Goal: Communication & Community: Answer question/provide support

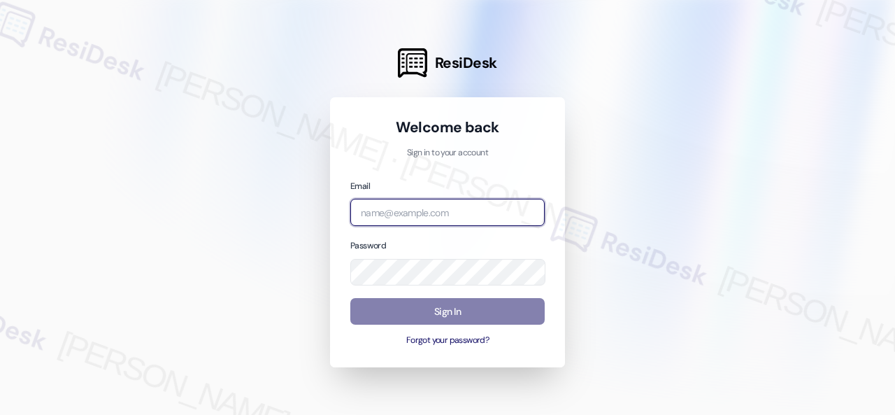
click at [435, 210] on input "email" at bounding box center [447, 212] width 194 height 27
paste input "automated-surveys-baron_properties-[PERSON_NAME].[PERSON_NAME]@baron_[DOMAIN_NA…"
type input "automated-surveys-baron_properties-[PERSON_NAME].[PERSON_NAME]@baron_[DOMAIN_NA…"
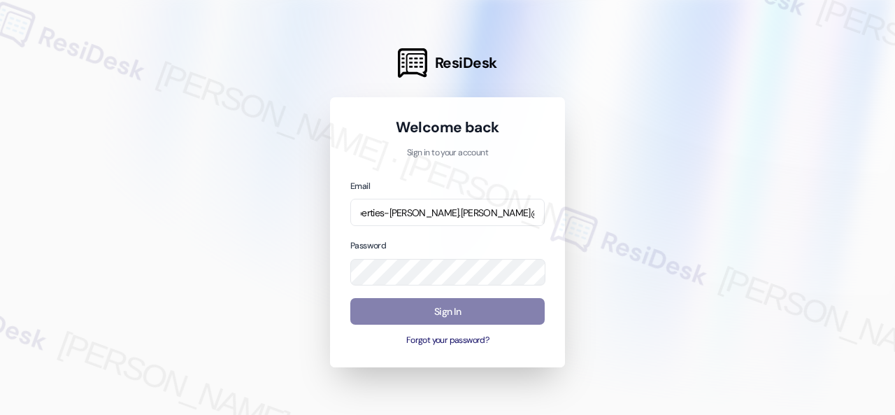
scroll to position [0, 0]
drag, startPoint x: 727, startPoint y: 179, endPoint x: 669, endPoint y: 194, distance: 59.8
click at [719, 181] on div at bounding box center [447, 207] width 895 height 415
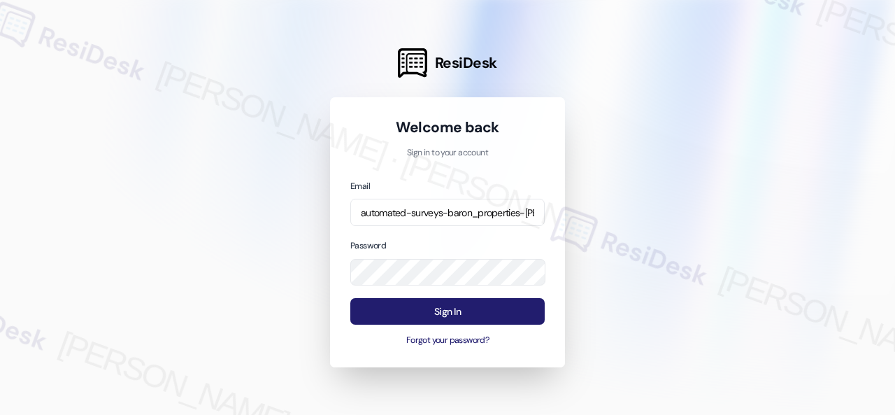
click at [446, 312] on button "Sign In" at bounding box center [447, 311] width 194 height 27
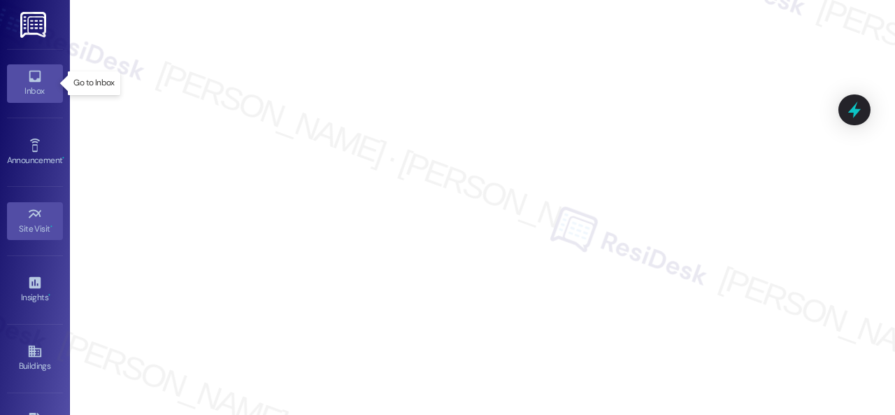
click at [33, 80] on icon at bounding box center [35, 77] width 12 height 12
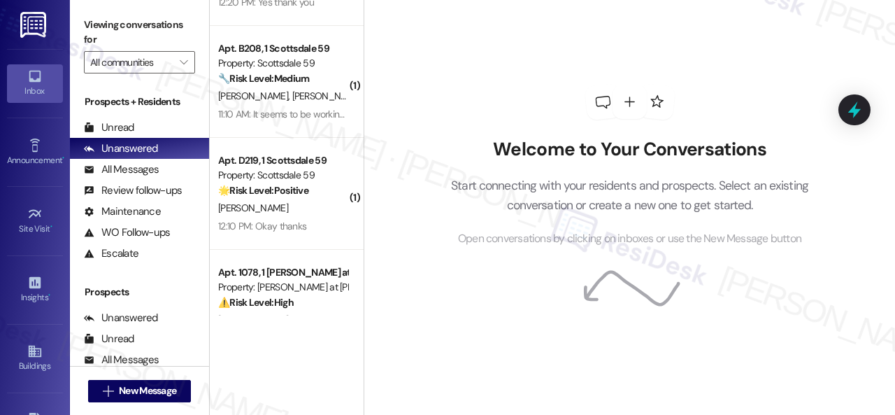
scroll to position [1026, 0]
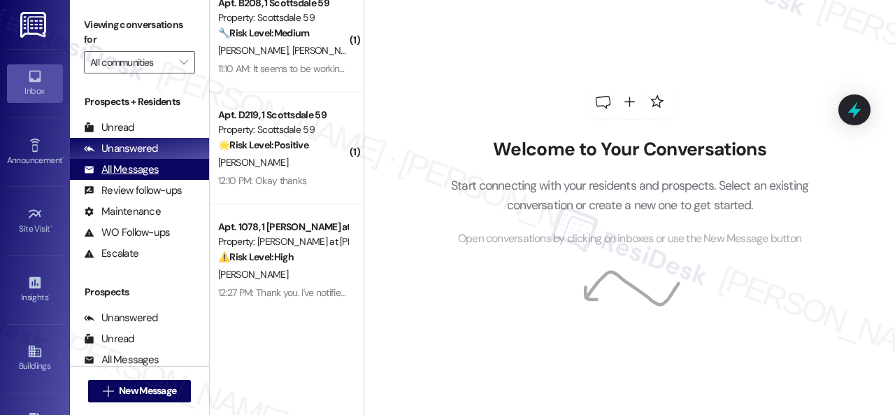
click at [141, 168] on div "All Messages" at bounding box center [121, 169] width 75 height 15
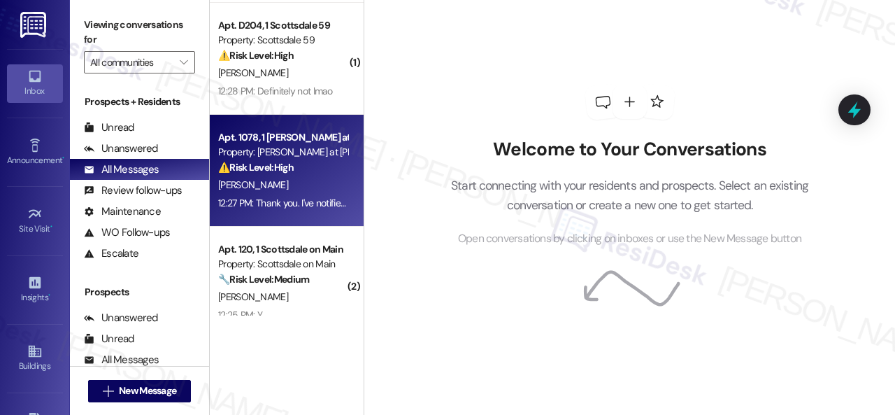
scroll to position [210, 0]
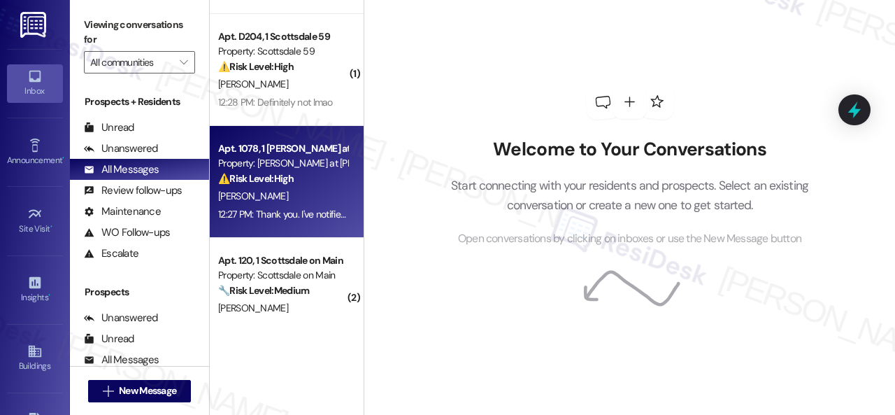
click at [332, 202] on div "[PERSON_NAME]" at bounding box center [283, 195] width 132 height 17
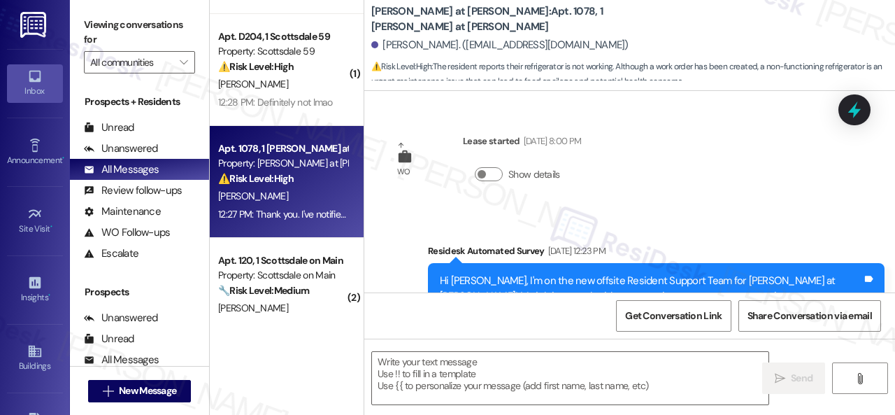
type textarea "Fetching suggested responses. Please feel free to read through the conversation…"
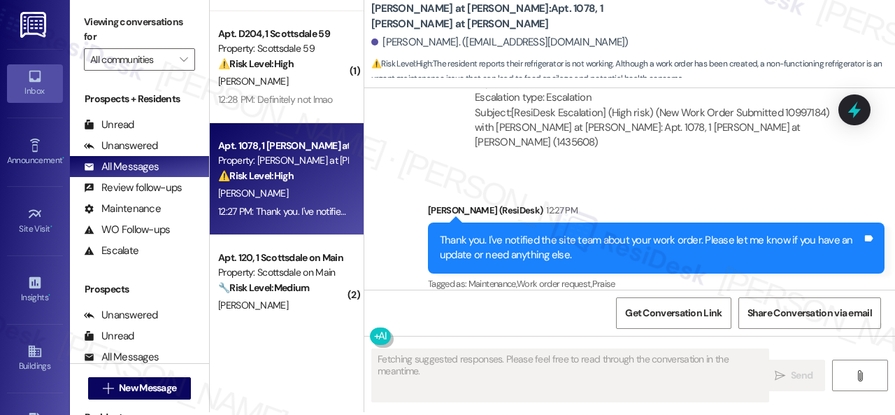
scroll to position [4, 0]
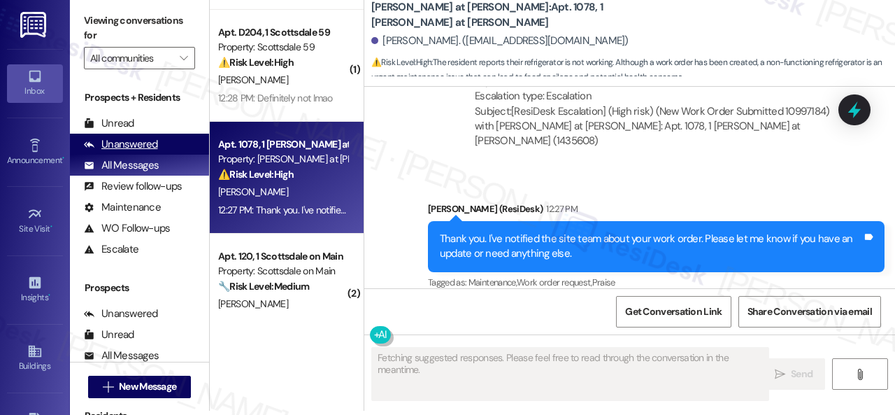
click at [145, 148] on div "Unanswered" at bounding box center [121, 144] width 74 height 15
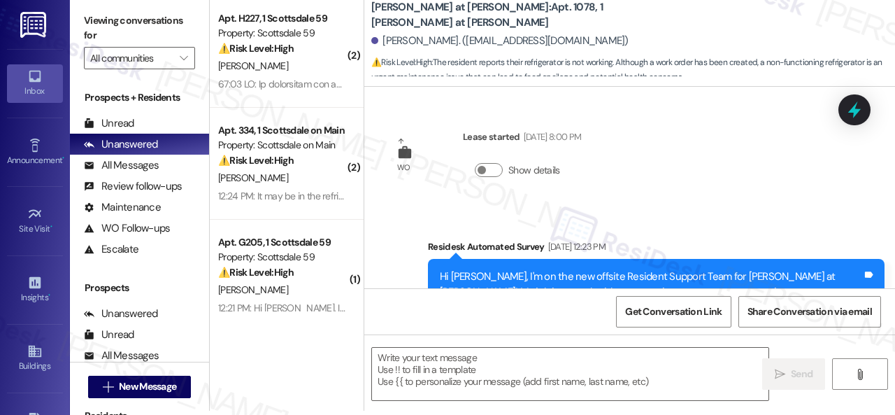
scroll to position [0, 0]
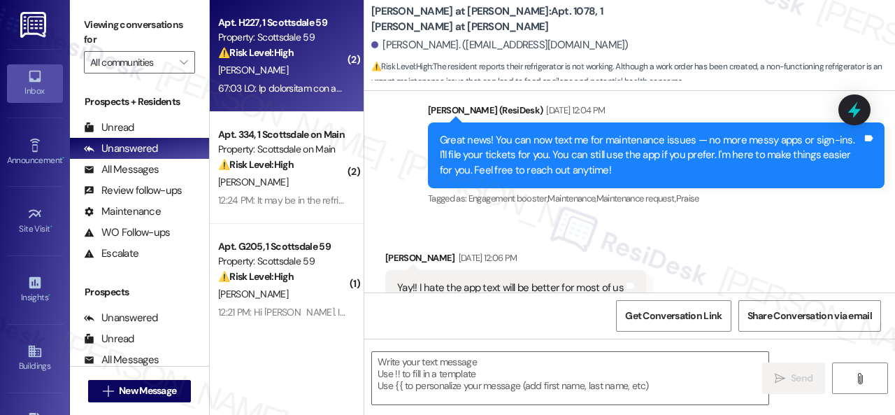
type textarea "Fetching suggested responses. Please feel free to read through the conversation…"
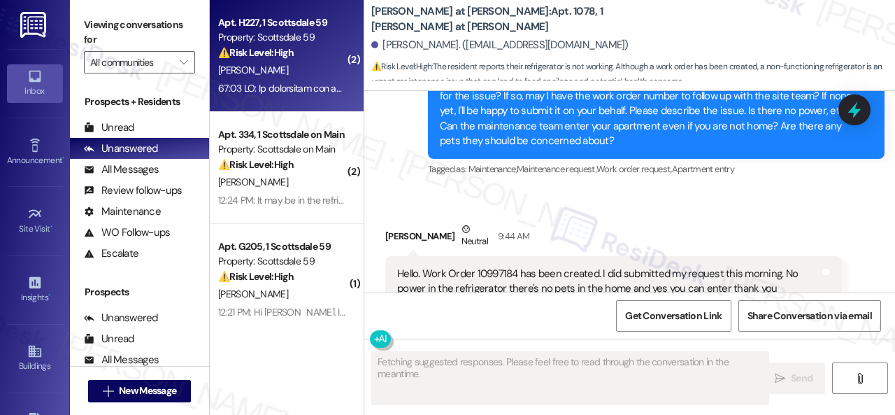
scroll to position [1058, 0]
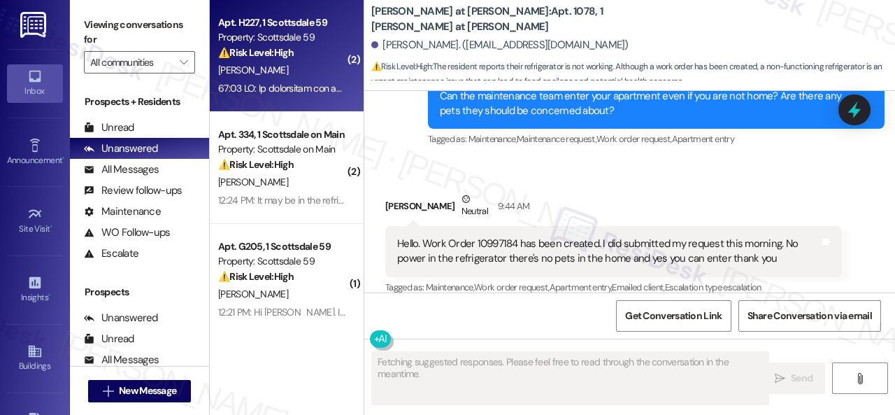
click at [293, 76] on div "[PERSON_NAME]" at bounding box center [283, 70] width 132 height 17
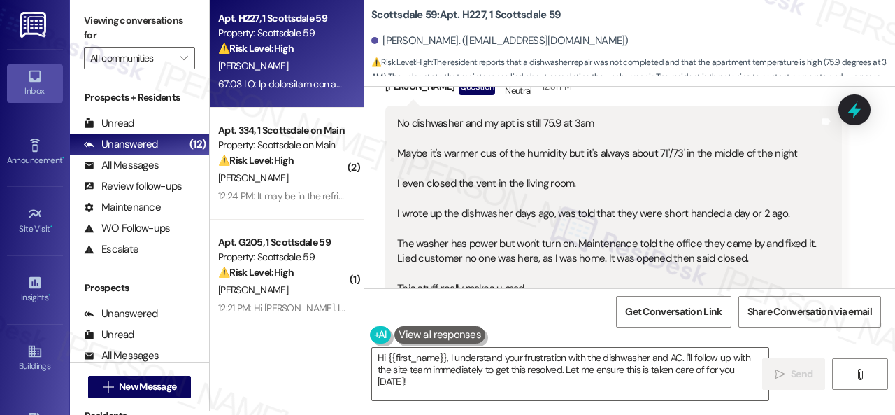
scroll to position [9344, 0]
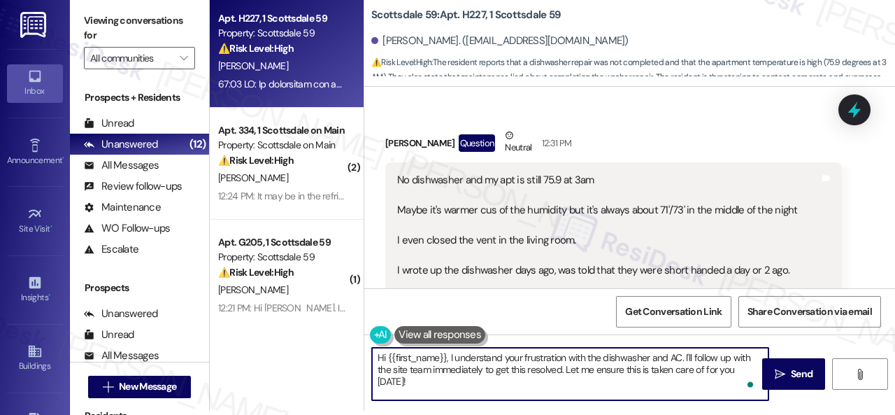
drag, startPoint x: 683, startPoint y: 360, endPoint x: 675, endPoint y: 402, distance: 42.6
click at [675, 402] on div "Hi {{first_name}}, I understand your frustration with the dishwasher and AC. I'…" at bounding box center [629, 386] width 531 height 105
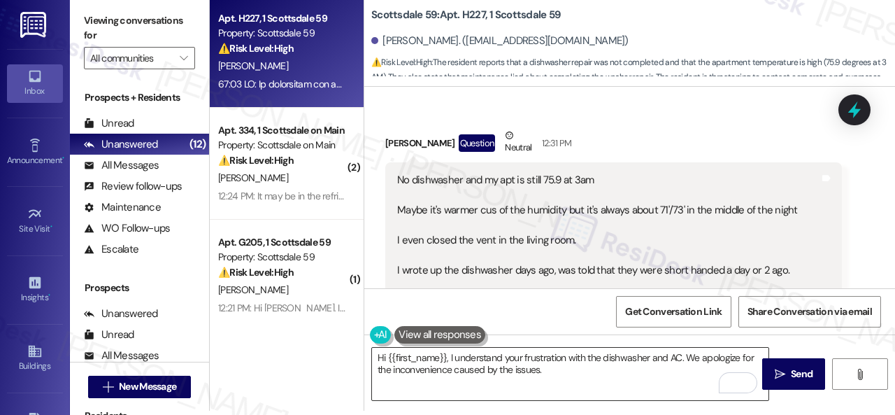
click at [667, 380] on textarea "Hi {{first_name}}, I understand your frustration with the dishwasher and AC. We…" at bounding box center [570, 373] width 396 height 52
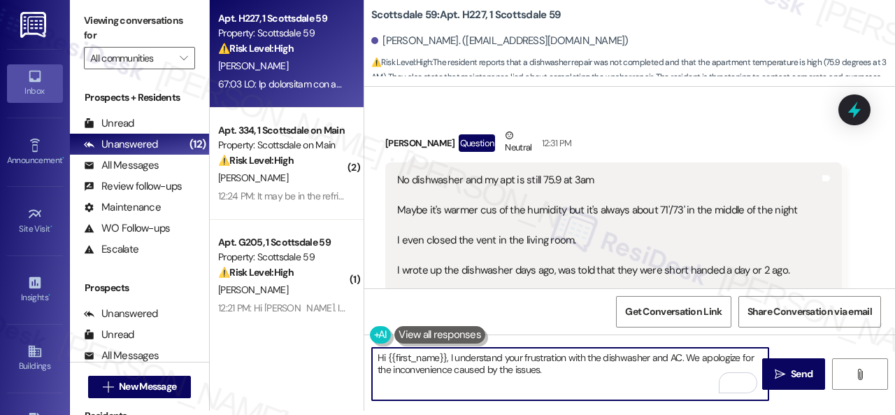
paste textarea "I'll be happy to submit a work order on your behalf. Can the maintenance team e…"
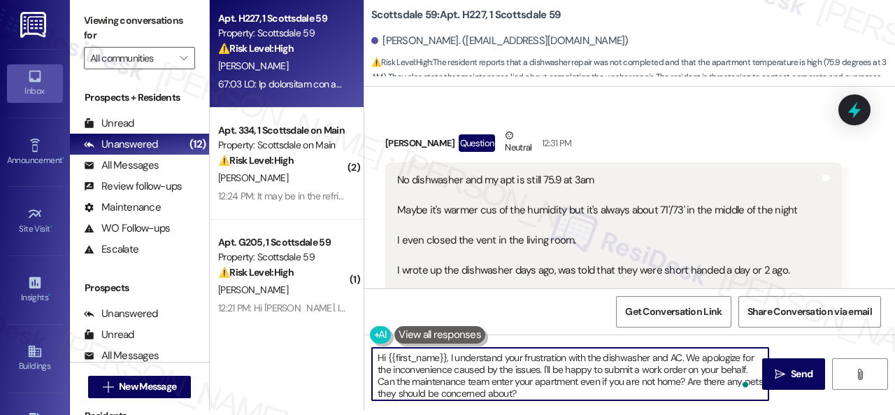
click at [639, 372] on textarea "Hi {{first_name}}, I understand your frustration with the dishwasher and AC. We…" at bounding box center [570, 373] width 396 height 52
click at [695, 370] on textarea "Hi {{first_name}}, I understand your frustration with the dishwasher and AC. We…" at bounding box center [570, 373] width 396 height 52
click at [402, 377] on textarea "Hi {{first_name}}, I understand your frustration with the dishwasher and AC. We…" at bounding box center [570, 373] width 396 height 52
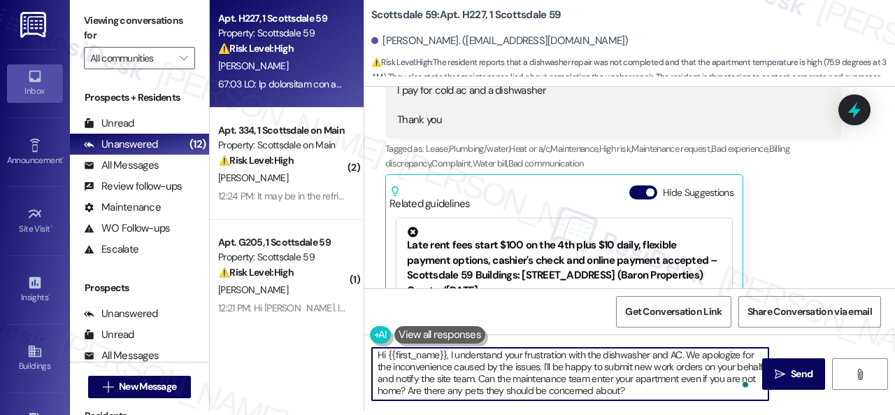
scroll to position [3, 0]
type textarea "Hi {{first_name}}, I understand your frustration with the dishwasher and AC. We…"
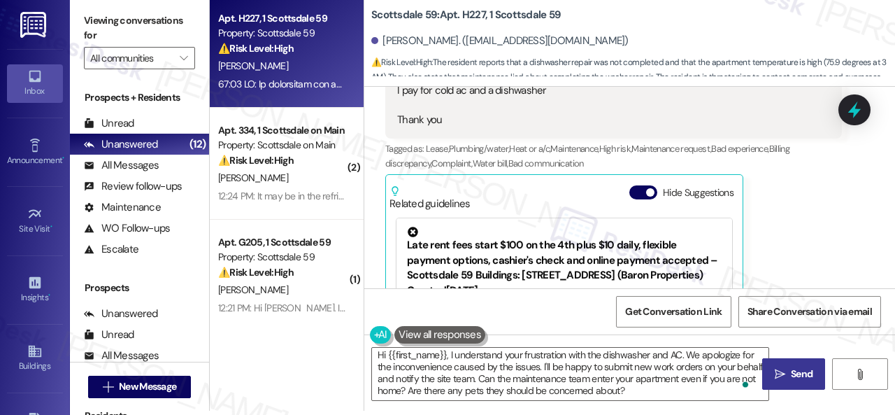
click at [777, 378] on icon "" at bounding box center [780, 373] width 10 height 11
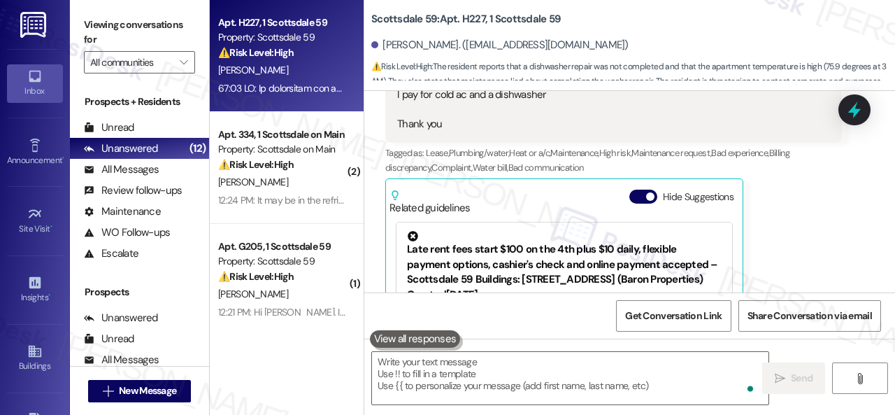
scroll to position [10043, 0]
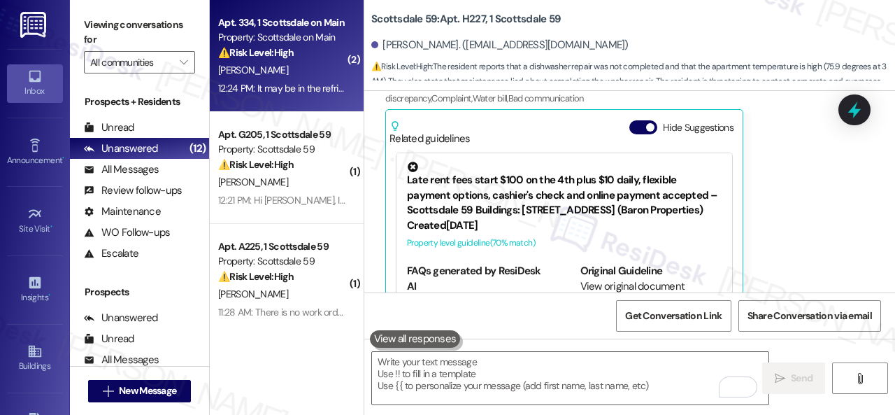
click at [299, 76] on div "R. Valverde" at bounding box center [283, 70] width 132 height 17
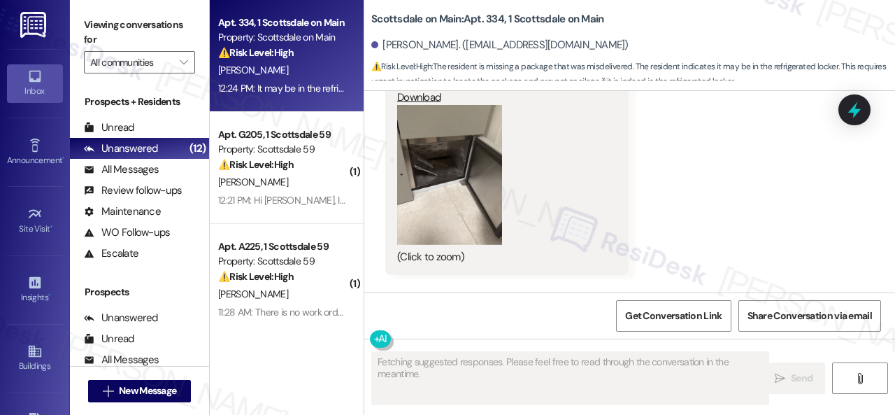
scroll to position [2768, 0]
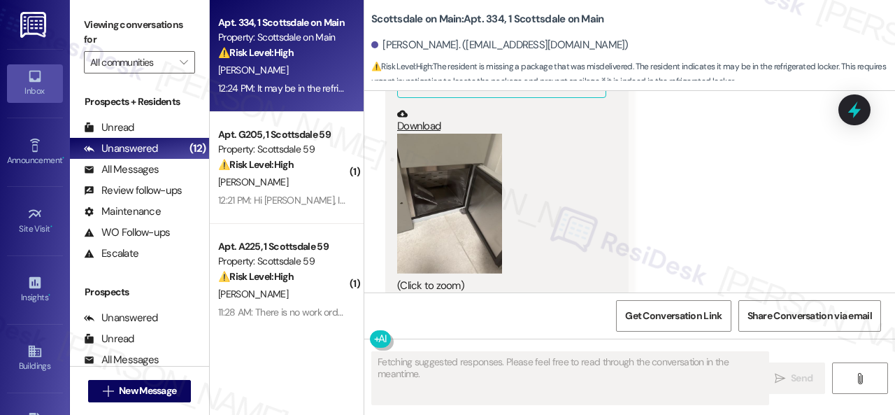
click at [452, 192] on button "Zoom image" at bounding box center [449, 204] width 105 height 140
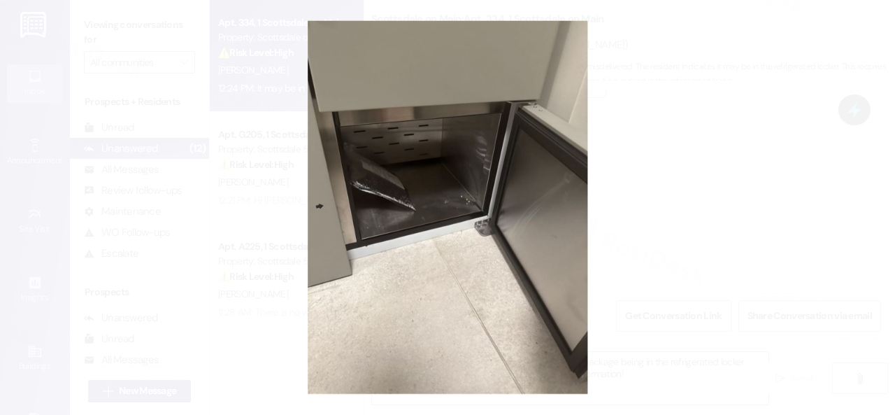
click at [523, 205] on button "Unzoom image" at bounding box center [447, 207] width 895 height 415
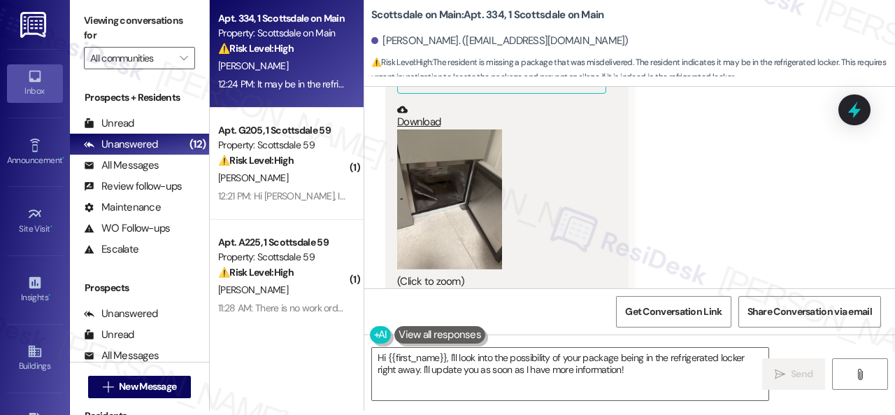
click at [436, 213] on button "Zoom image" at bounding box center [449, 199] width 105 height 140
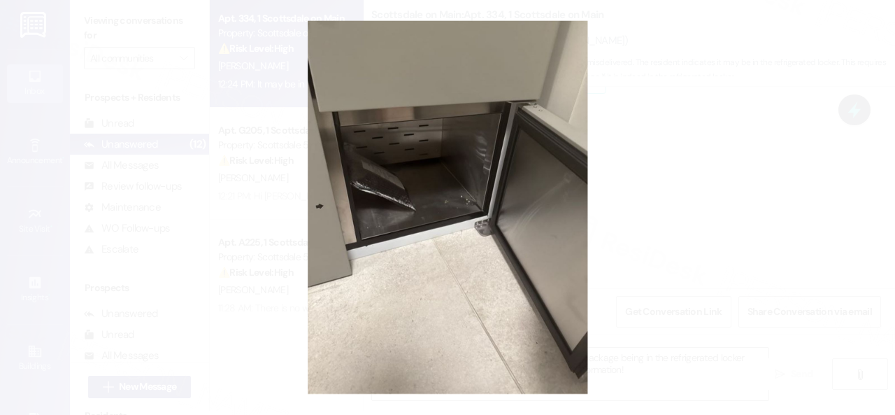
click at [517, 213] on button "Unzoom image" at bounding box center [447, 207] width 895 height 415
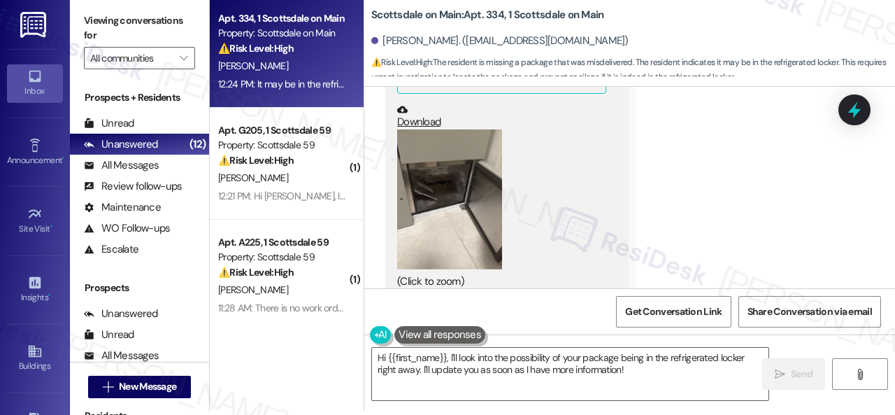
click at [442, 192] on button "Zoom image" at bounding box center [449, 199] width 105 height 140
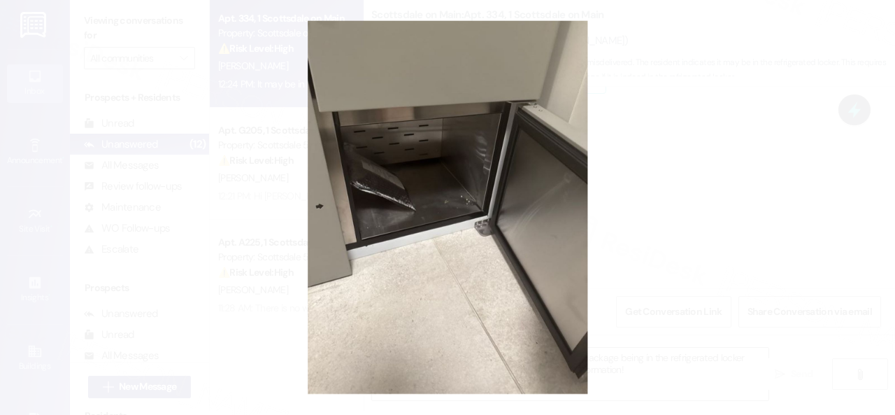
click at [442, 192] on button "Unzoom image" at bounding box center [447, 207] width 895 height 415
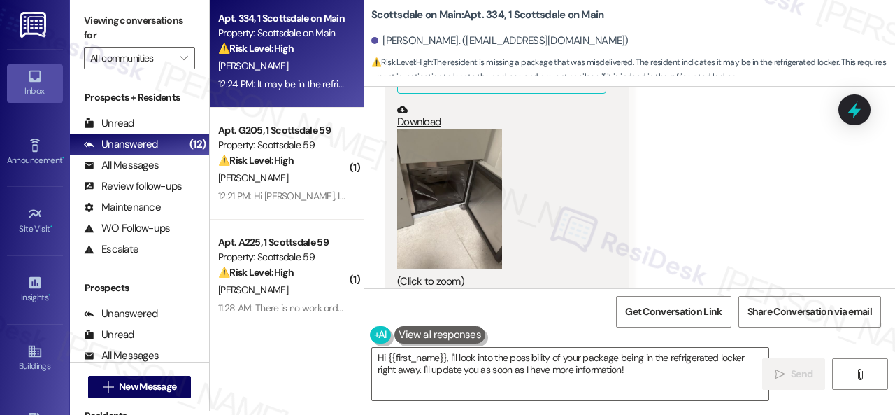
click at [425, 211] on button "Zoom image" at bounding box center [449, 199] width 105 height 140
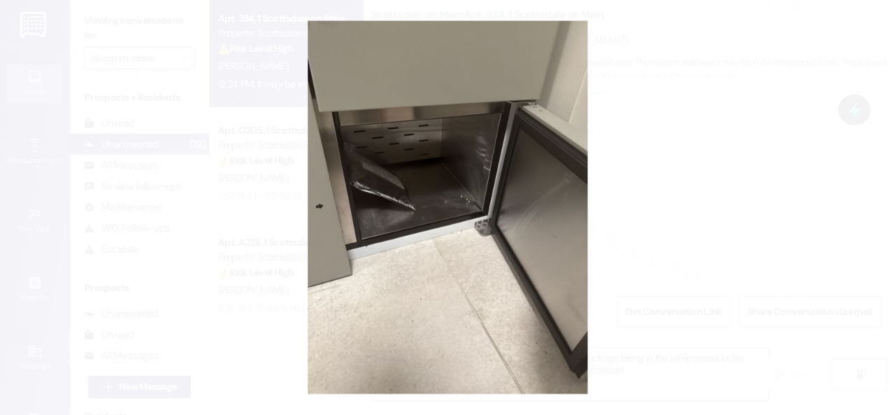
click at [494, 209] on button "Unzoom image" at bounding box center [447, 207] width 895 height 415
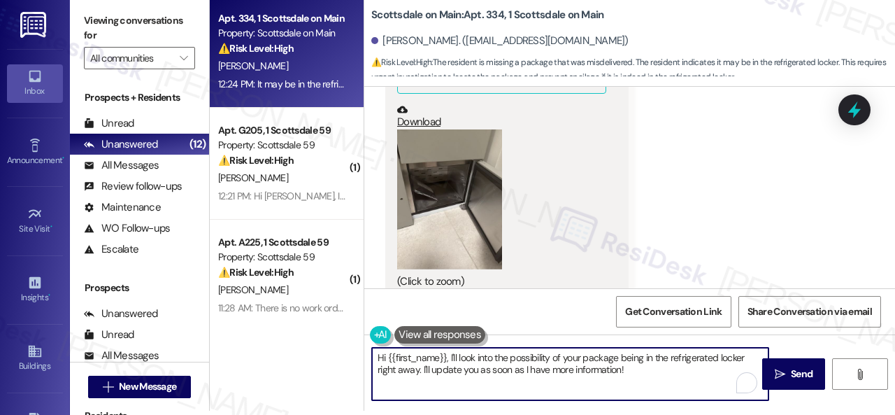
click at [674, 364] on textarea "Hi {{first_name}}, I'll look into the possibility of your package being in the …" at bounding box center [570, 373] width 396 height 52
drag, startPoint x: 422, startPoint y: 368, endPoint x: 297, endPoint y: 344, distance: 126.7
click at [297, 344] on div "Apt. 334, 1 Scottsdale on Main Property: Scottsdale on Main ⚠️ Risk Level: High…" at bounding box center [552, 203] width 685 height 415
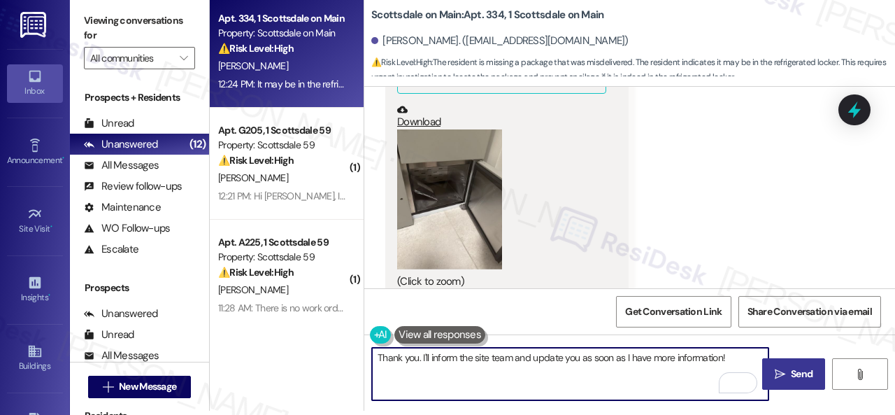
type textarea "Thank you. I'll inform the site team and update you as soon as I have more info…"
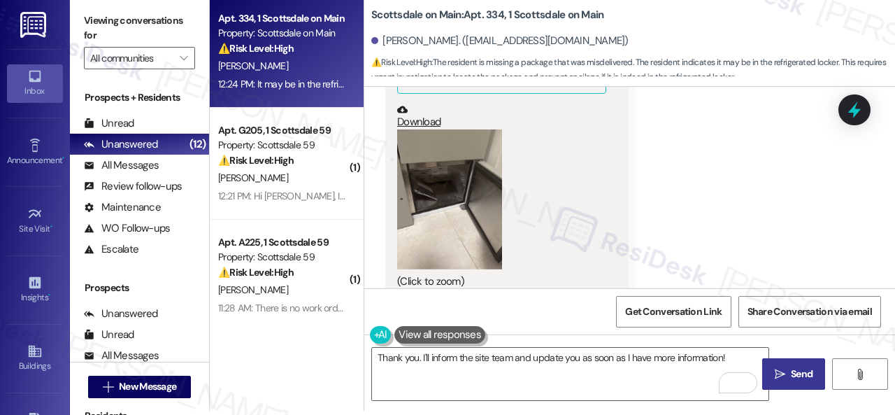
click at [791, 375] on span "Send" at bounding box center [802, 373] width 22 height 15
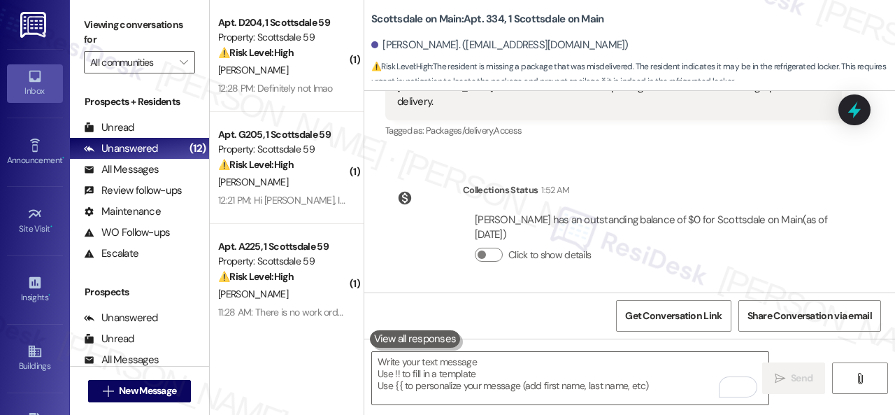
scroll to position [2208, 0]
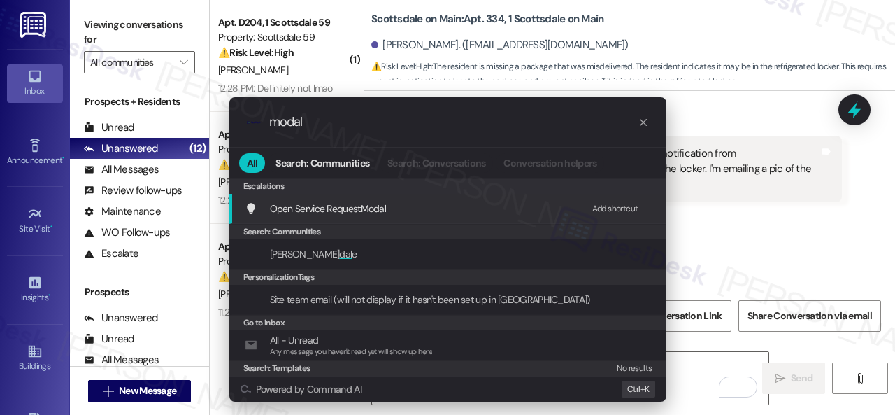
click at [598, 208] on div "Add shortcut" at bounding box center [615, 208] width 46 height 15
drag, startPoint x: 322, startPoint y: 122, endPoint x: 239, endPoint y: 122, distance: 82.5
click at [239, 122] on div ".cls-1{fill:#0a055f;}.cls-2{fill:#0cc4c4;} resideskLogoBlueOrange modal" at bounding box center [447, 122] width 437 height 50
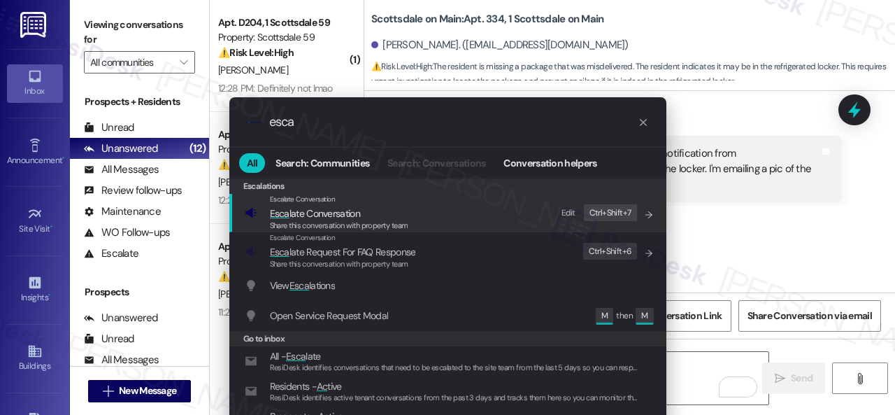
type input "esca"
click at [571, 210] on div "Edit" at bounding box center [568, 213] width 14 height 15
click at [297, 212] on span "Esca late Conversation" at bounding box center [315, 213] width 90 height 13
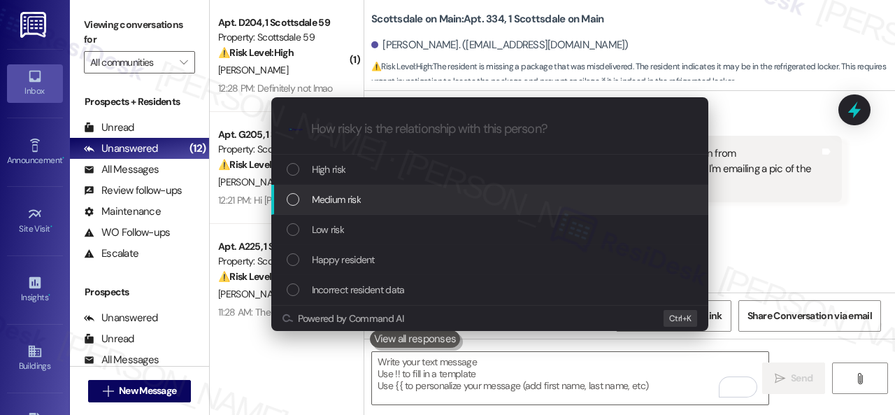
click at [312, 193] on span "Medium risk" at bounding box center [336, 199] width 49 height 15
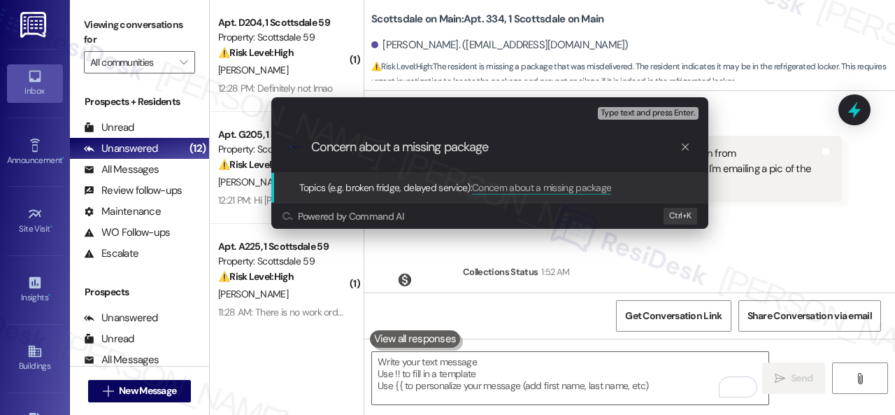
type input "Concern about a missing package."
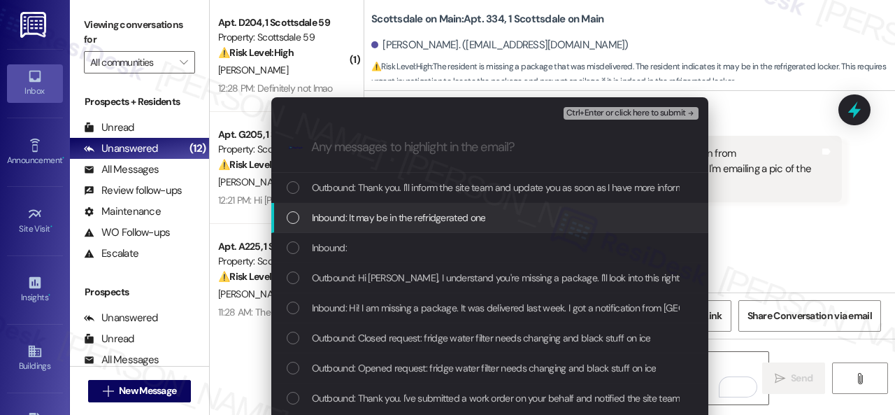
click at [326, 215] on span "Inbound: It may be in the refridgerated one" at bounding box center [399, 217] width 174 height 15
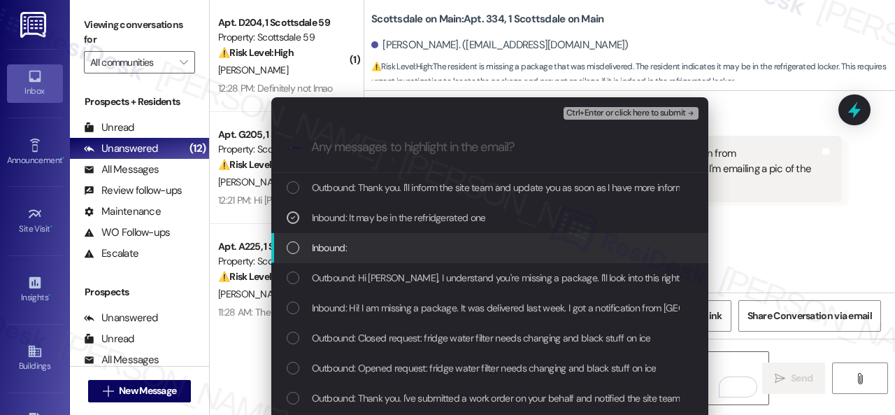
click at [337, 251] on span "Inbound:" at bounding box center [329, 247] width 35 height 15
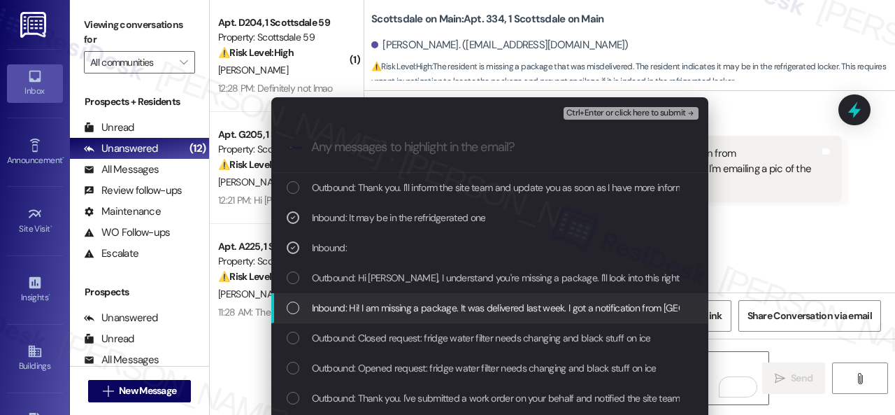
click at [343, 310] on span "Inbound: Hi! I am missing a package. It was delivered last week. I got a notifi…" at bounding box center [695, 307] width 767 height 15
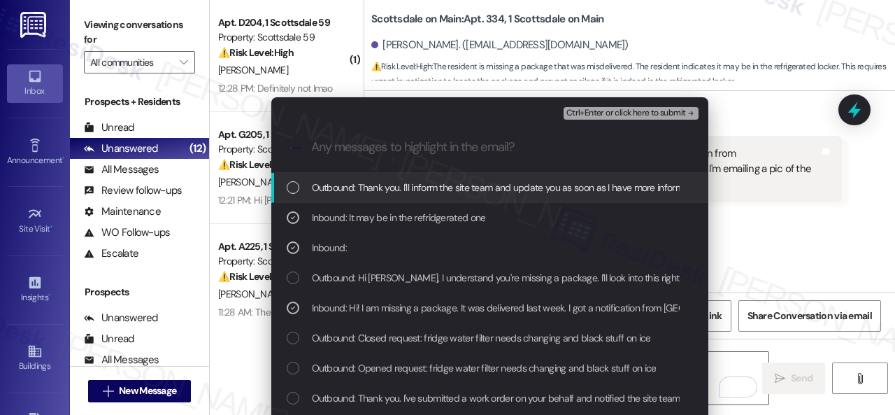
click at [582, 111] on span "Ctrl+Enter or click here to submit" at bounding box center [626, 113] width 120 height 10
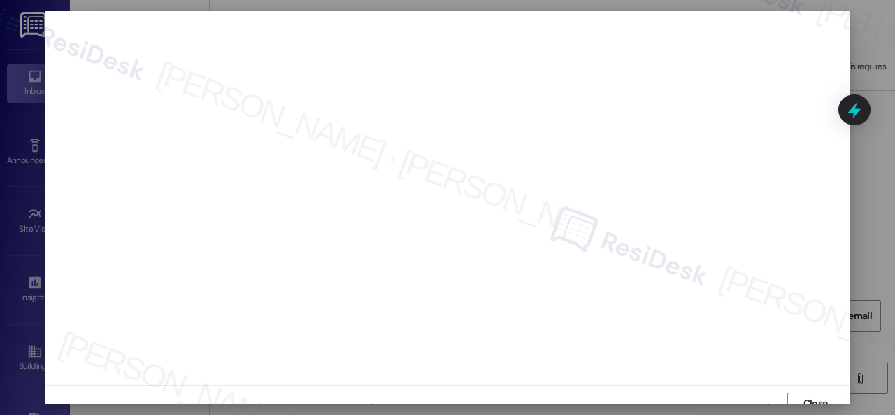
scroll to position [10, 0]
click at [810, 388] on span "Close" at bounding box center [815, 392] width 24 height 15
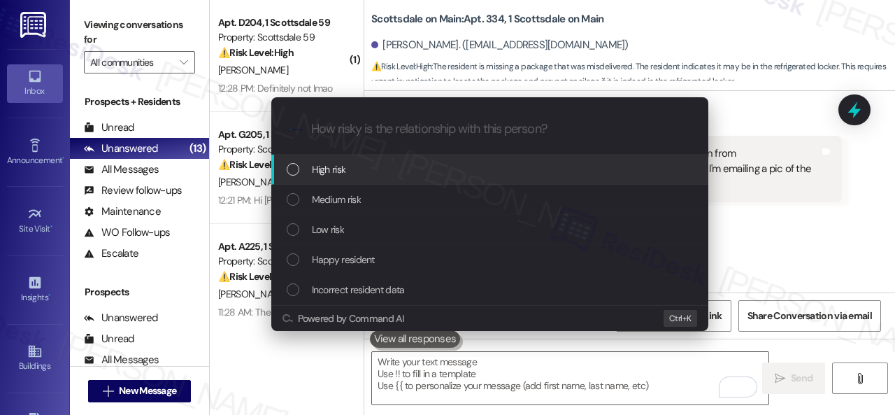
click at [327, 164] on span "High risk" at bounding box center [329, 168] width 34 height 15
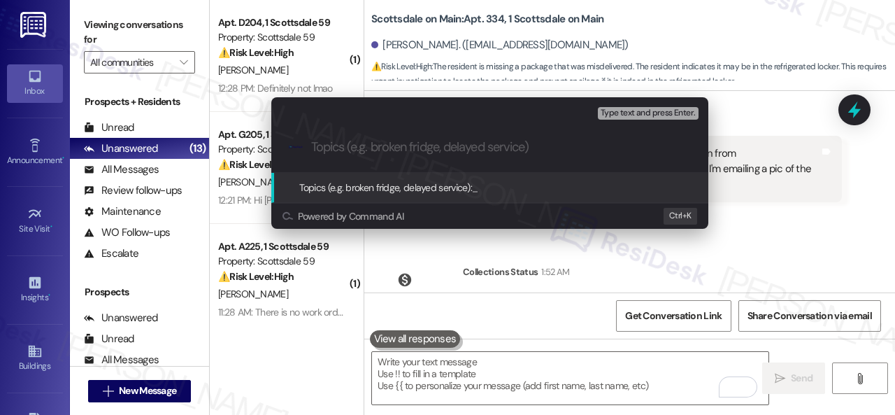
click at [782, 205] on div "Escalate Conversation High risk Topics (e.g. broken fridge, delayed service) An…" at bounding box center [447, 207] width 895 height 415
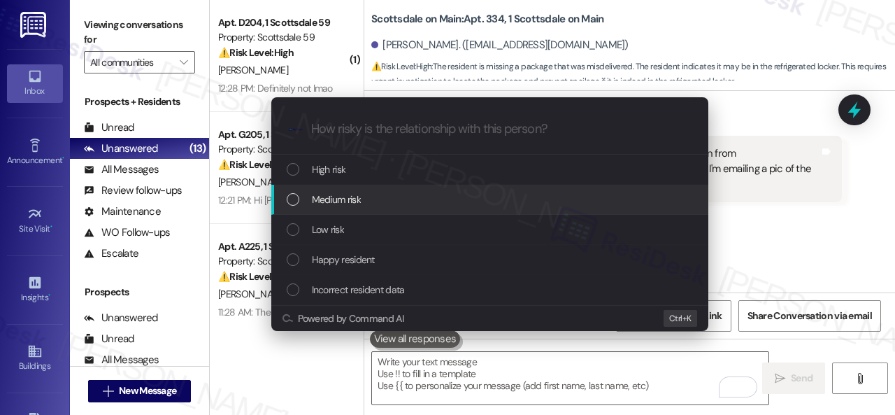
click at [351, 199] on span "Medium risk" at bounding box center [336, 199] width 49 height 15
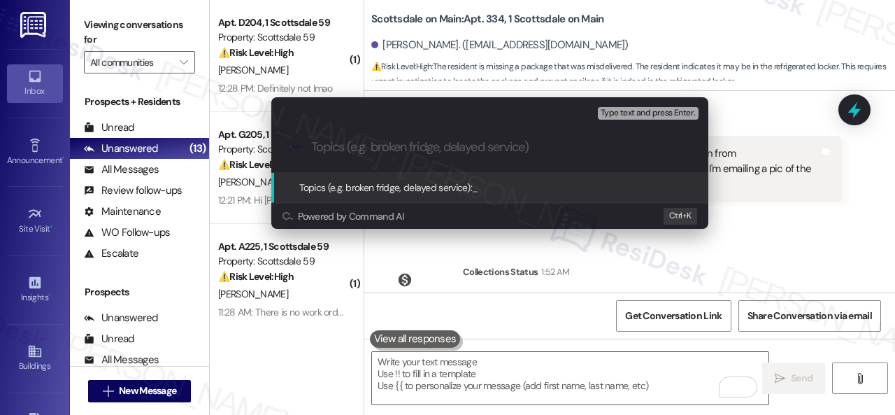
paste input "Concern about a missing package."
type input "Concern about a missing package."
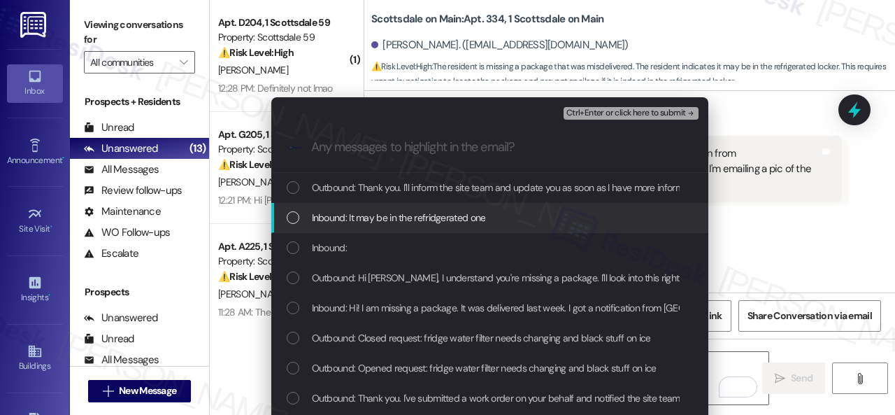
click at [345, 215] on span "Inbound: It may be in the refridgerated one" at bounding box center [399, 217] width 174 height 15
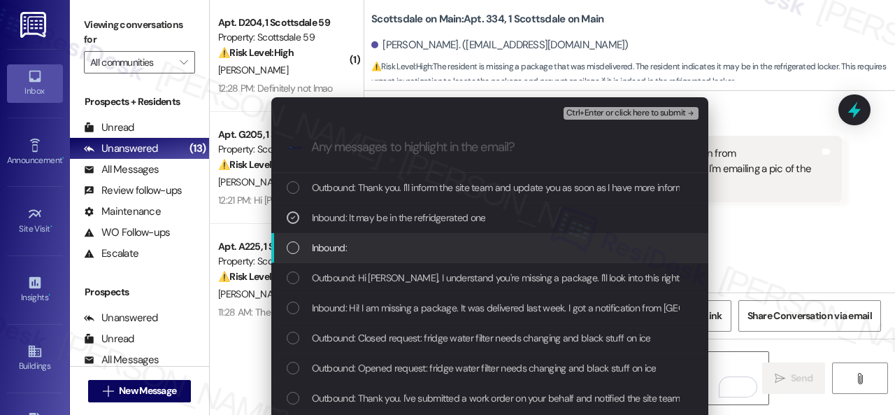
click at [331, 251] on span "Inbound:" at bounding box center [329, 247] width 35 height 15
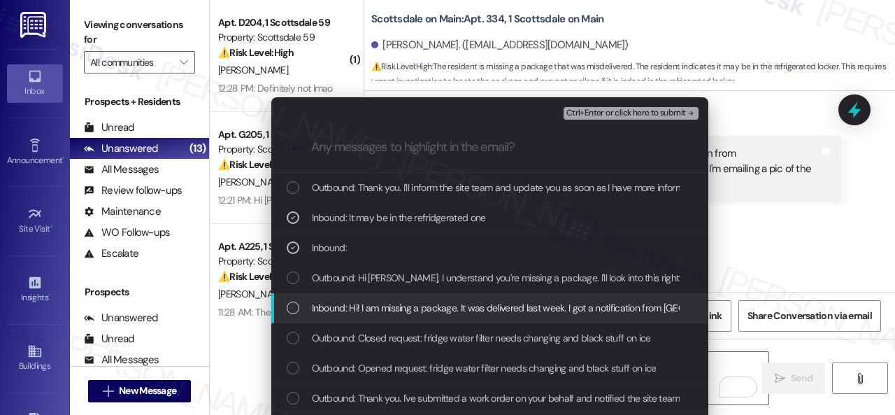
click at [352, 300] on span "Inbound: Hi! I am missing a package. It was delivered last week. I got a notifi…" at bounding box center [695, 307] width 767 height 15
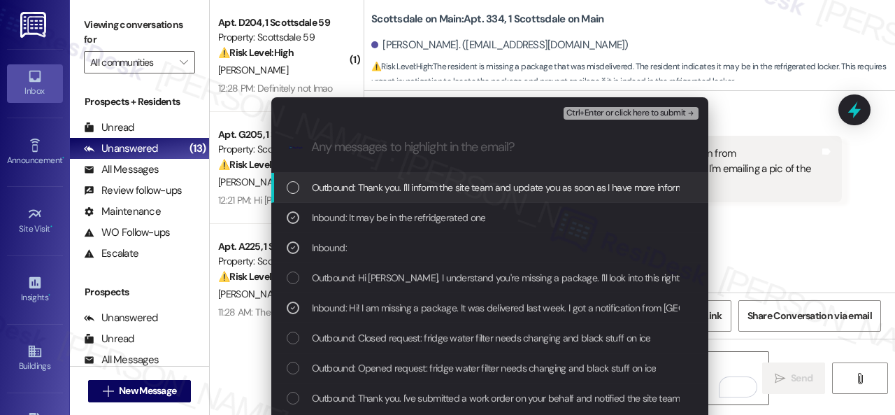
click at [596, 110] on span "Ctrl+Enter or click here to submit" at bounding box center [626, 113] width 120 height 10
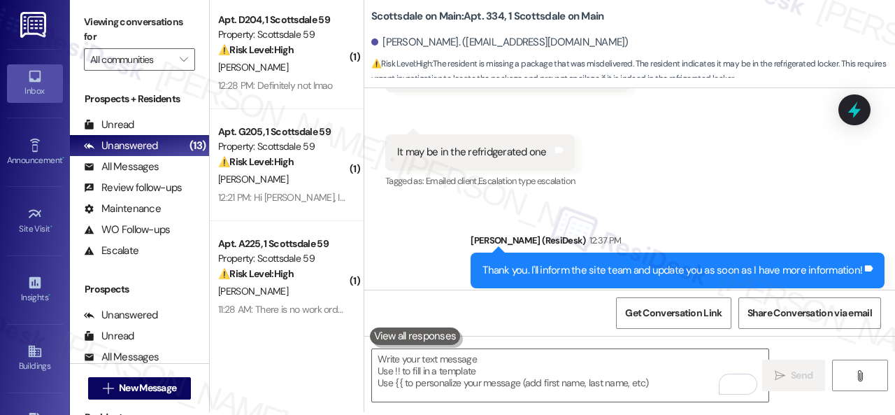
scroll to position [4, 0]
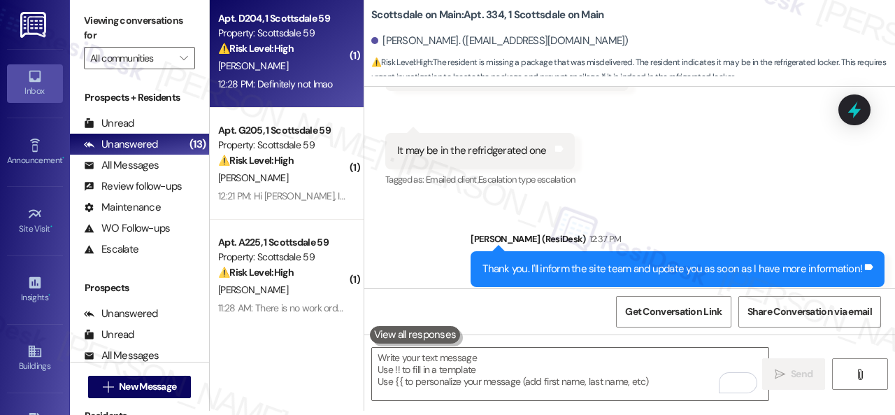
click at [312, 73] on div "R. Molter" at bounding box center [283, 65] width 132 height 17
type textarea "Fetching suggested responses. Please feel free to read through the conversation…"
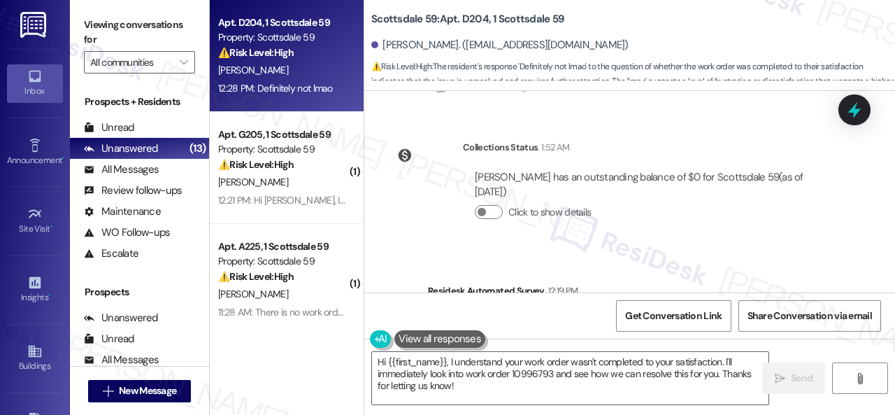
scroll to position [744, 0]
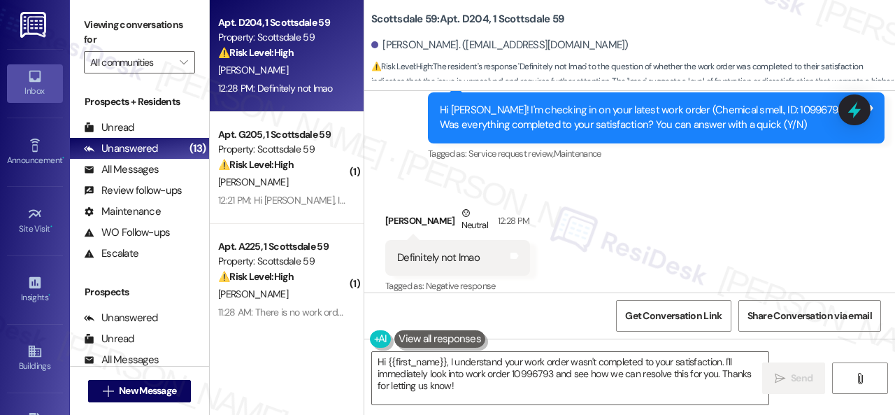
click at [456, 195] on div "Received via SMS Ryan Molter Neutral 12:28 PM Definitely not lmao Tags and note…" at bounding box center [458, 251] width 166 height 112
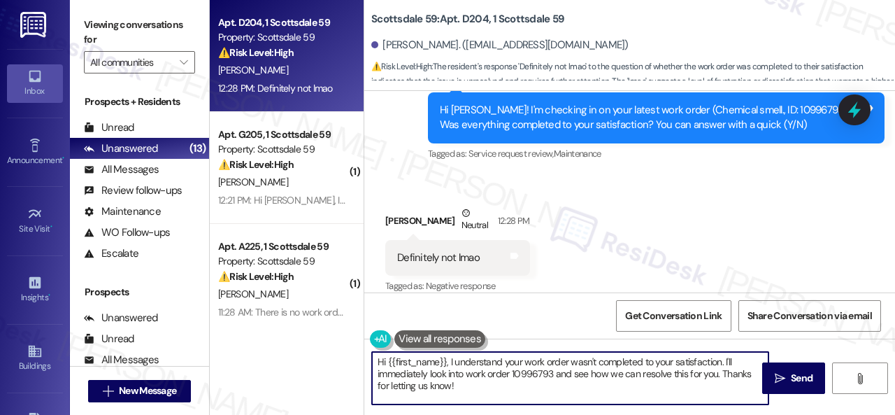
drag, startPoint x: 468, startPoint y: 395, endPoint x: 319, endPoint y: 347, distance: 156.3
click at [319, 347] on div "Apt. D204, 1 Scottsdale 59 Property: Scottsdale 59 ⚠️ Risk Level: High The resi…" at bounding box center [552, 207] width 685 height 415
paste textarea "I'm sorry that the work order wasn't completed to your satisfaction. Can you pl…"
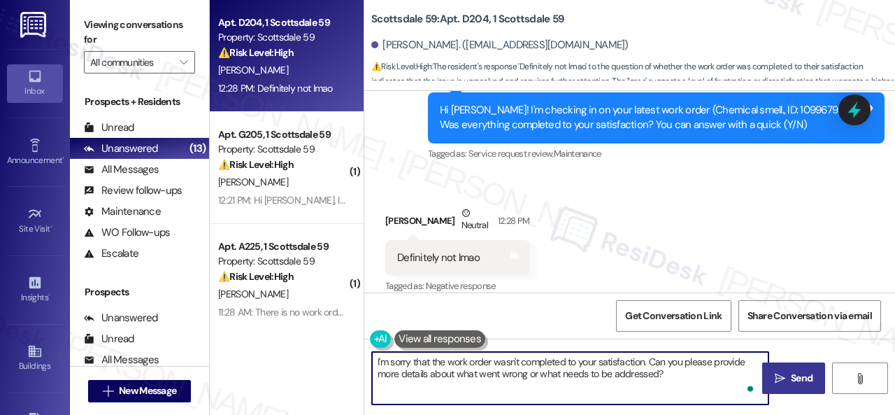
type textarea "I'm sorry that the work order wasn't completed to your satisfaction. Can you pl…"
click at [791, 375] on span "Send" at bounding box center [802, 377] width 22 height 15
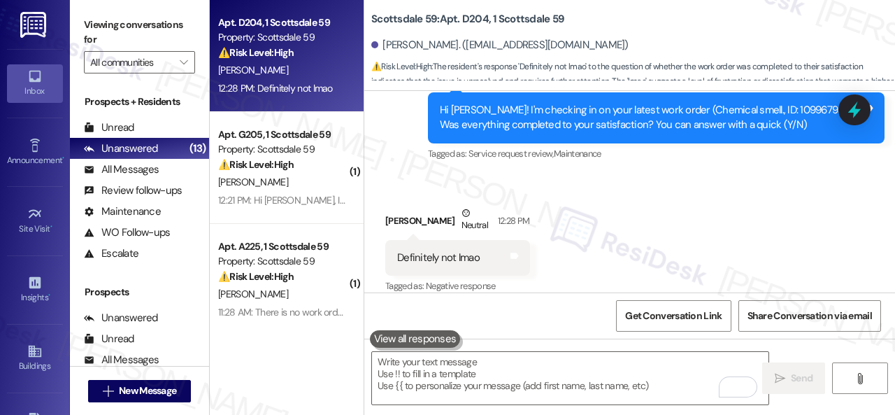
scroll to position [744, 0]
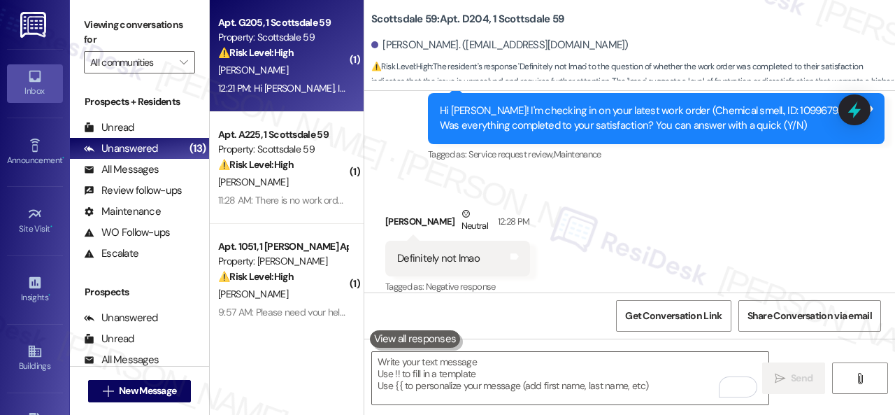
click at [297, 73] on div "T. Fergus" at bounding box center [283, 70] width 132 height 17
type textarea "Fetching suggested responses. Please feel free to read through the conversation…"
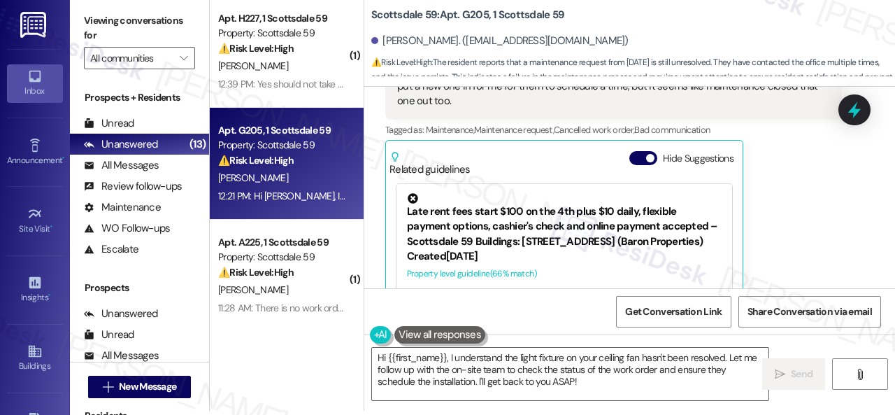
scroll to position [1039, 0]
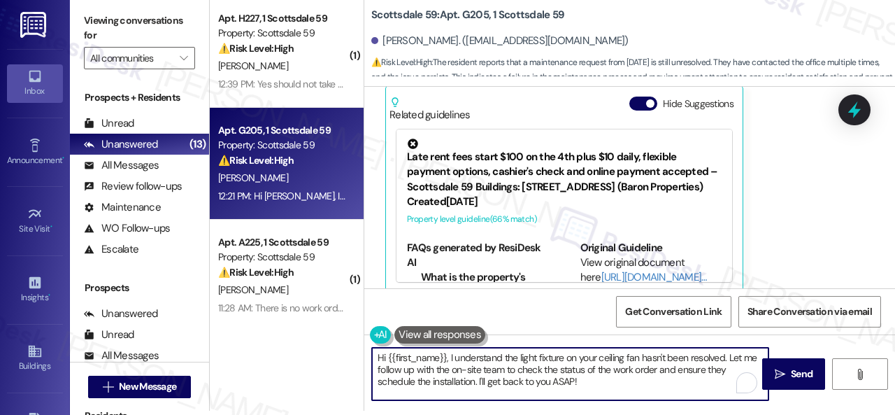
drag, startPoint x: 658, startPoint y: 373, endPoint x: 656, endPoint y: 382, distance: 10.0
click at [656, 382] on textarea "Hi {{first_name}}, I understand the light fixture on your ceiling fan hasn't be…" at bounding box center [570, 373] width 396 height 52
paste textarea "ould you please confirm the latest work order number for this"
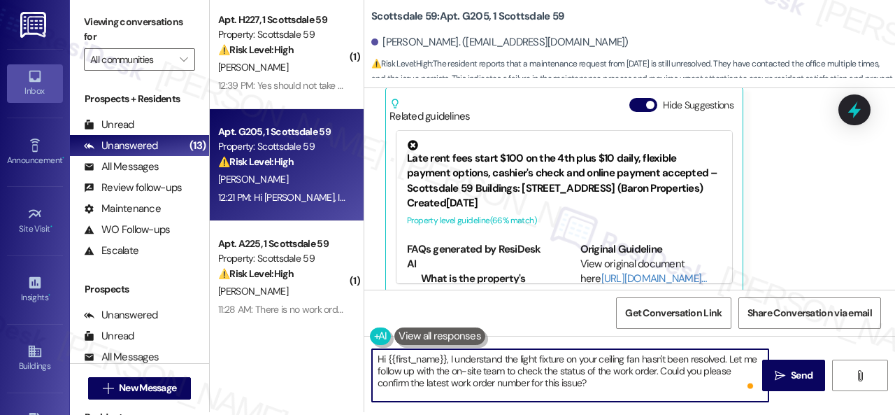
scroll to position [4, 0]
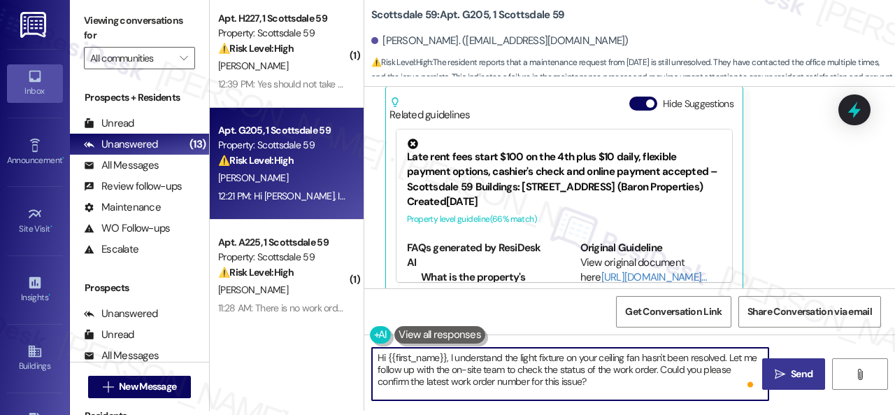
type textarea "Hi {{first_name}}, I understand the light fixture on your ceiling fan hasn't be…"
click at [791, 377] on span "Send" at bounding box center [802, 373] width 22 height 15
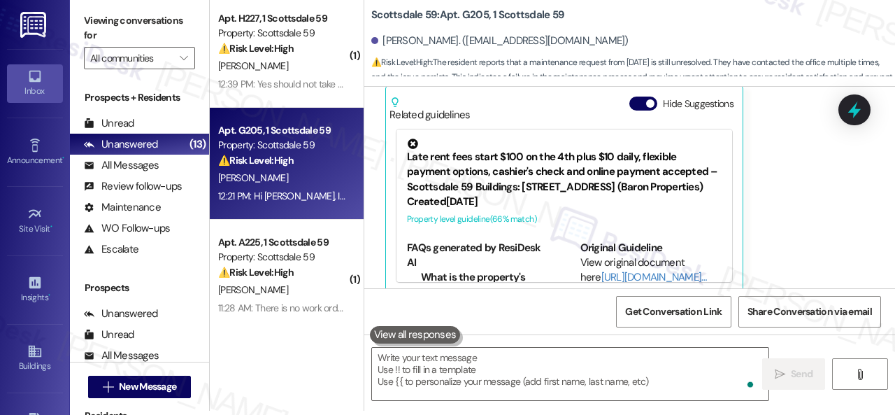
scroll to position [1167, 0]
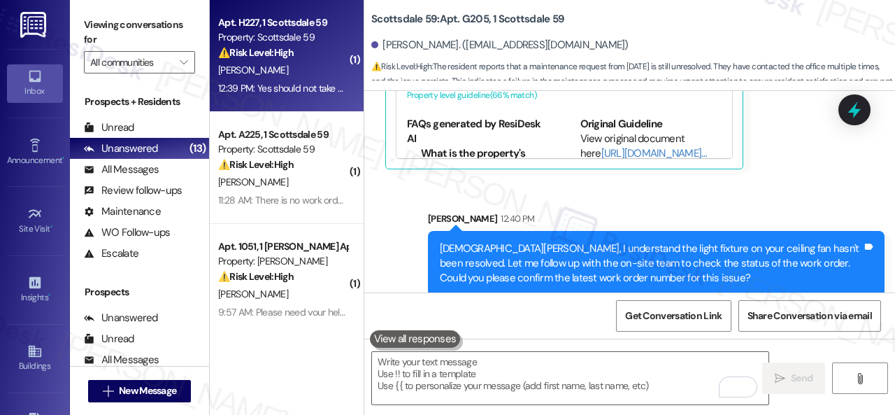
click at [306, 70] on div "[PERSON_NAME]" at bounding box center [283, 70] width 132 height 17
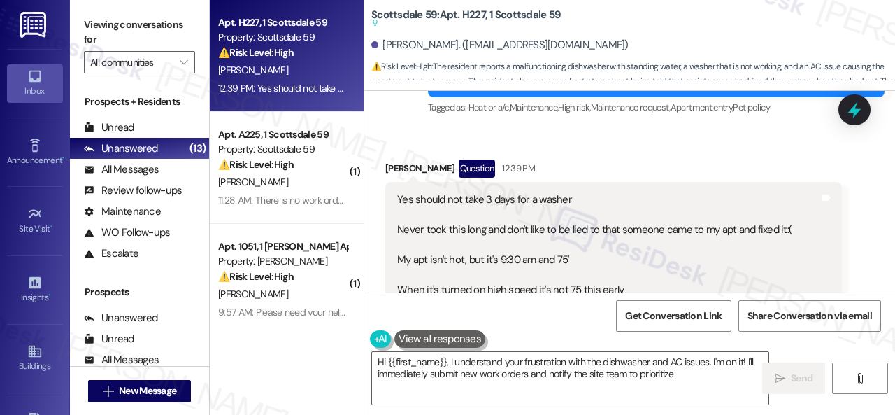
scroll to position [10099, 0]
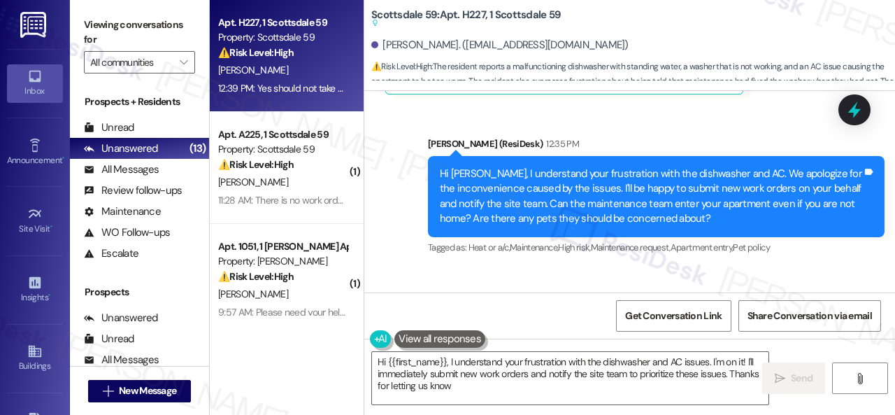
type textarea "Hi {{first_name}}, I understand your frustration with the dishwasher and AC iss…"
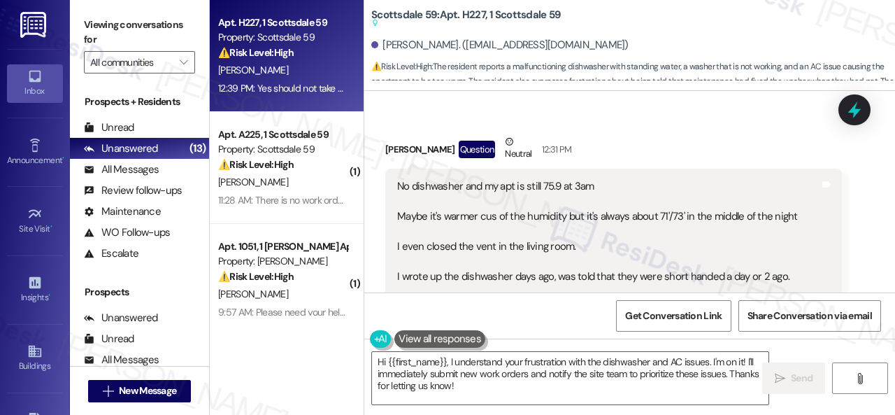
scroll to position [9330, 0]
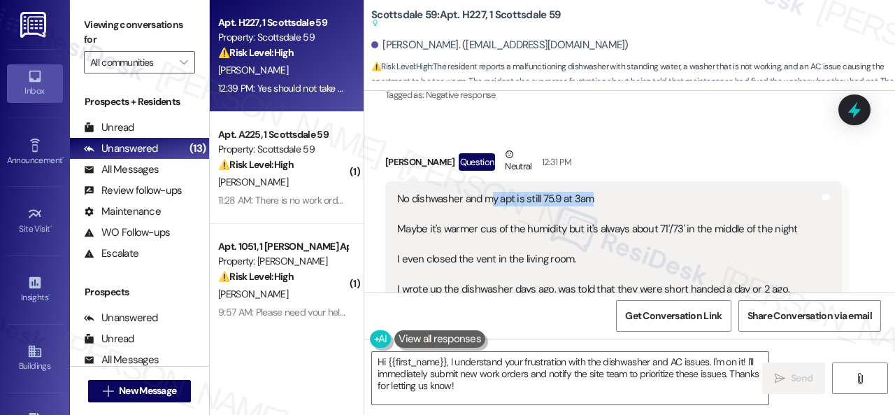
drag, startPoint x: 497, startPoint y: 165, endPoint x: 600, endPoint y: 161, distance: 103.5
copy div "y apt is still 75.9 at 3am"
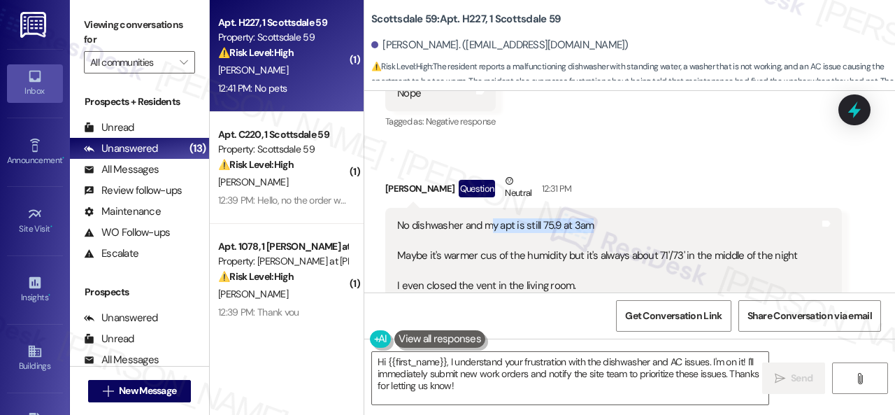
scroll to position [9332, 0]
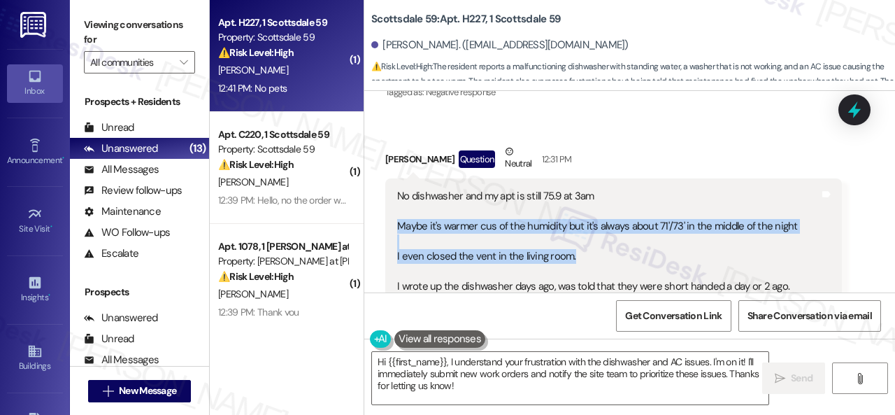
drag, startPoint x: 396, startPoint y: 192, endPoint x: 612, endPoint y: 223, distance: 217.5
copy div "Maybe it's warmer cus of the humidity but it's always about 71'/73' in the midd…"
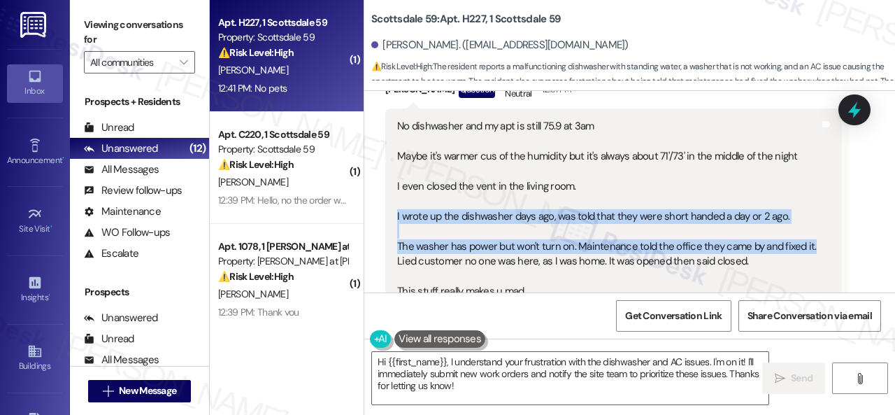
drag, startPoint x: 395, startPoint y: 177, endPoint x: 810, endPoint y: 208, distance: 416.4
click at [810, 208] on div "No dishwasher and my apt is still 75.9 at 3am Maybe it's warmer cus of the humi…" at bounding box center [608, 411] width 425 height 584
copy div "I wrote up the dishwasher days ago, was told that they were short handed a day …"
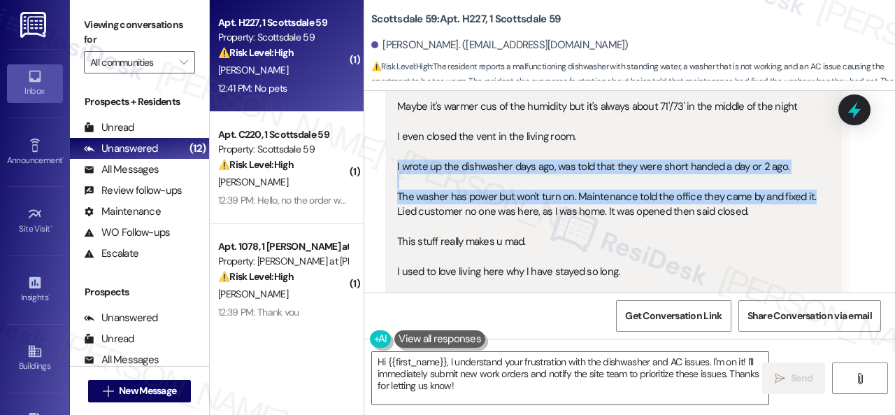
scroll to position [9542, 0]
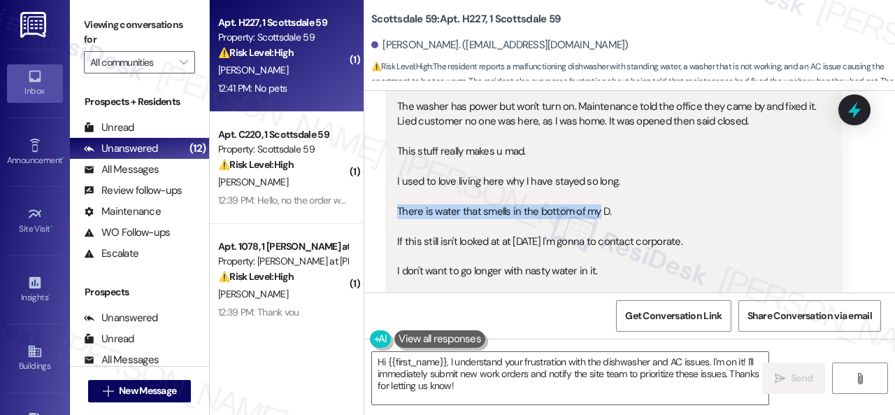
drag, startPoint x: 397, startPoint y: 178, endPoint x: 595, endPoint y: 177, distance: 197.8
click at [595, 177] on div "No dishwasher and my apt is still 75.9 at 3am Maybe it's warmer cus of the humi…" at bounding box center [608, 271] width 422 height 584
copy div "There is water that smells in the bottom of my"
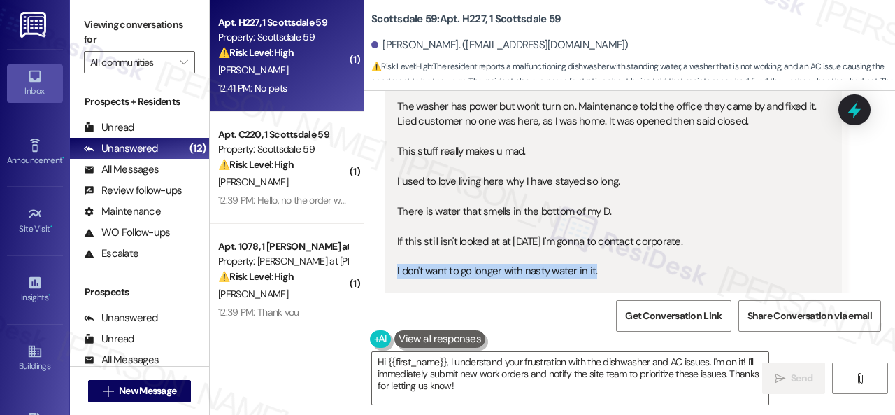
drag, startPoint x: 396, startPoint y: 236, endPoint x: 601, endPoint y: 236, distance: 204.8
click at [601, 236] on div "No dishwasher and my apt is still 75.9 at 3am Maybe it's warmer cus of the humi…" at bounding box center [608, 271] width 422 height 584
copy div "I don't want to go longer with nasty water in it."
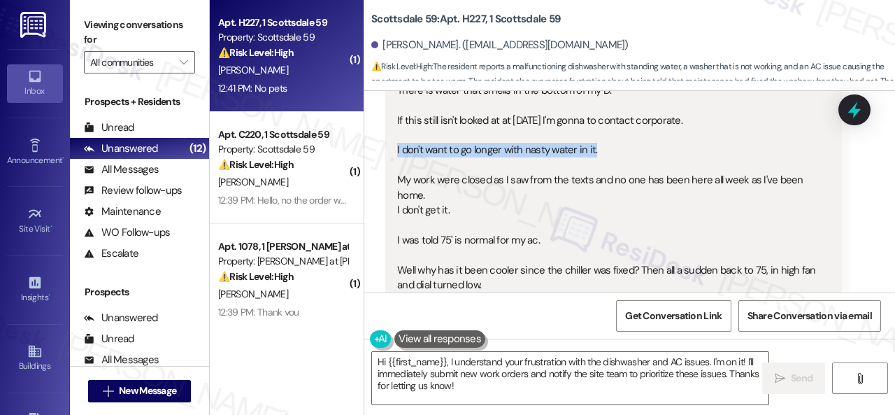
scroll to position [9682, 0]
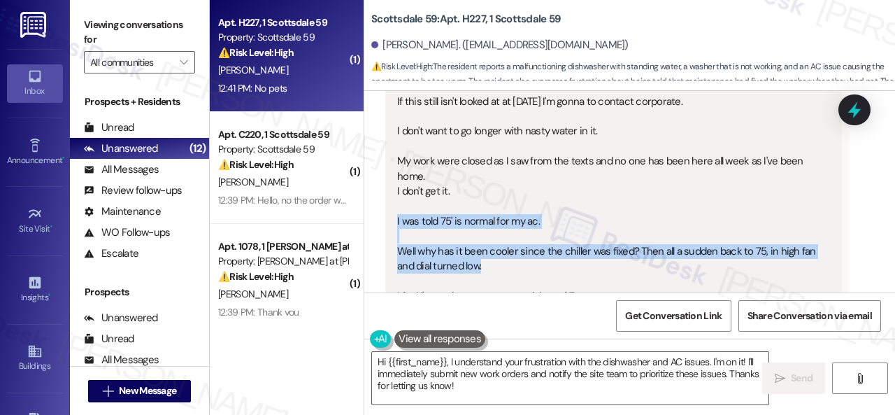
drag, startPoint x: 389, startPoint y: 187, endPoint x: 493, endPoint y: 229, distance: 112.0
click at [493, 229] on div "No dishwasher and my apt is still 75.9 at 3am Maybe it's warmer cus of the humi…" at bounding box center [613, 131] width 456 height 605
copy div "I was told 75' is normal for my ac. Well why has it been cooler since the chill…"
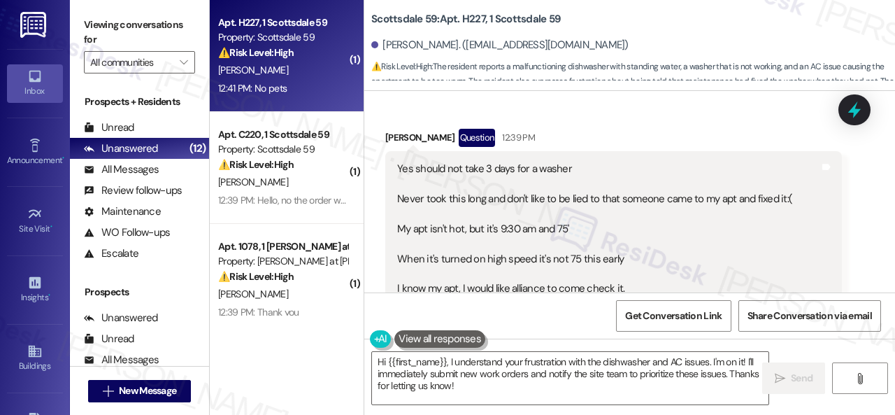
scroll to position [10241, 0]
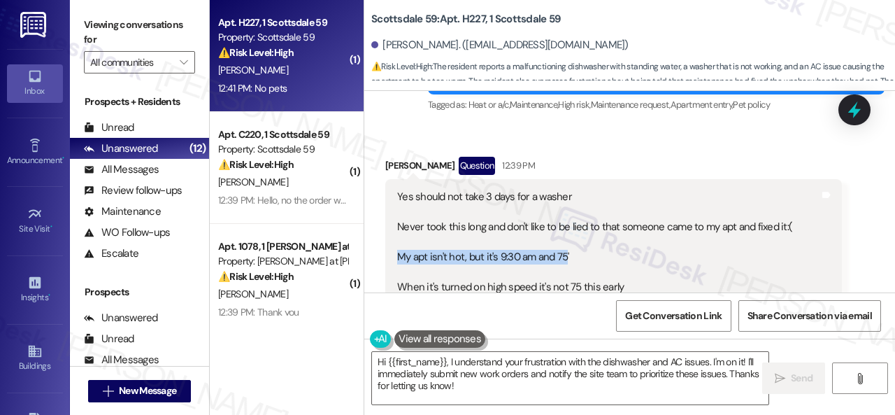
drag, startPoint x: 399, startPoint y: 223, endPoint x: 566, endPoint y: 227, distance: 167.1
click at [566, 227] on div "Yes should not take 3 days for a washer Never took this long and don't like to …" at bounding box center [608, 294] width 422 height 210
copy div "My apt isn't hot, but it's 9:30 am and 75"
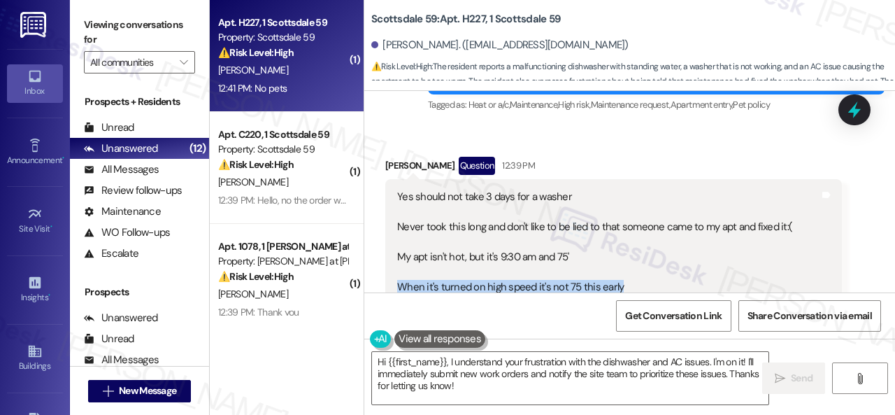
drag, startPoint x: 396, startPoint y: 251, endPoint x: 618, endPoint y: 255, distance: 222.3
click at [618, 255] on div "Yes should not take 3 days for a washer Never took this long and don't like to …" at bounding box center [608, 294] width 425 height 210
copy div "When it's turned on high speed it's not 75 this early"
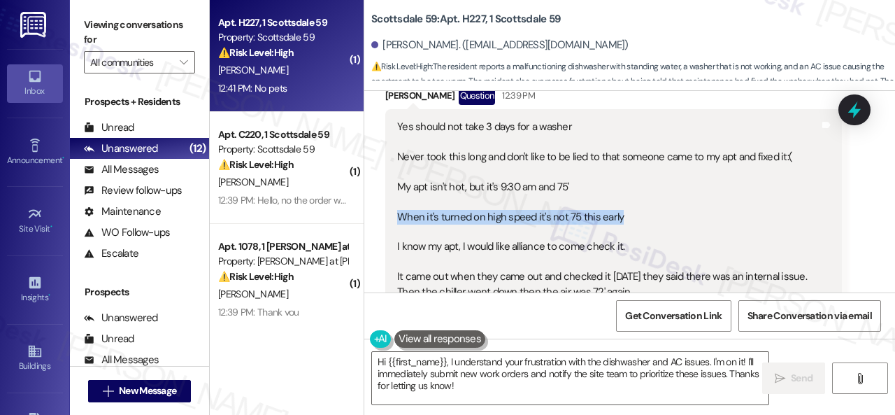
scroll to position [10381, 0]
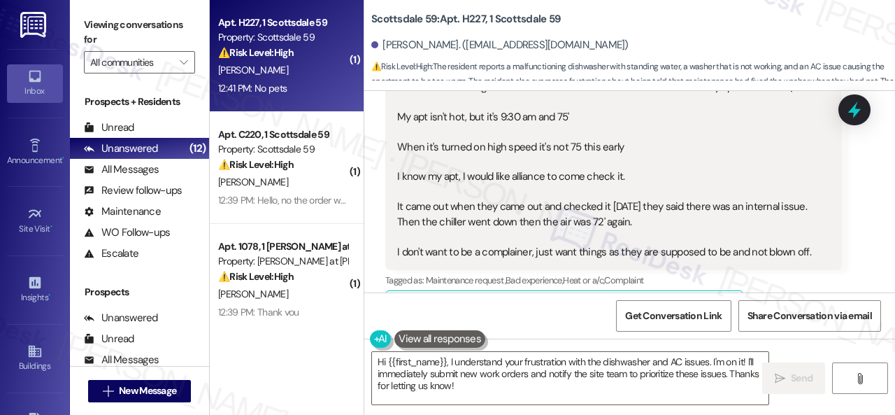
drag, startPoint x: 791, startPoint y: 273, endPoint x: 795, endPoint y: 265, distance: 9.1
click at [794, 271] on div "Kimberly Dubs Question 12:39 PM Yes should not take 3 days for a washer Never t…" at bounding box center [613, 257] width 456 height 481
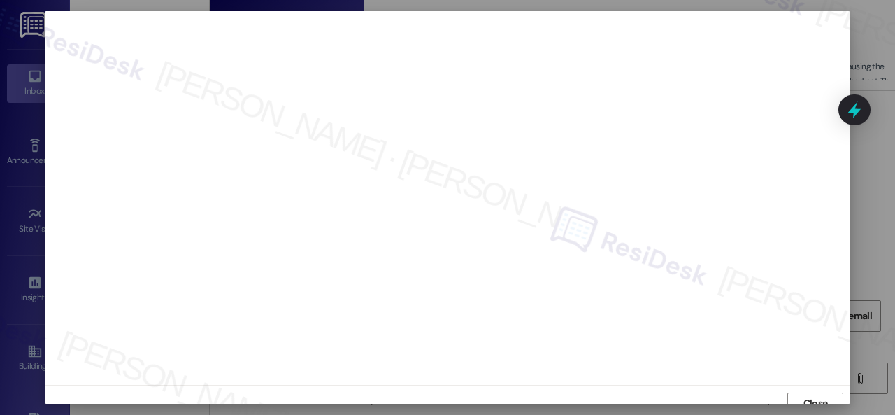
scroll to position [10, 0]
click at [809, 389] on span "Close" at bounding box center [815, 392] width 24 height 15
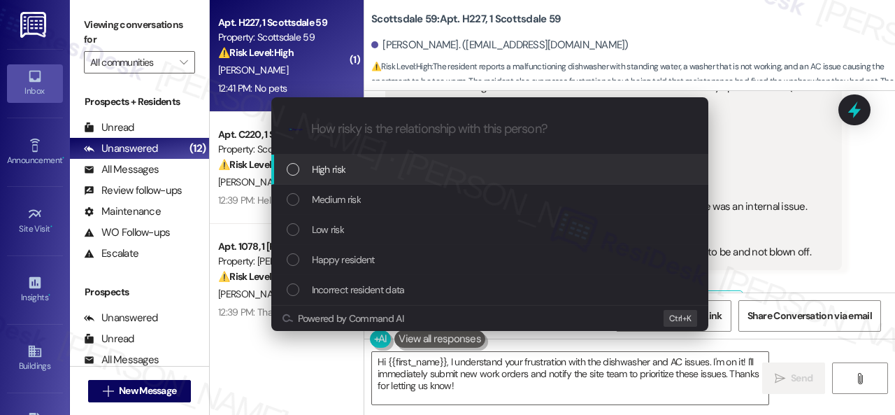
click at [316, 173] on span "High risk" at bounding box center [329, 168] width 34 height 15
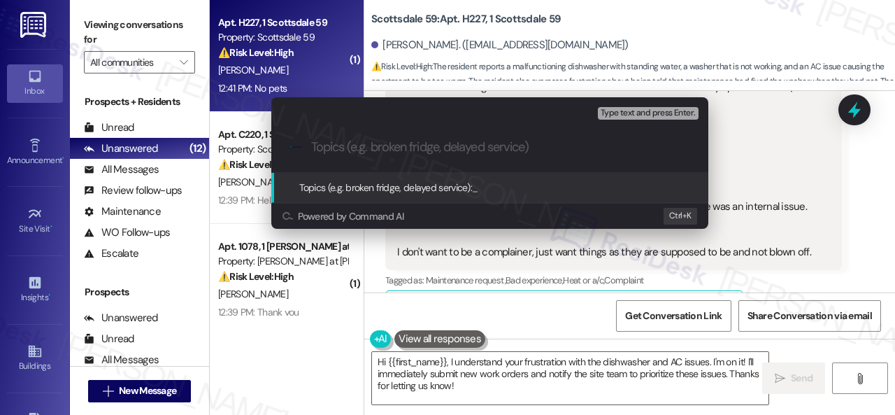
paste input "Follow-up on work order 10996766"
type input "Follow-up on work order 10996766"
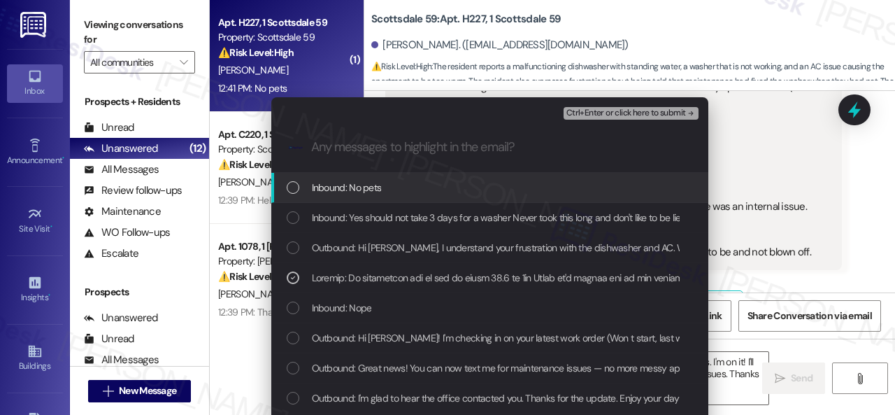
click at [593, 111] on span "Ctrl+Enter or click here to submit" at bounding box center [626, 113] width 120 height 10
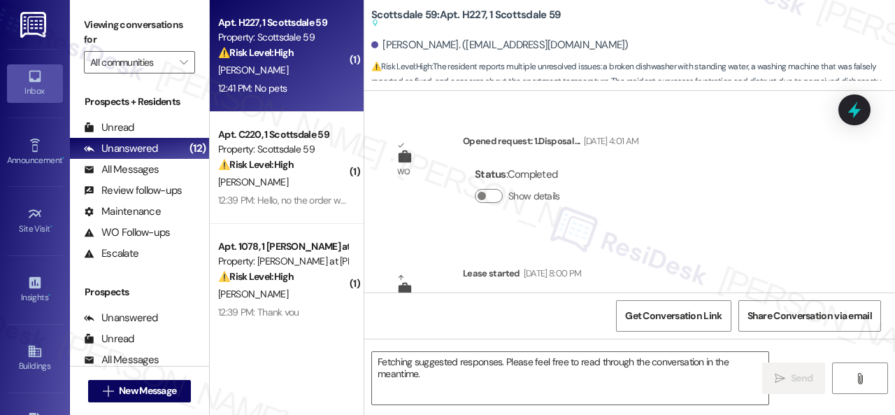
scroll to position [10826, 0]
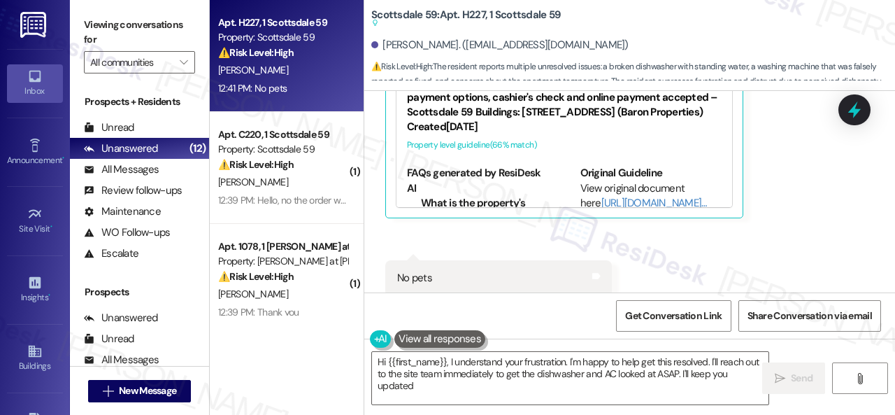
type textarea "Hi {{first_name}}, I understand your frustration. I'm happy to help get this re…"
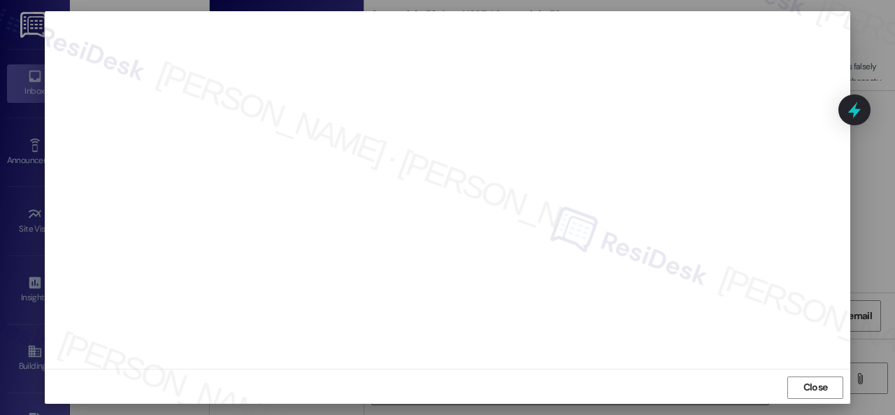
scroll to position [17, 0]
click at [803, 385] on span "Close" at bounding box center [815, 385] width 24 height 15
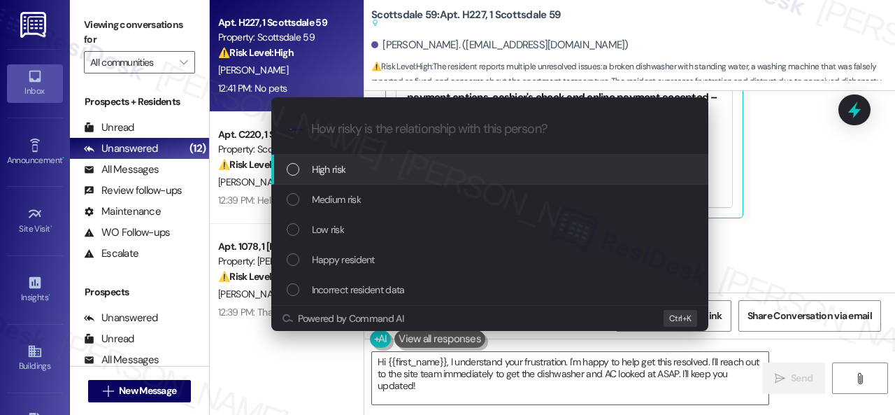
click at [315, 169] on span "High risk" at bounding box center [329, 168] width 34 height 15
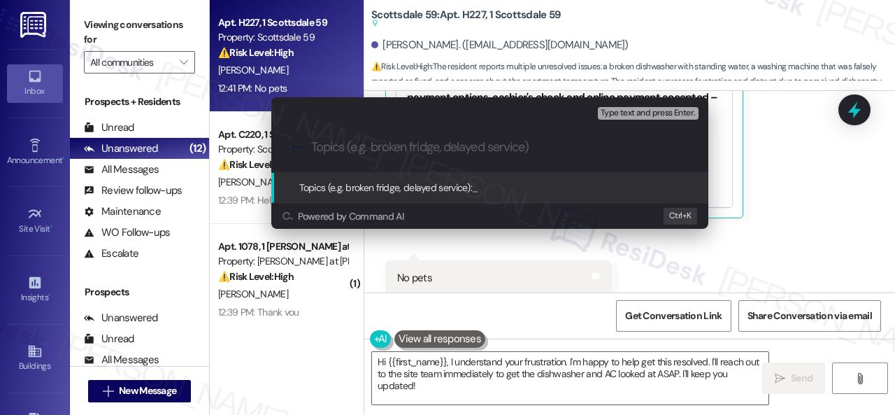
paste input "New work order/s submitted - AC issue"
type input "New work order/s submitted - AC issue"
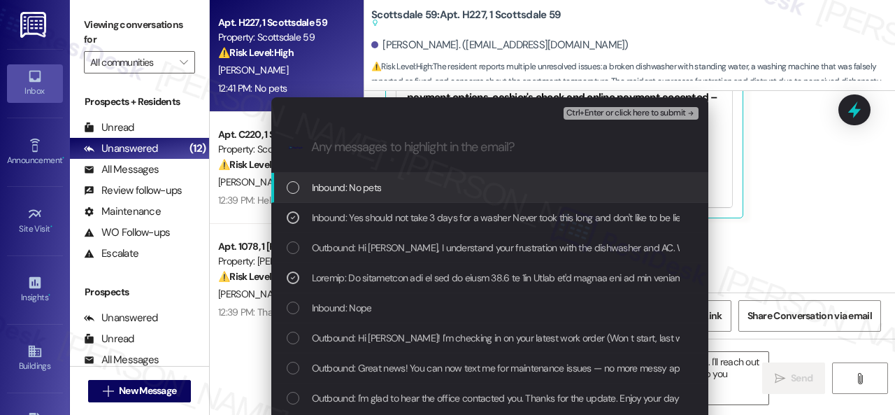
click at [598, 113] on span "Ctrl+Enter or click here to submit" at bounding box center [626, 113] width 120 height 10
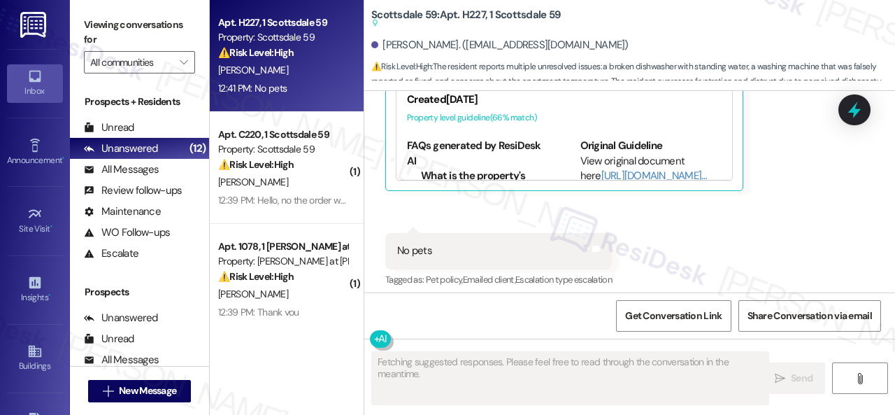
scroll to position [10826, 0]
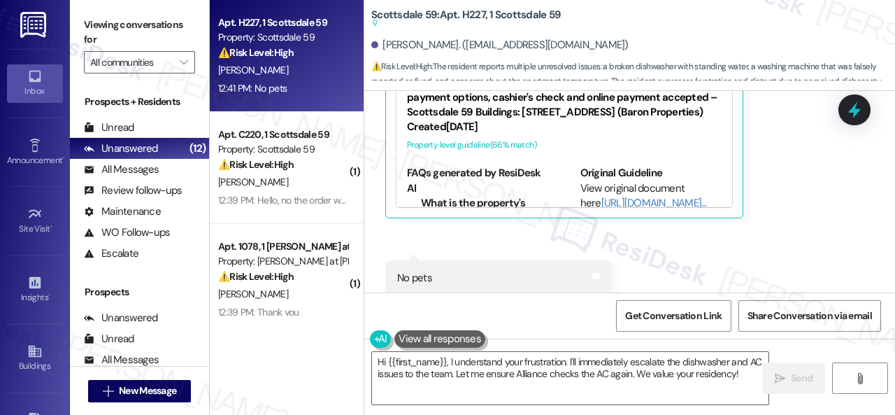
drag, startPoint x: 693, startPoint y: 252, endPoint x: 689, endPoint y: 265, distance: 14.2
click at [612, 371] on textarea "Hi {{first_name}}, I understand your frustration. I'll immediately escalate the…" at bounding box center [570, 378] width 396 height 52
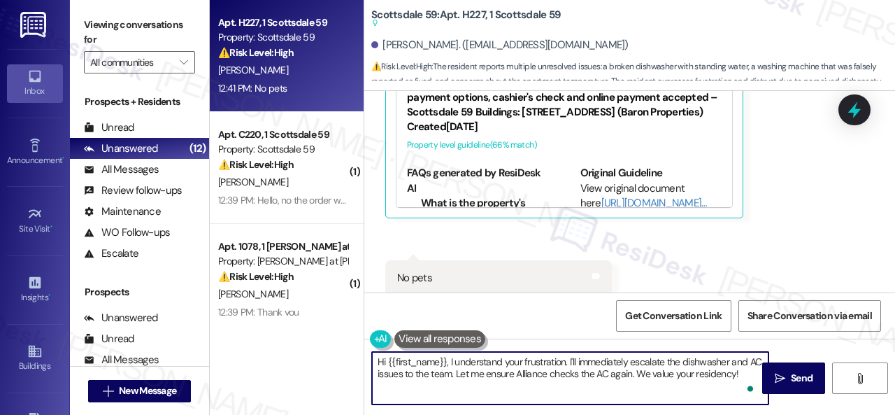
paste textarea "I can see that your work order for the dishwasher is still open (10996766). I’v…"
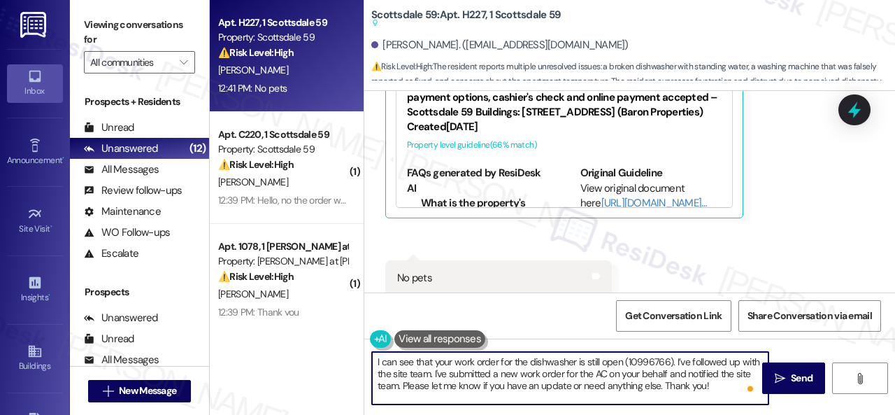
click at [595, 364] on textarea "I can see that your work order for the dishwasher is still open (10996766). I’v…" at bounding box center [570, 378] width 396 height 52
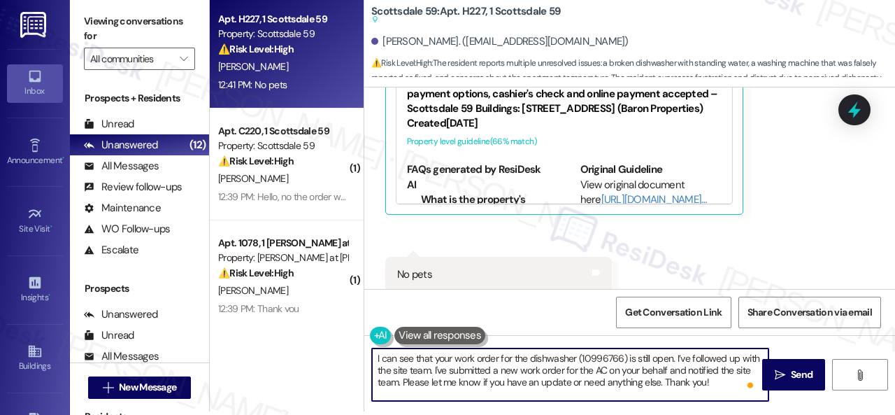
scroll to position [4, 0]
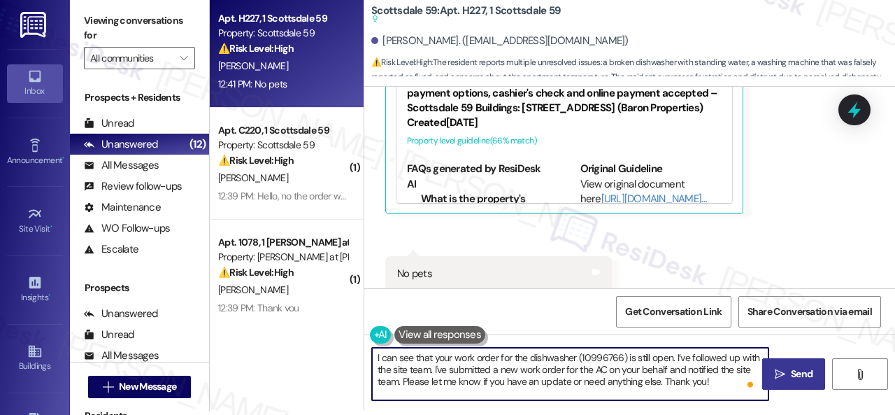
type textarea "I can see that your work order for the dishwasher (10996766) is still open. I’v…"
click at [791, 371] on span "Send" at bounding box center [802, 373] width 22 height 15
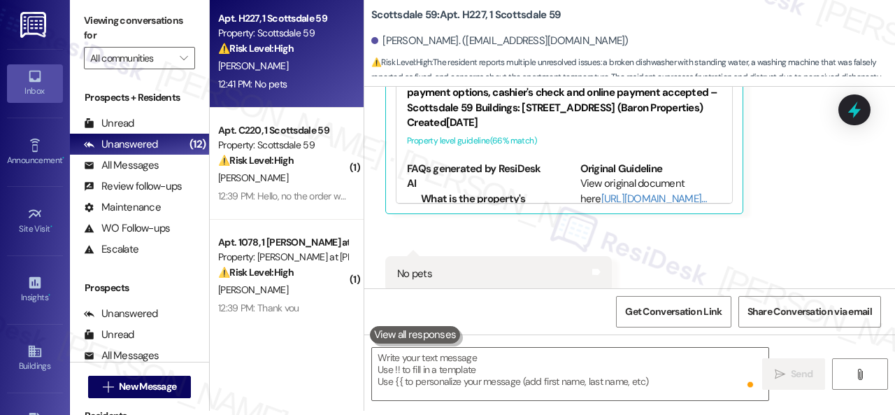
scroll to position [0, 0]
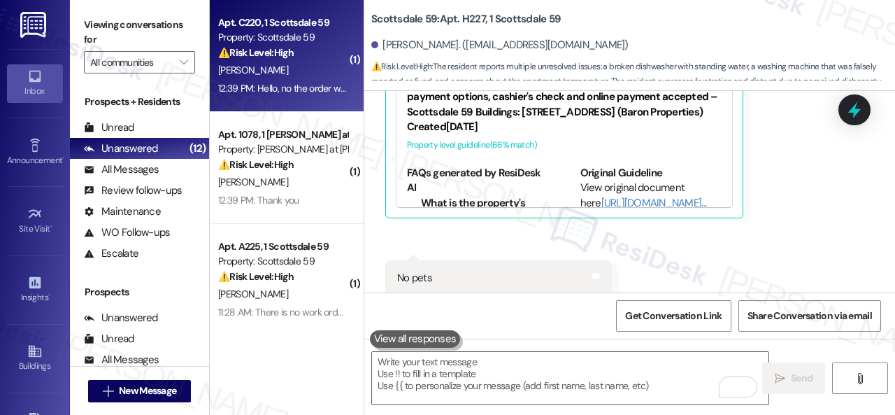
click at [318, 70] on div "W. Gertsch" at bounding box center [283, 70] width 132 height 17
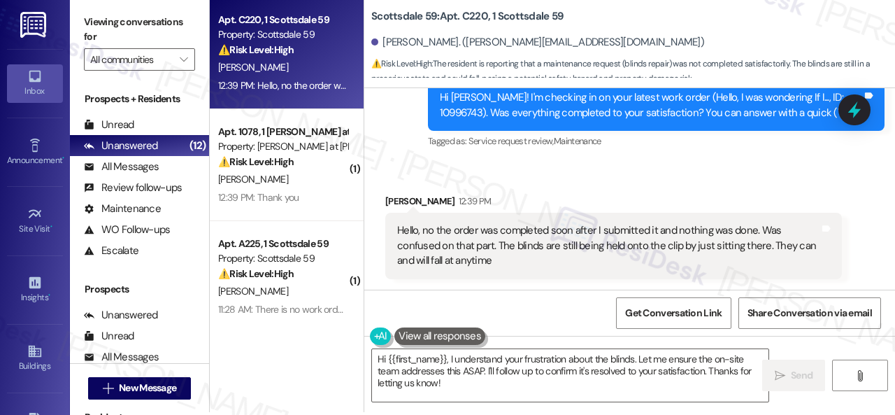
scroll to position [4, 0]
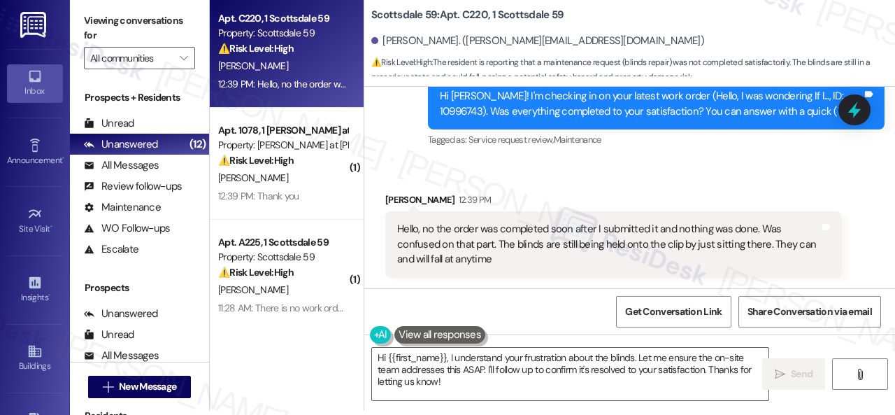
click at [417, 182] on div "Received via SMS Warner Gertsch 12:39 PM Hello, no the order was completed soon…" at bounding box center [613, 235] width 477 height 106
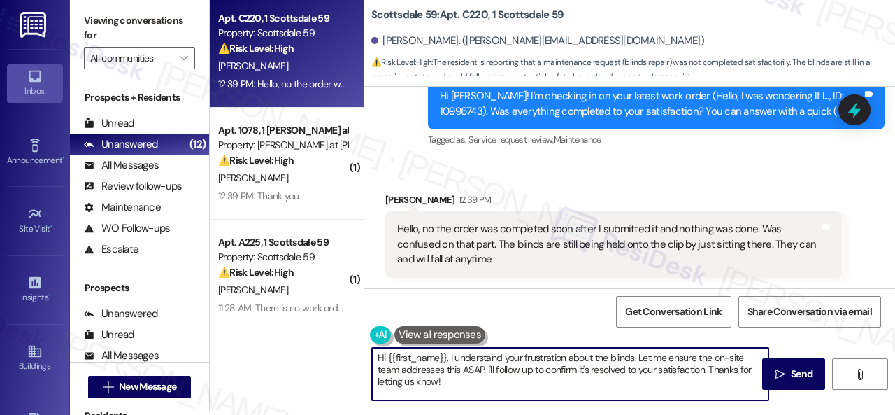
drag, startPoint x: 411, startPoint y: 361, endPoint x: 331, endPoint y: 345, distance: 82.1
click at [331, 345] on div "Apt. C220, 1 Scottsdale 59 Property: Scottsdale 59 ⚠️ Risk Level: High The resi…" at bounding box center [552, 203] width 685 height 415
paste textarea "I'm sorry to hear the issue hasn't been resolved yet. We apologize for the dela…"
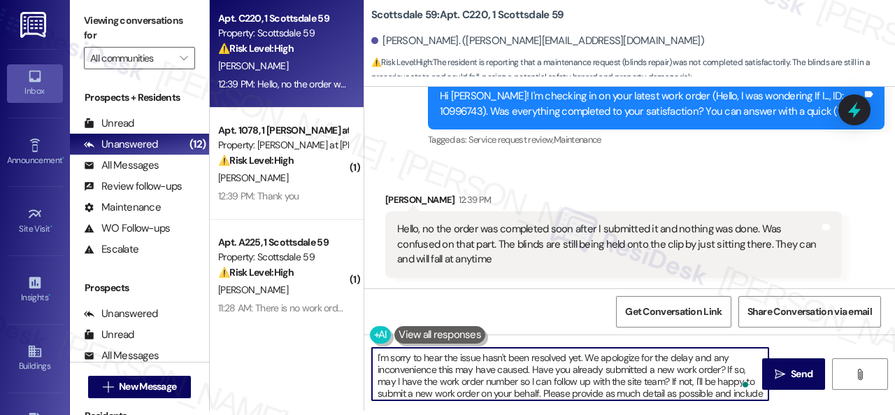
scroll to position [0, 0]
click at [462, 357] on textarea "I'm sorry to hear the issue hasn't been resolved yet. We apologize for the dela…" at bounding box center [570, 373] width 396 height 52
type textarea "I'm sorry to hear the blinds issue hasn't been resolved yet. We apologize for t…"
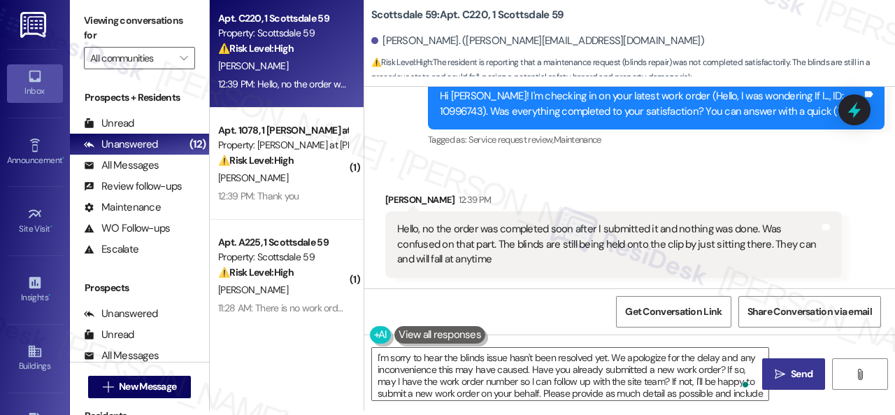
click at [791, 376] on span "Send" at bounding box center [802, 373] width 22 height 15
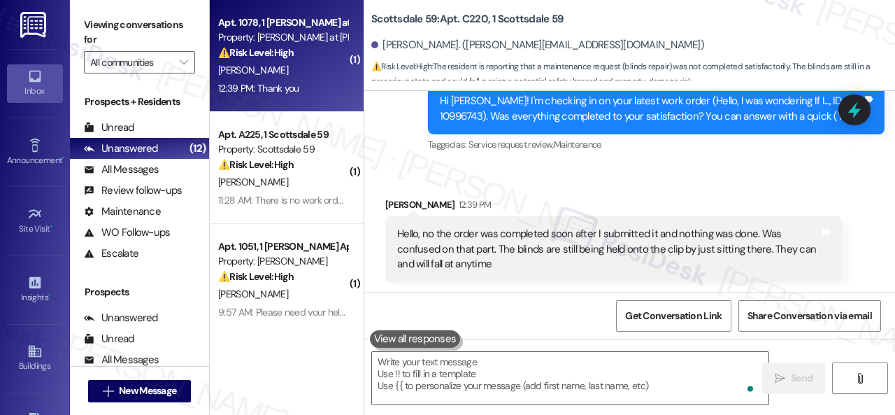
click at [289, 70] on div "M. Rubio" at bounding box center [283, 70] width 132 height 17
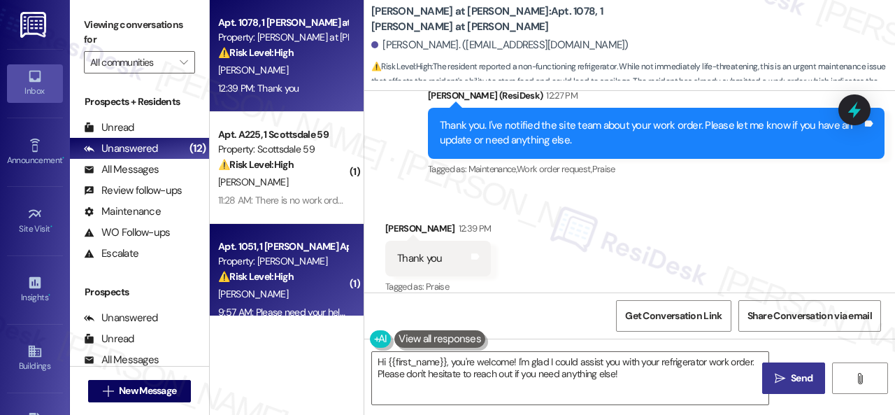
drag, startPoint x: 628, startPoint y: 375, endPoint x: 233, endPoint y: 307, distance: 400.7
click at [389, 361] on textarea "Hi {{first_name}}, you're welcome! I'm glad I could assist you with your refrig…" at bounding box center [570, 378] width 396 height 52
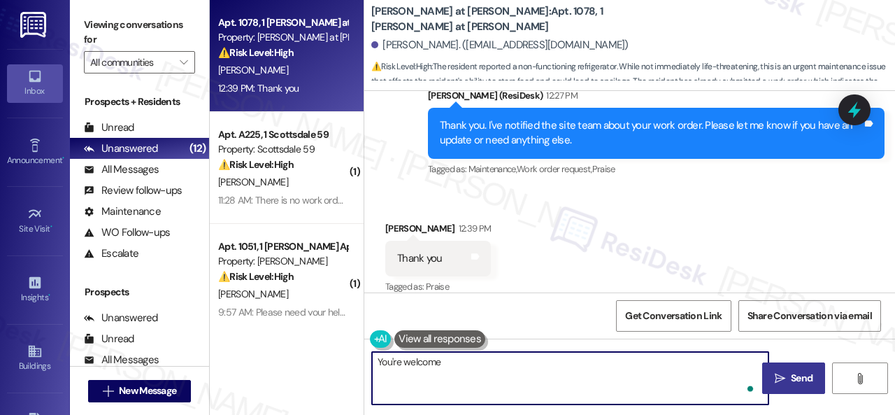
type textarea "You're welcome!"
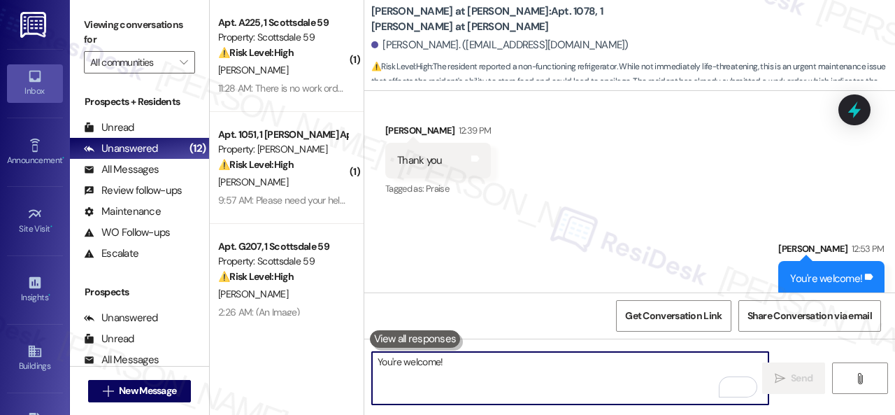
scroll to position [1594, 0]
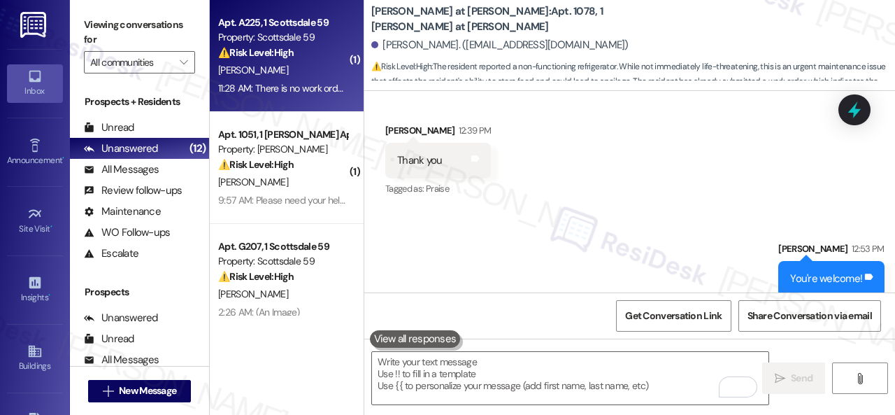
click at [304, 80] on div "11:28 AM: There is no work order. I wasnt feeling good yesterday and sent that …" at bounding box center [283, 88] width 132 height 17
type textarea "Fetching suggested responses. Please feel free to read through the conversation…"
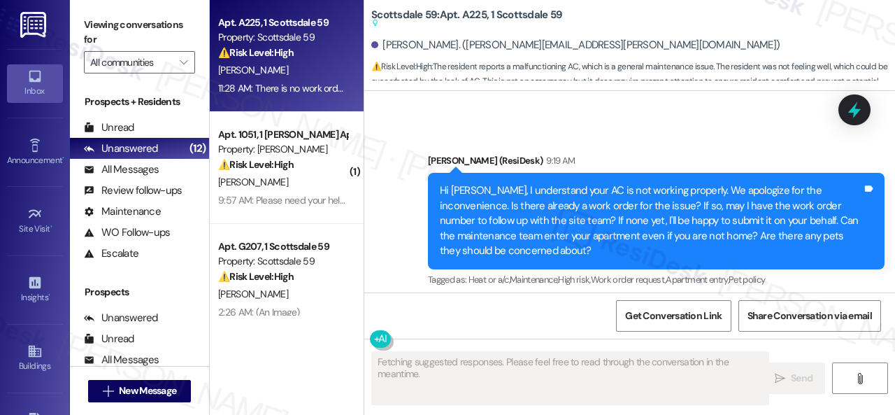
scroll to position [1844, 0]
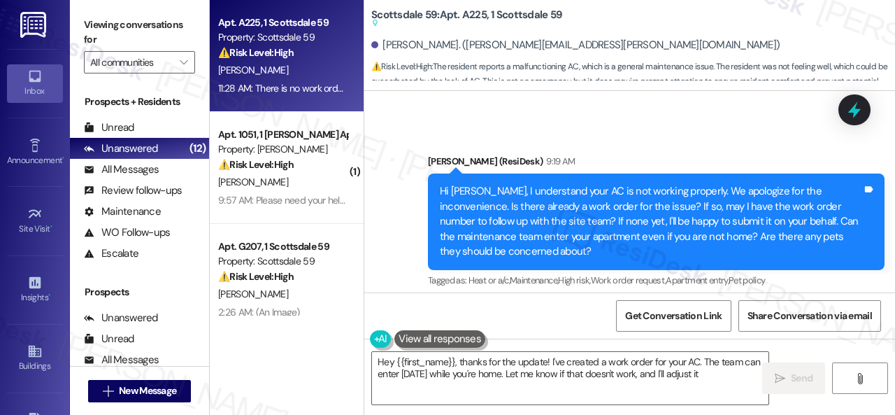
type textarea "Hey {{first_name}}, thanks for the update! I've created a work order for your A…"
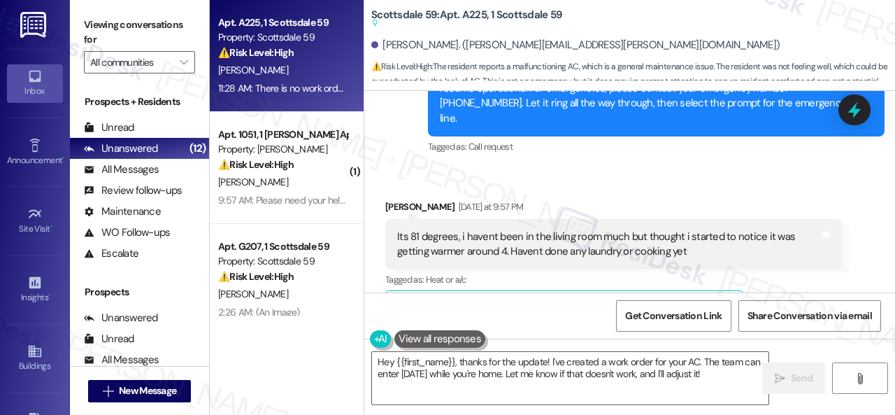
scroll to position [1495, 0]
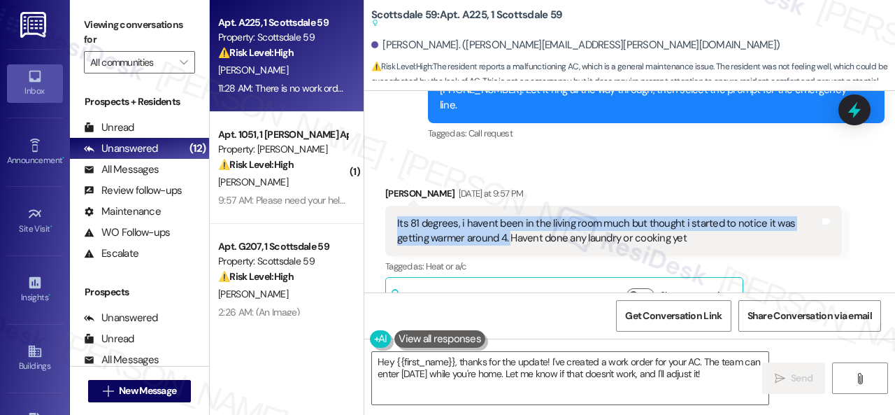
drag, startPoint x: 507, startPoint y: 194, endPoint x: 396, endPoint y: 173, distance: 112.3
click at [397, 216] on div "Its 81 degrees, i havent been in the living room much but thought i started to …" at bounding box center [608, 231] width 422 height 30
copy div "Its 81 degrees, i havent been in the living room much but thought i started to …"
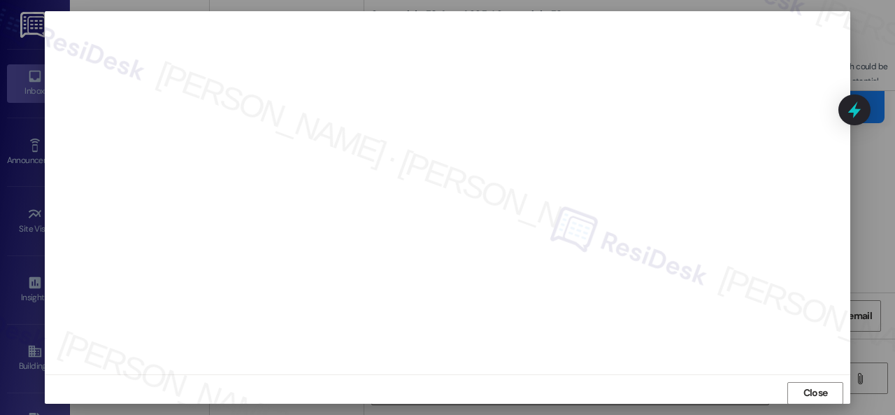
scroll to position [7, 0]
click at [800, 399] on span "Close" at bounding box center [815, 396] width 30 height 15
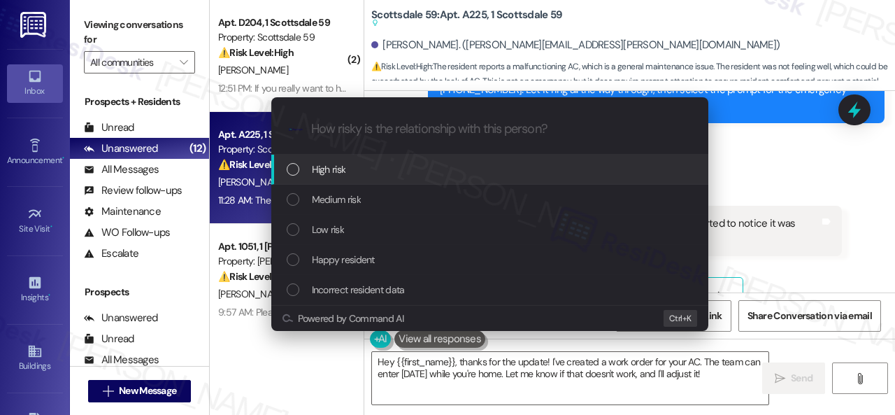
click at [328, 169] on span "High risk" at bounding box center [329, 168] width 34 height 15
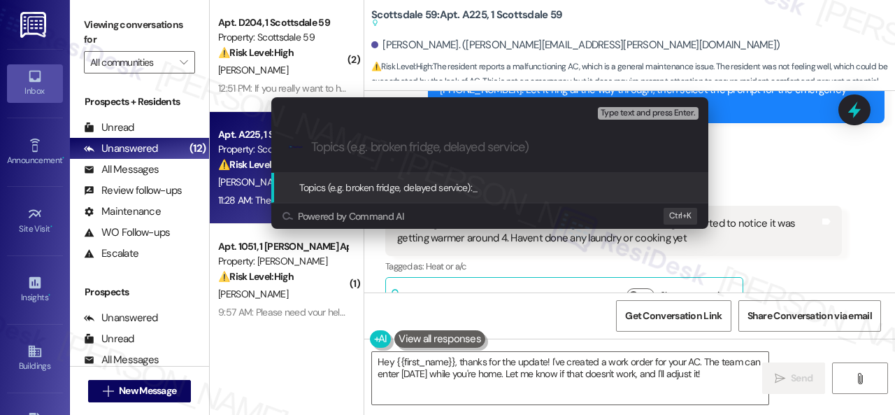
paste input "New work order/s submitted - AC issue"
type input "New work order/s submitted - AC issue"
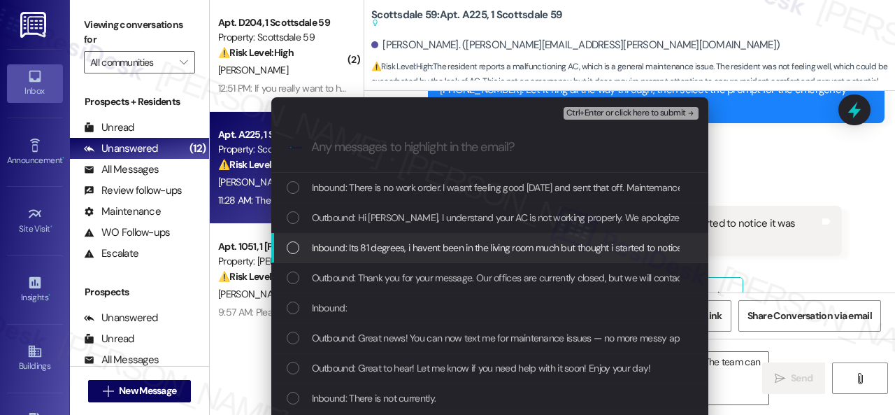
click at [343, 249] on span "Inbound: Its 81 degrees, i havent been in the living room much but thought i st…" at bounding box center [645, 247] width 667 height 15
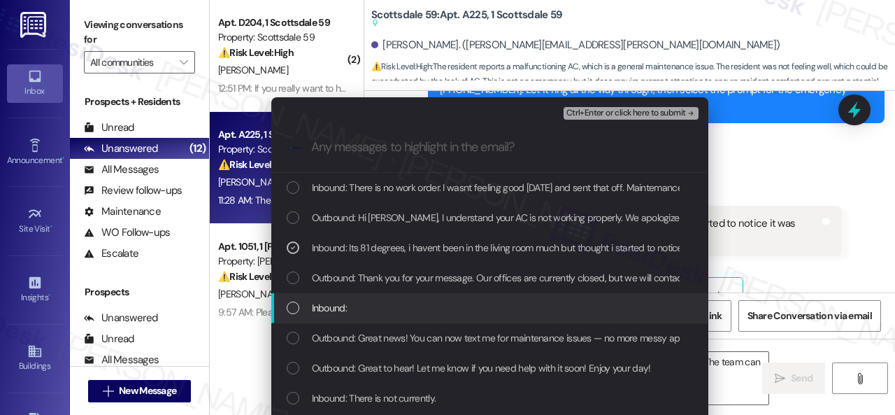
drag, startPoint x: 343, startPoint y: 310, endPoint x: 354, endPoint y: 301, distance: 14.0
click at [343, 310] on span "Inbound:" at bounding box center [329, 307] width 35 height 15
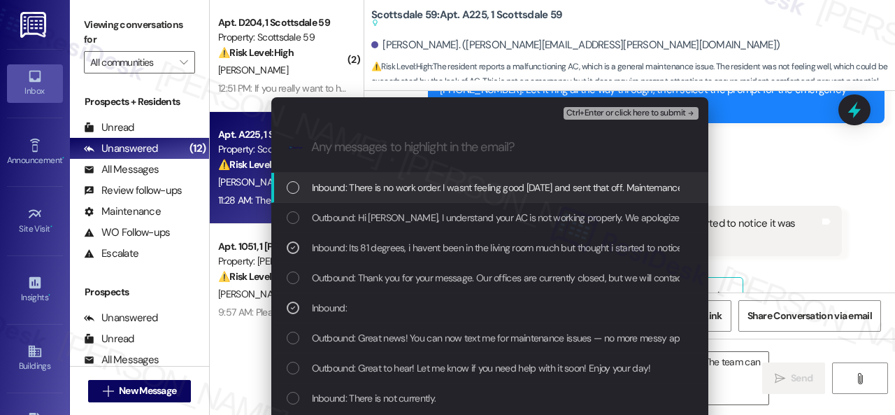
click at [584, 114] on span "Ctrl+Enter or click here to submit" at bounding box center [626, 113] width 120 height 10
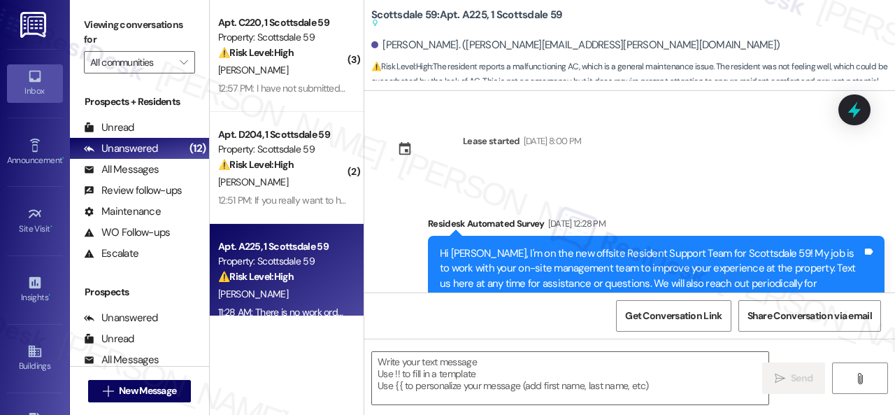
scroll to position [1983, 0]
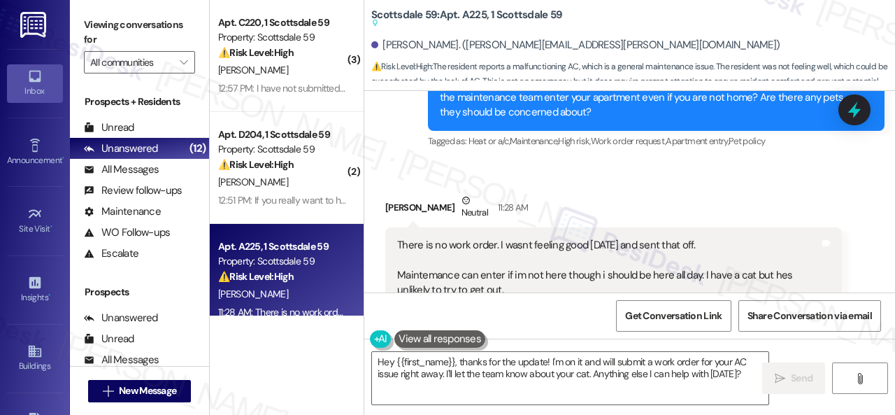
click at [821, 308] on div "Tagged as: Maintenance , Click to highlight conversations about Maintenance Mai…" at bounding box center [613, 318] width 456 height 20
click at [470, 377] on textarea "Hey {{first_name}}, thanks for the update! I'm on it and will submit a work ord…" at bounding box center [570, 378] width 396 height 52
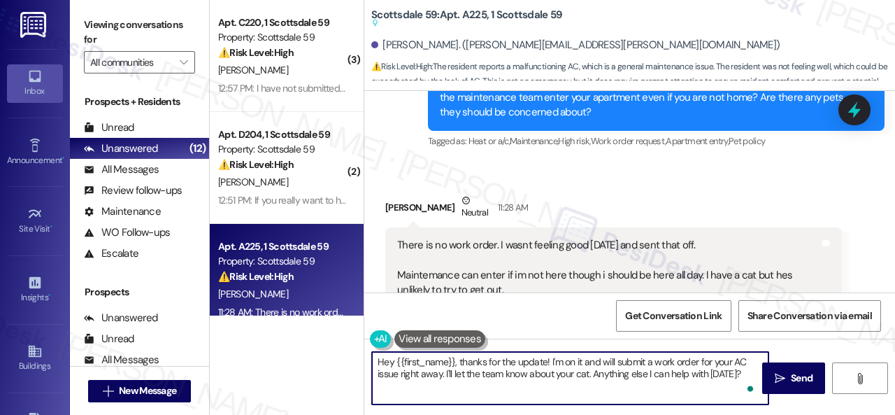
paste textarea "Thank you. I've submitted a work order on your behalf and notified the site tea…"
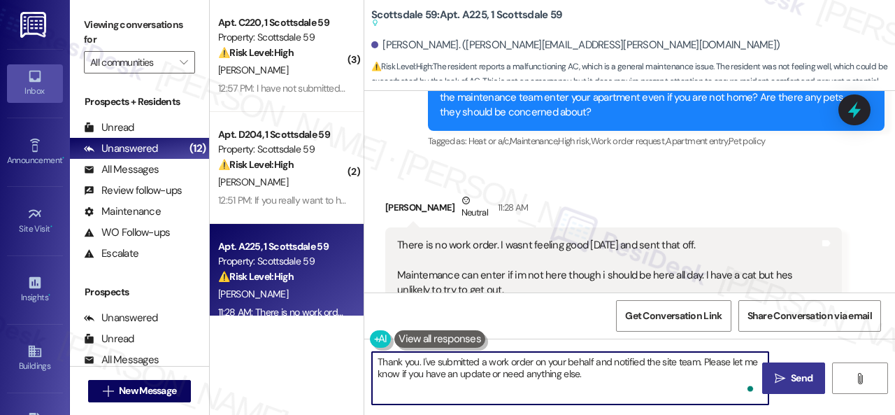
type textarea "Thank you. I've submitted a work order on your behalf and notified the site tea…"
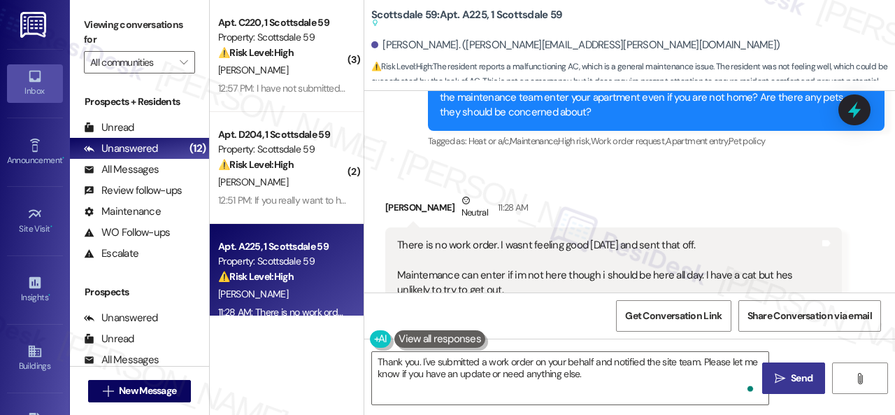
click at [788, 379] on span "Send" at bounding box center [801, 377] width 27 height 15
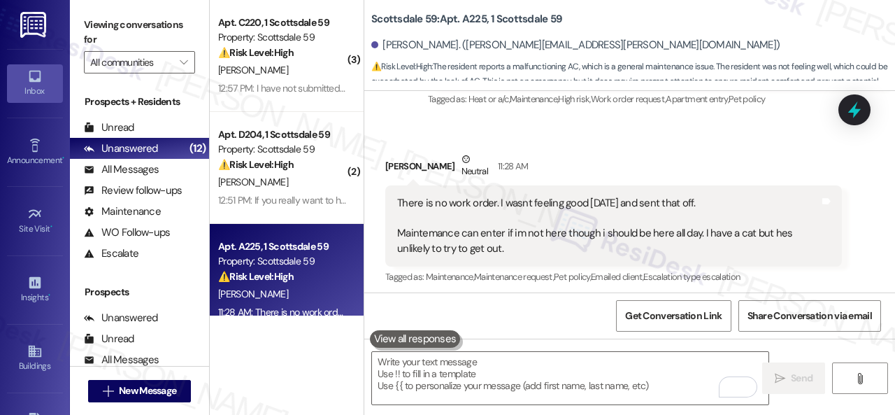
scroll to position [1942, 0]
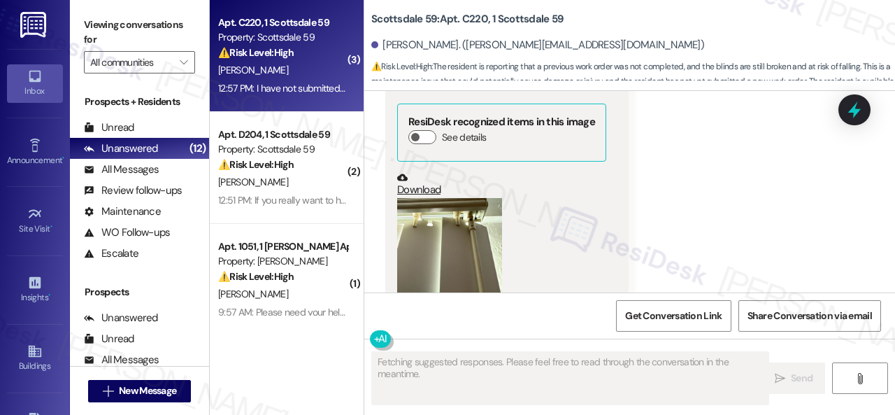
scroll to position [1856, 0]
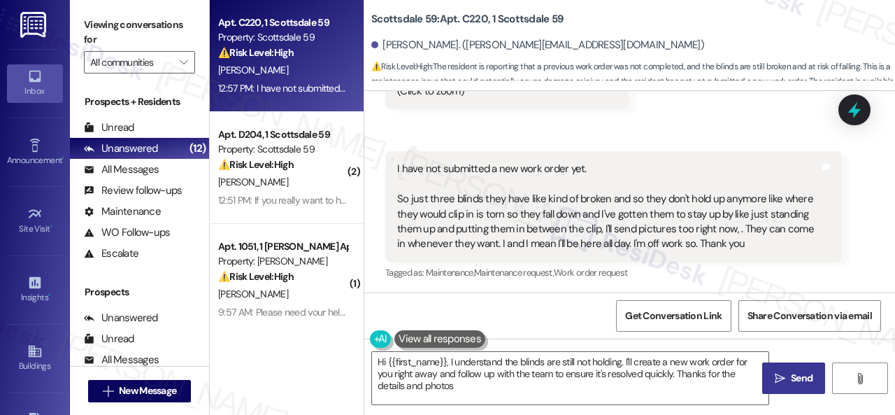
type textarea "Hi {{first_name}}, I understand the blinds are still not holding. I'll create a…"
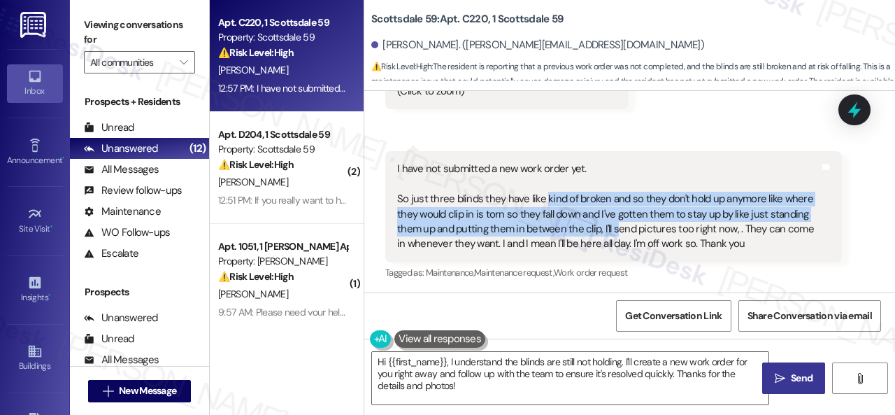
drag, startPoint x: 542, startPoint y: 199, endPoint x: 612, endPoint y: 221, distance: 73.2
click at [612, 221] on div "I have not submitted a new work order yet. So just three blinds they have like …" at bounding box center [608, 206] width 422 height 90
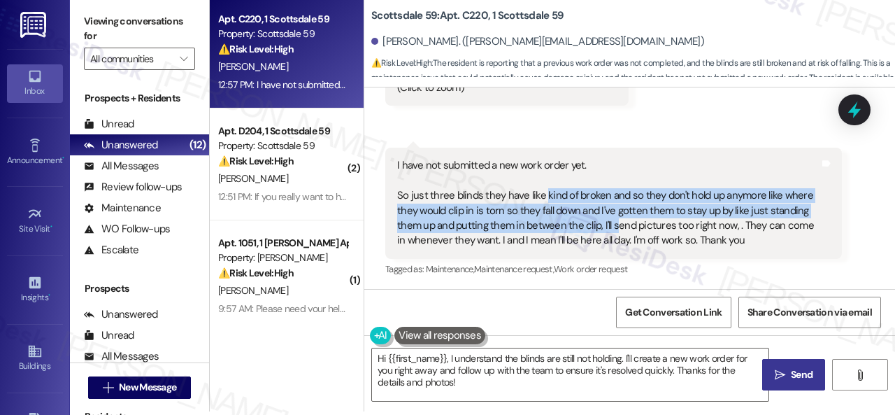
scroll to position [4, 0]
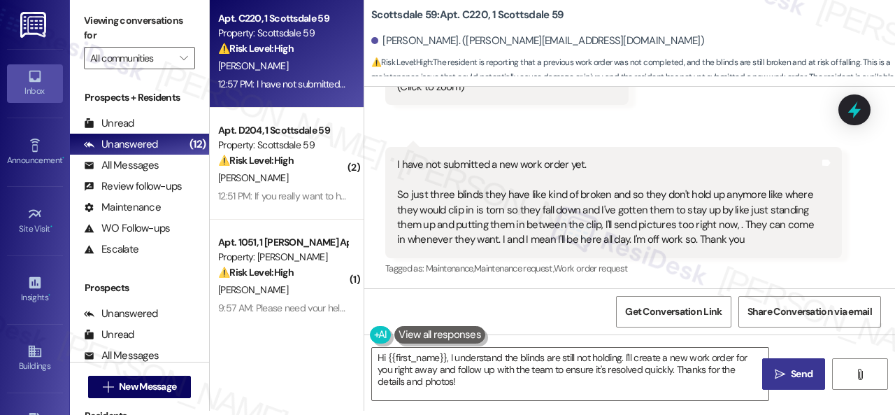
click at [782, 267] on div "Tagged as: Maintenance , Click to highlight conversations about Maintenance Mai…" at bounding box center [613, 268] width 456 height 20
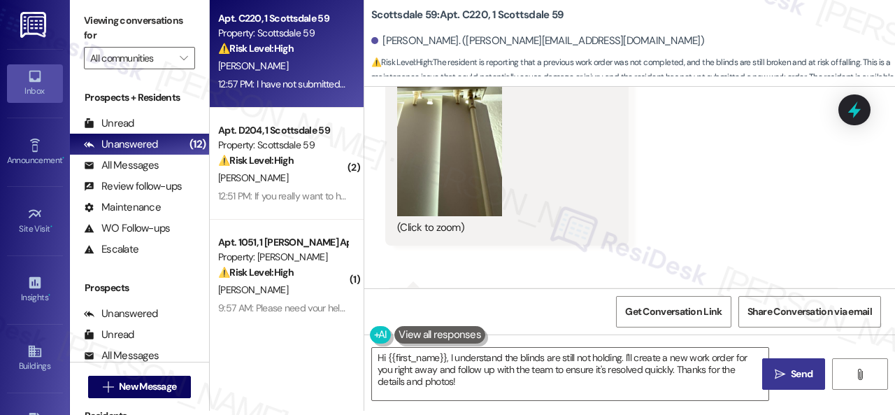
scroll to position [1716, 0]
click at [459, 171] on button "Zoom image" at bounding box center [449, 145] width 105 height 140
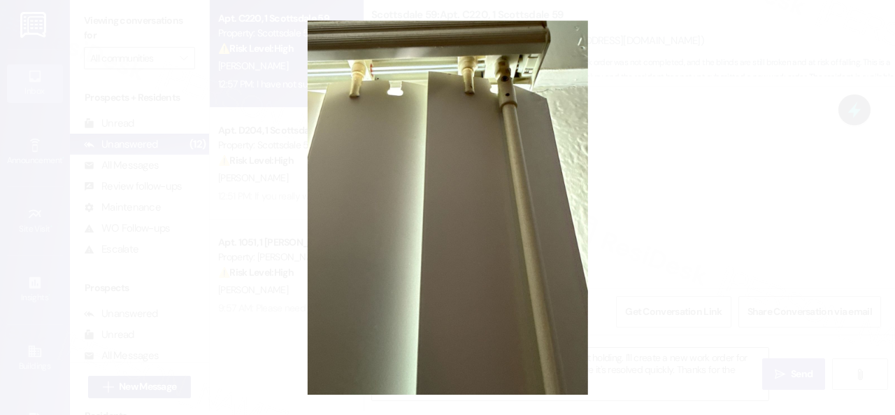
click at [489, 180] on button "Unzoom image" at bounding box center [447, 207] width 895 height 415
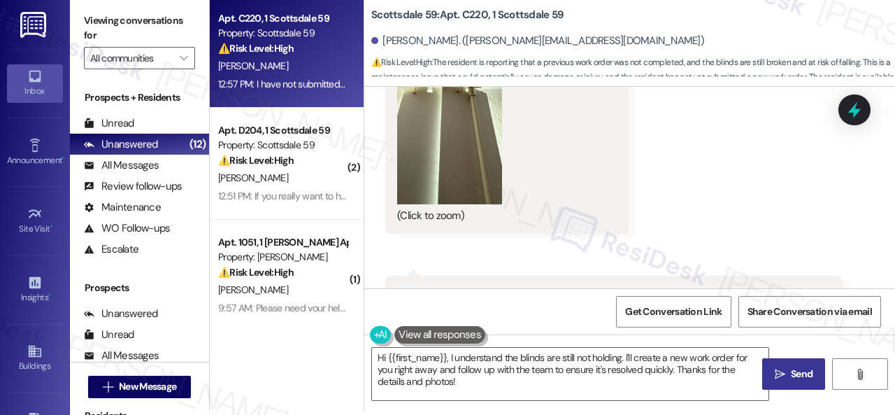
scroll to position [1576, 0]
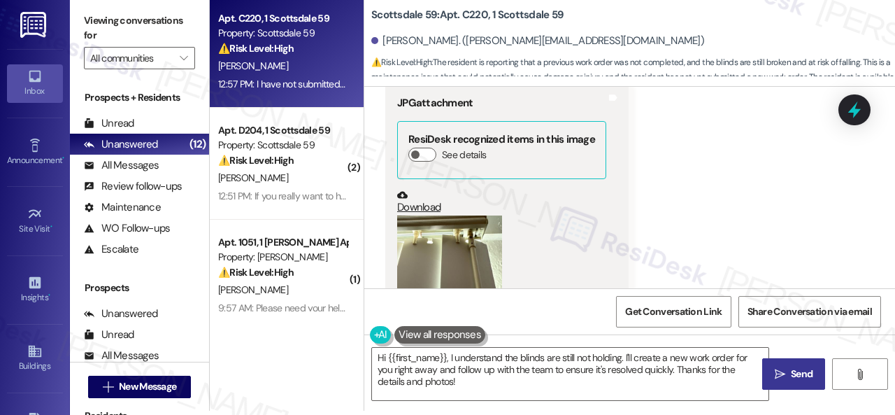
click at [419, 251] on button "Zoom image" at bounding box center [449, 285] width 105 height 140
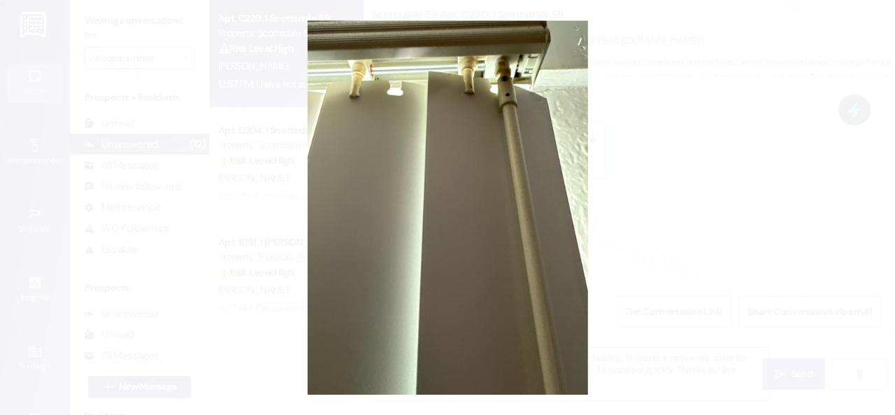
click at [484, 235] on button "Unzoom image" at bounding box center [447, 207] width 895 height 415
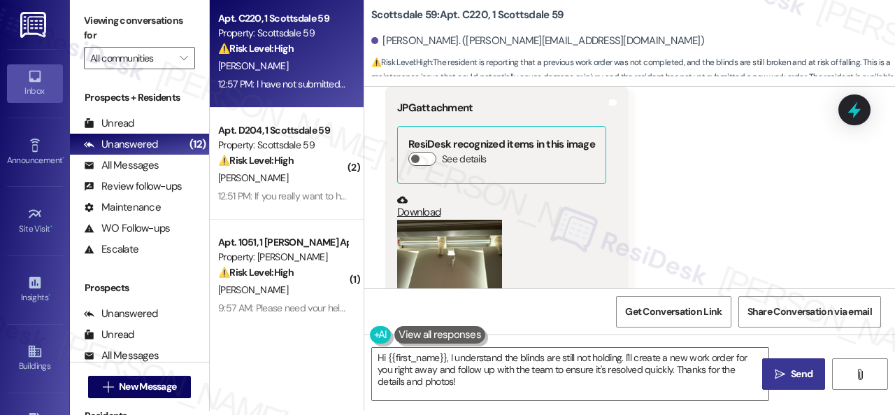
scroll to position [1367, 0]
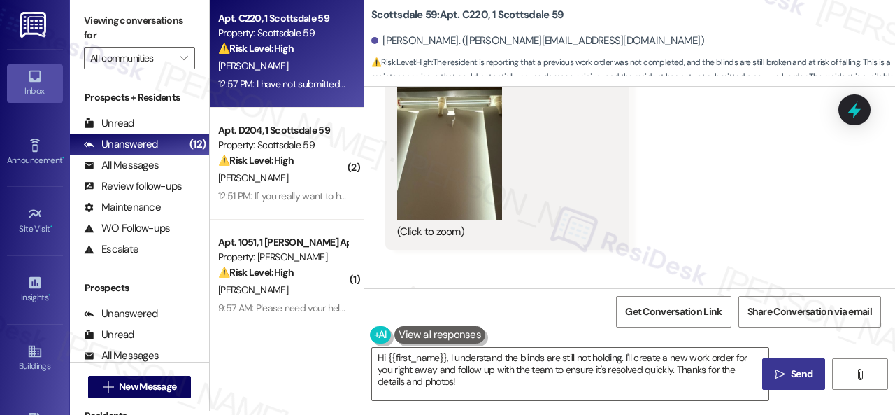
click at [452, 165] on button "Zoom image" at bounding box center [449, 150] width 105 height 140
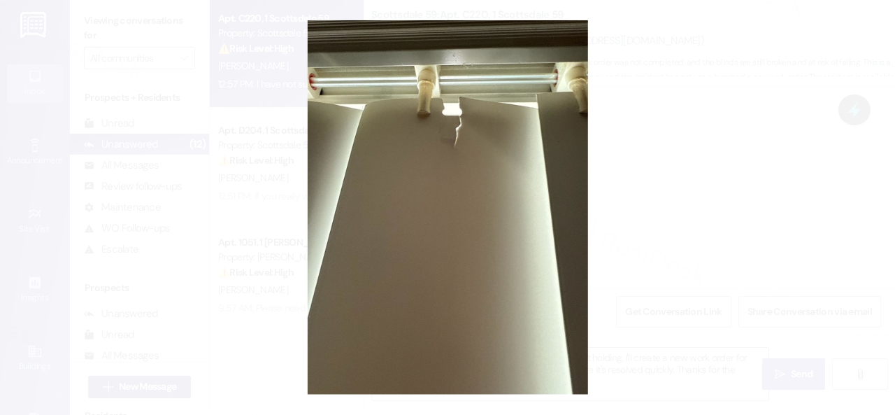
click at [793, 259] on button "Unzoom image" at bounding box center [447, 207] width 895 height 415
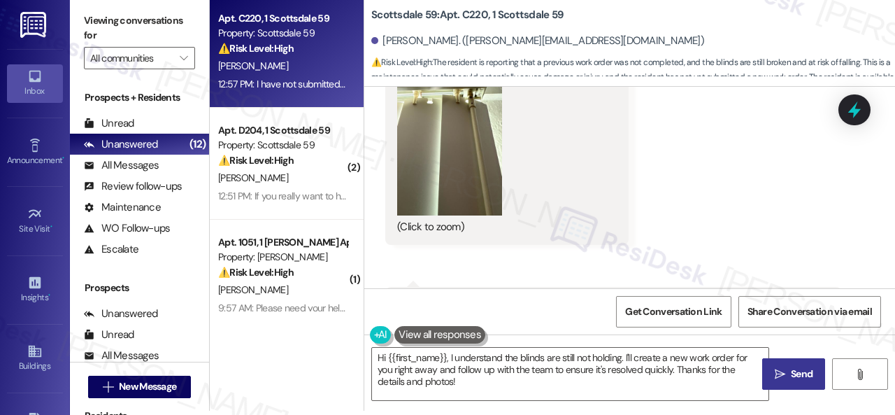
scroll to position [1856, 0]
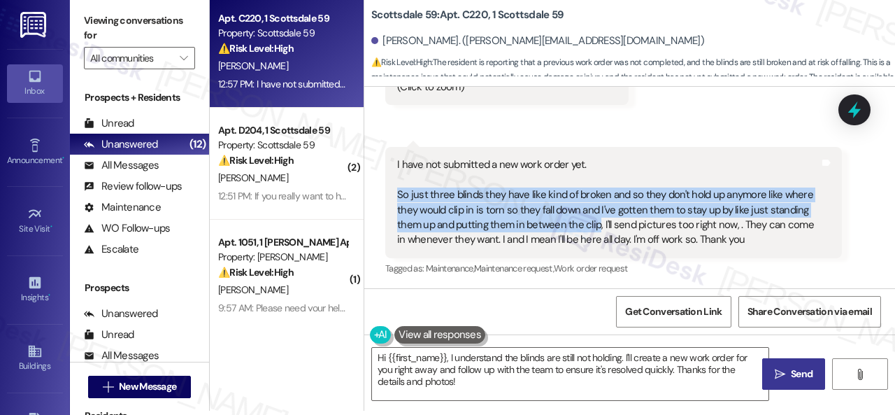
drag, startPoint x: 395, startPoint y: 191, endPoint x: 596, endPoint y: 223, distance: 203.9
click at [596, 223] on div "I have not submitted a new work order yet. So just three blinds they have like …" at bounding box center [608, 202] width 425 height 90
copy div "So just three blinds they have like kind of broken and so they don't hold up an…"
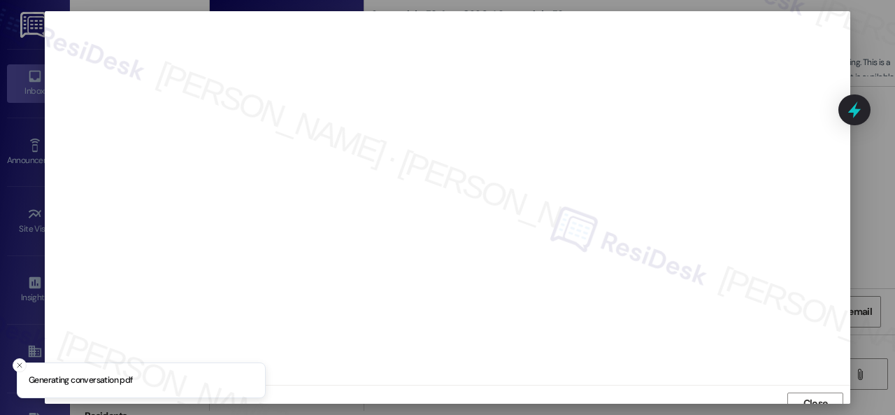
scroll to position [10, 0]
click at [805, 391] on span "Close" at bounding box center [815, 392] width 24 height 15
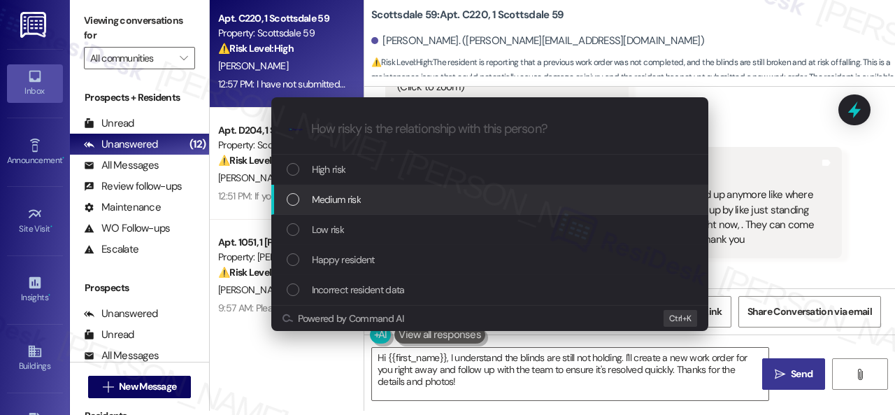
click at [322, 205] on span "Medium risk" at bounding box center [336, 199] width 49 height 15
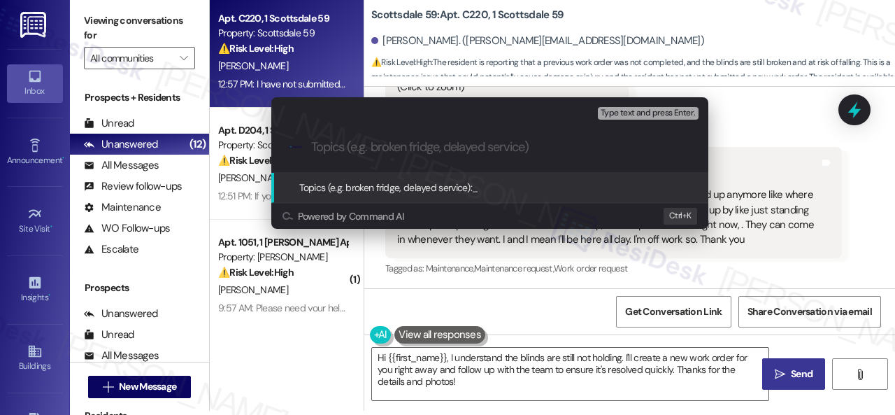
paste input "New work order/s submitted - Window blinds issue"
type input "New work order/s submitted - Window blinds issue"
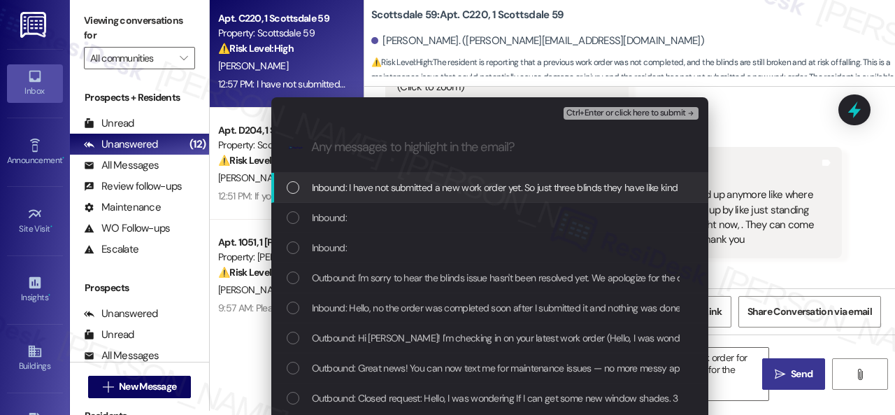
click at [340, 196] on div "Inbound: I have not submitted a new work order yet. So just three blinds they h…" at bounding box center [489, 188] width 437 height 30
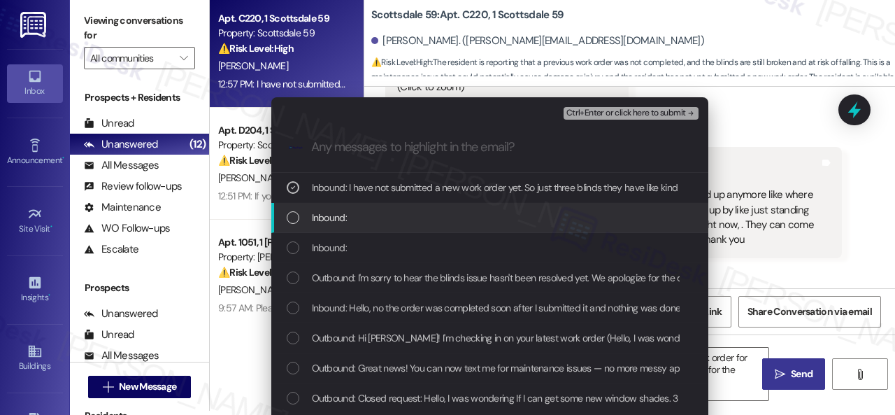
click at [338, 220] on span "Inbound:" at bounding box center [329, 217] width 35 height 15
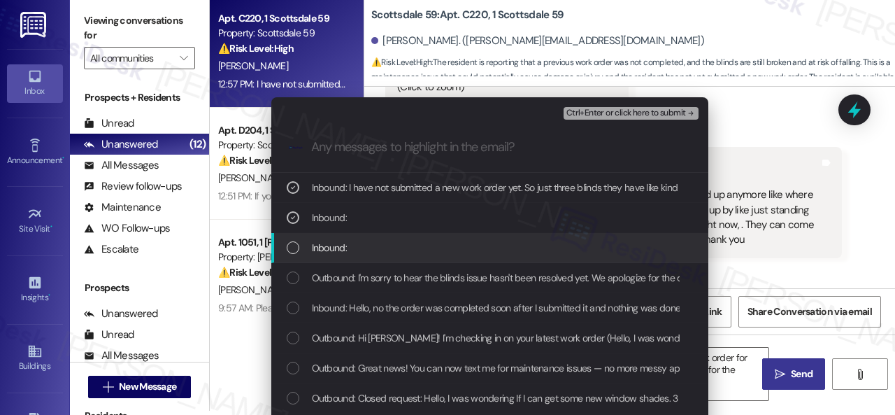
click at [327, 245] on span "Inbound:" at bounding box center [329, 247] width 35 height 15
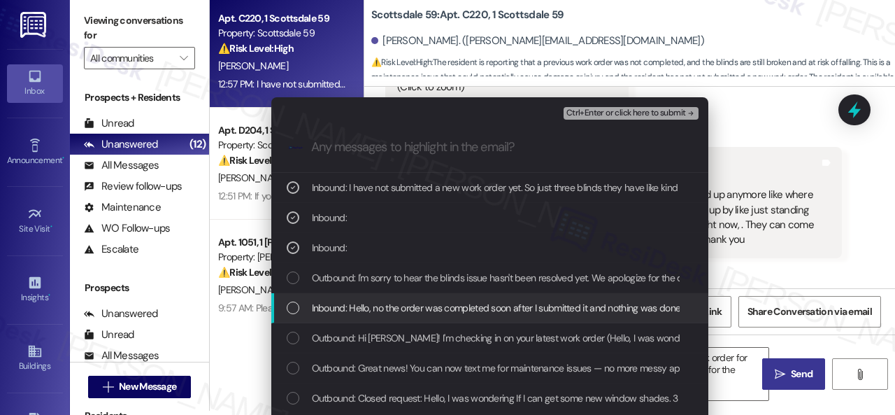
click at [338, 307] on span "Inbound: Hello, no the order was completed soon after I submitted it and nothin…" at bounding box center [746, 307] width 868 height 15
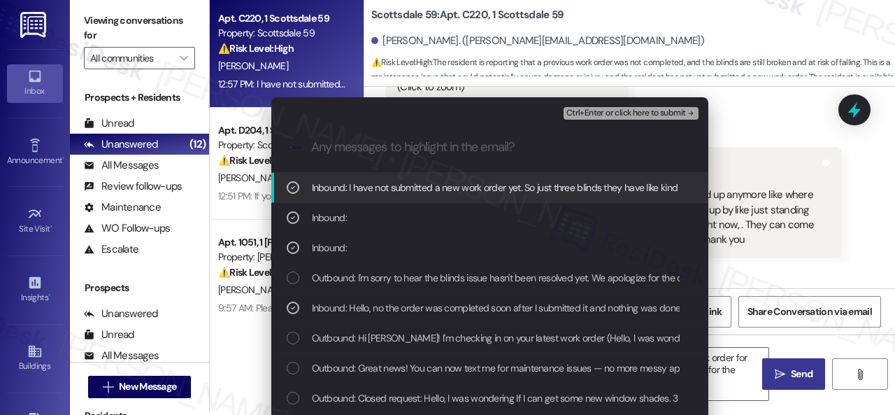
click at [584, 117] on span "Ctrl+Enter or click here to submit" at bounding box center [626, 113] width 120 height 10
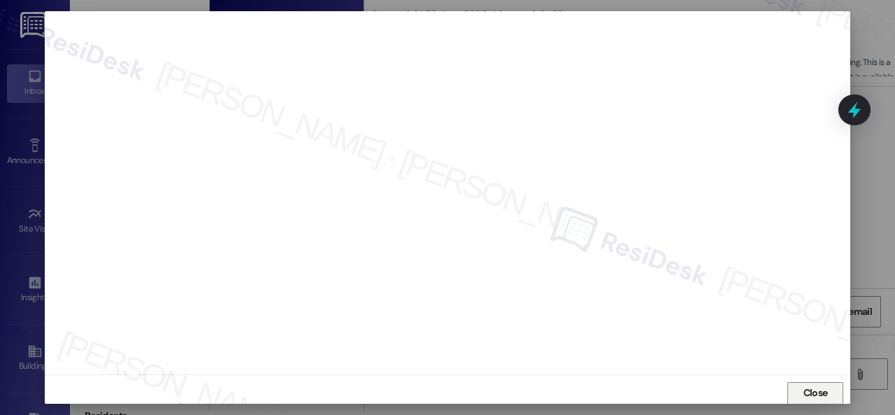
click at [810, 391] on span "Close" at bounding box center [815, 392] width 24 height 15
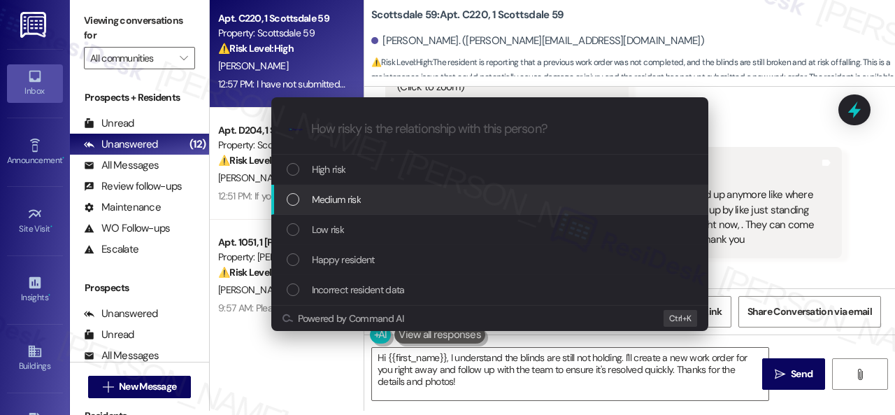
click at [305, 199] on div "Medium risk" at bounding box center [491, 199] width 409 height 15
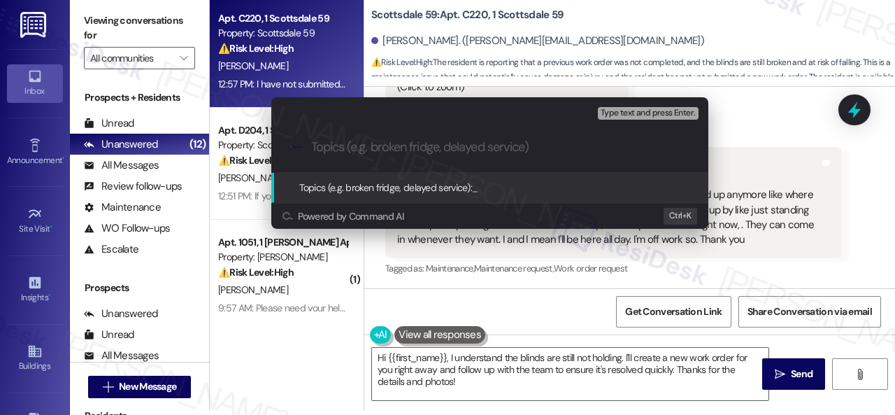
paste input "New work order/s submitted - Window blinds issue"
type input "New work order/s submitted - Window blinds issue"
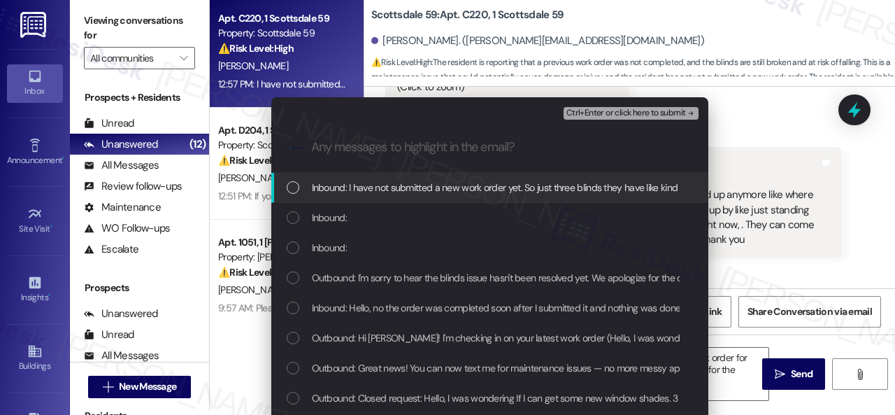
drag, startPoint x: 335, startPoint y: 185, endPoint x: 336, endPoint y: 213, distance: 27.3
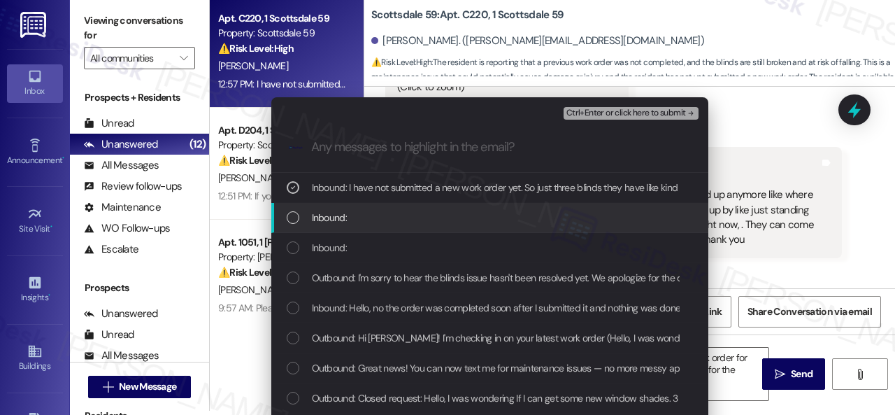
click at [331, 221] on span "Inbound:" at bounding box center [329, 217] width 35 height 15
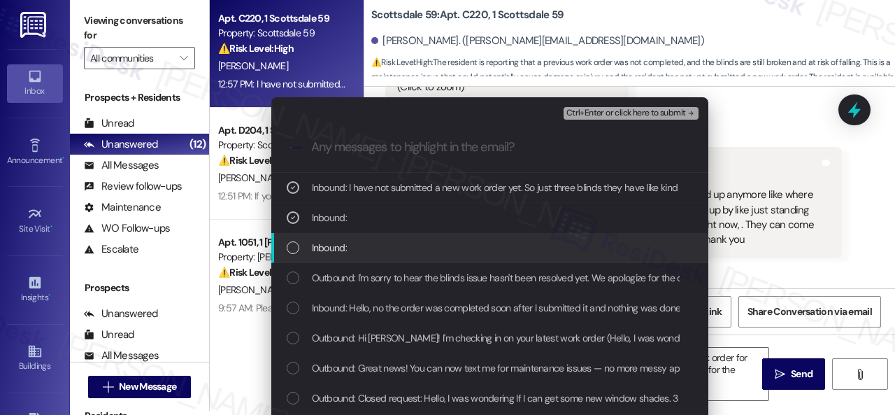
click at [326, 251] on span "Inbound:" at bounding box center [329, 247] width 35 height 15
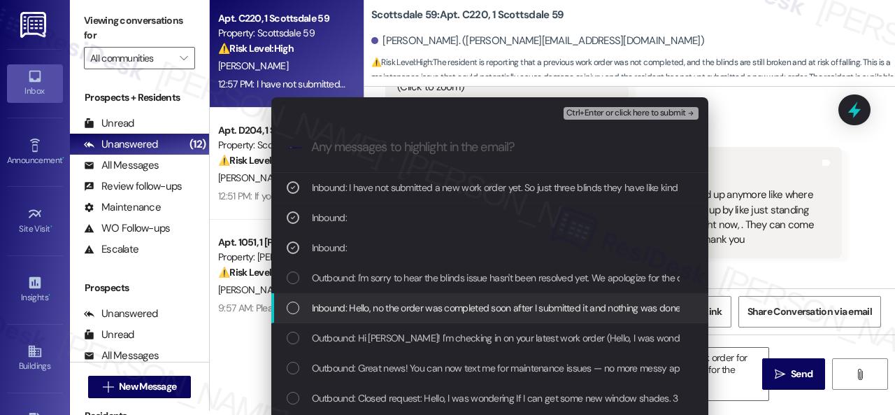
click at [335, 307] on span "Inbound: Hello, no the order was completed soon after I submitted it and nothin…" at bounding box center [746, 307] width 868 height 15
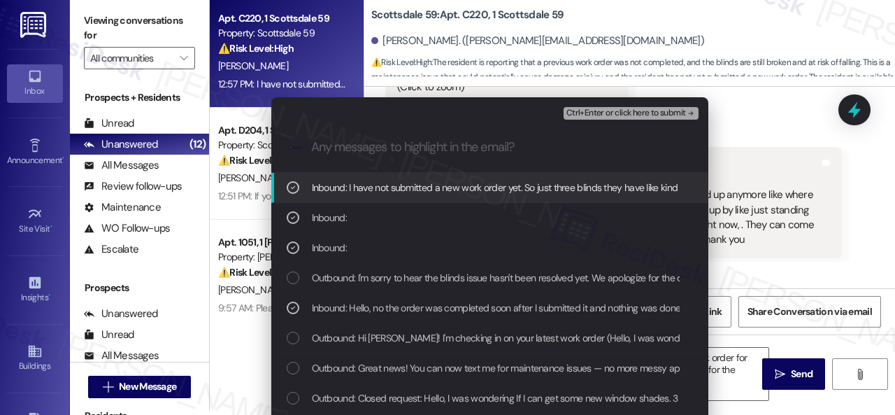
drag, startPoint x: 585, startPoint y: 111, endPoint x: 580, endPoint y: 124, distance: 14.4
click at [586, 113] on span "Ctrl+Enter or click here to submit" at bounding box center [626, 113] width 120 height 10
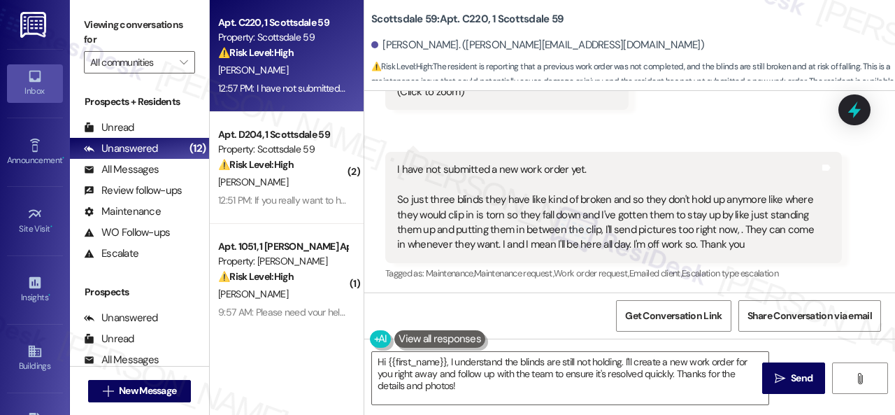
scroll to position [1856, 0]
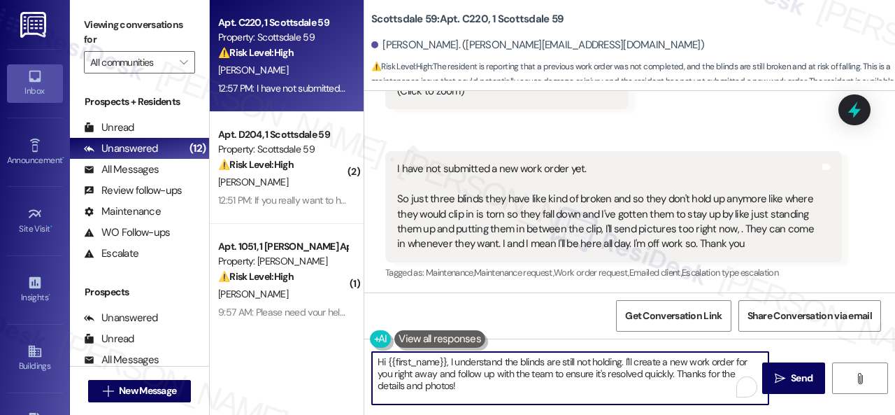
drag, startPoint x: 417, startPoint y: 375, endPoint x: 299, endPoint y: 325, distance: 128.4
click at [299, 325] on div "Apt. C220, 1 Scottsdale 59 Property: Scottsdale 59 ⚠️ Risk Level: High The resi…" at bounding box center [552, 207] width 685 height 415
paste textarea "Thank you. I've submitted a work order on your behalf and notified the site tea…"
type textarea "Thank you. I've submitted a work order on your behalf and notified the site tea…"
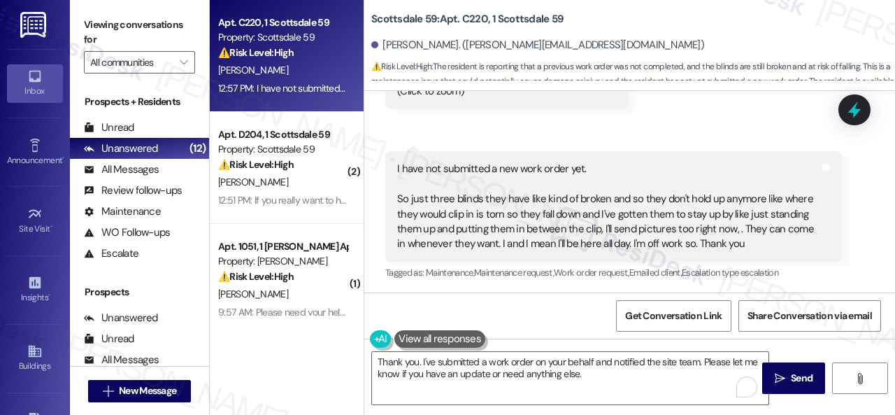
click at [791, 381] on span "Send" at bounding box center [802, 377] width 22 height 15
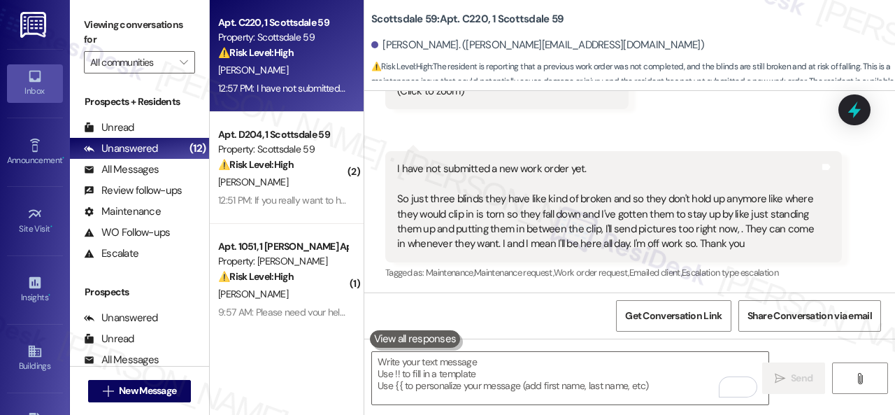
scroll to position [1855, 0]
click at [301, 73] on div "[PERSON_NAME]" at bounding box center [283, 70] width 132 height 17
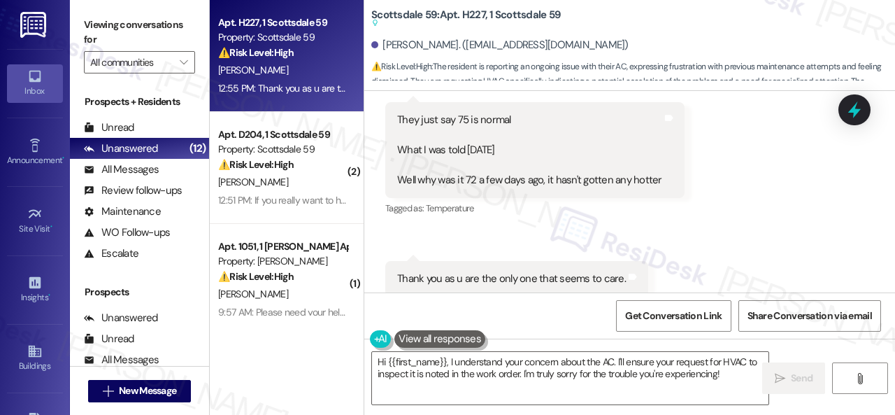
scroll to position [11603, 0]
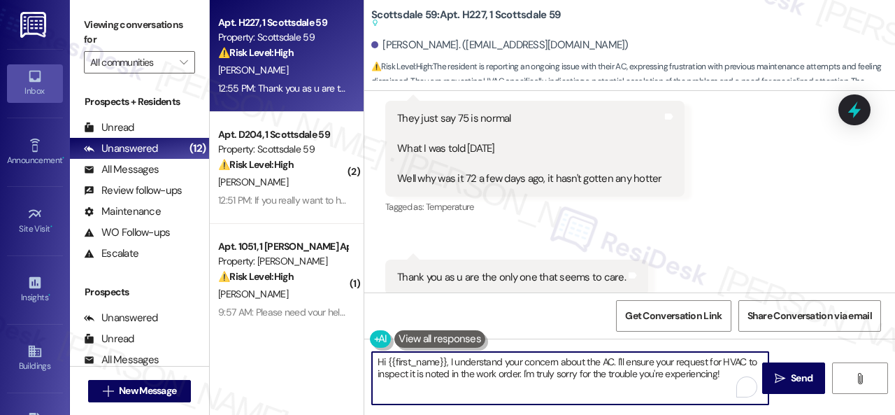
drag, startPoint x: 619, startPoint y: 374, endPoint x: 292, endPoint y: 325, distance: 331.5
click at [285, 339] on div "Apt. H227, 1 Scottsdale 59 Property: Scottsdale 59 ⚠️ Risk Level: High The resi…" at bounding box center [552, 207] width 685 height 415
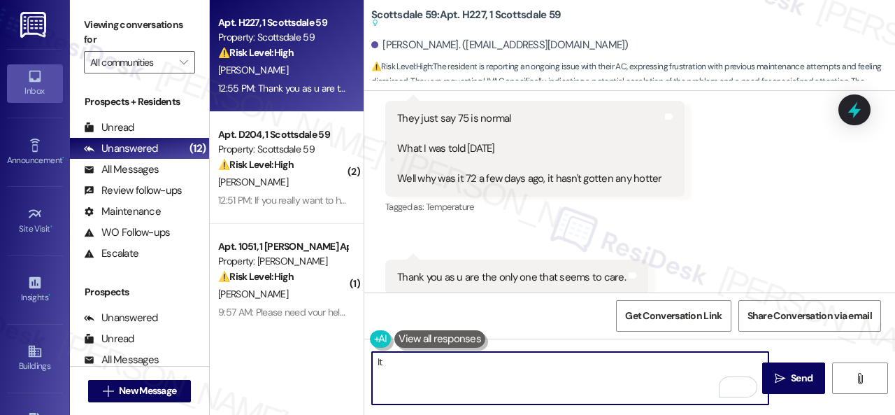
type textarea "I"
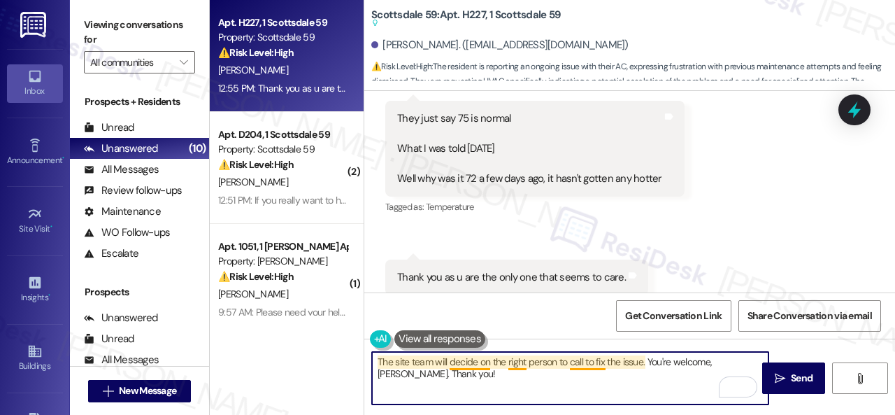
click at [475, 363] on textarea "The site team will decide on the right person to call to fix the issue. You're …" at bounding box center [570, 378] width 396 height 52
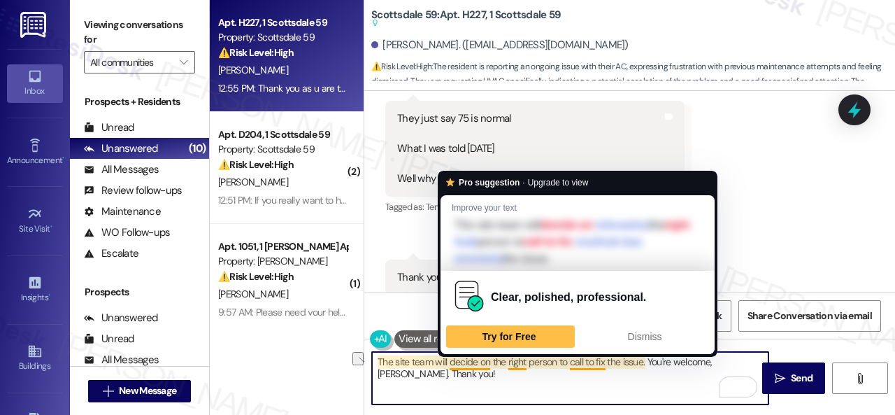
drag, startPoint x: 437, startPoint y: 363, endPoint x: 476, endPoint y: 364, distance: 39.2
click at [476, 364] on textarea "The site team will decide on the right person to call to fix the issue. You're …" at bounding box center [570, 378] width 396 height 52
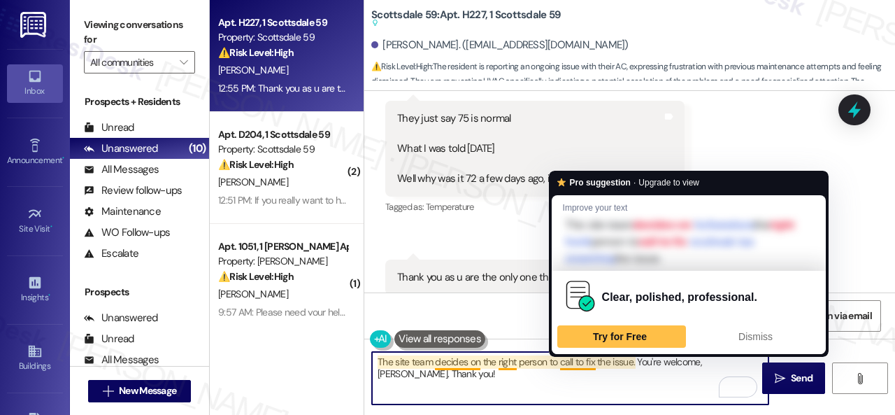
click at [563, 361] on textarea "The site team decides on the right person to call to fix the issue. You're welc…" at bounding box center [570, 378] width 396 height 52
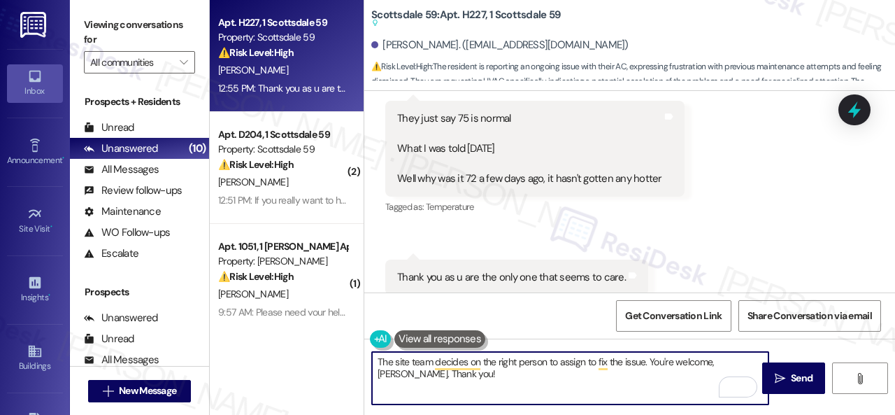
click at [644, 361] on textarea "The site team decides on the right person to assign to fix the issue. You're we…" at bounding box center [570, 378] width 396 height 52
click at [620, 373] on textarea "The site team decides on the right person to assign to fix the issue properly. …" at bounding box center [570, 378] width 396 height 52
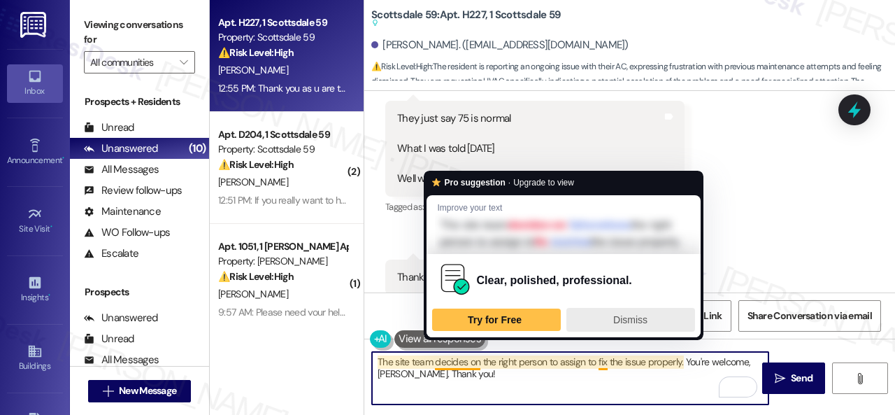
click at [639, 325] on span "Dismiss" at bounding box center [630, 319] width 34 height 11
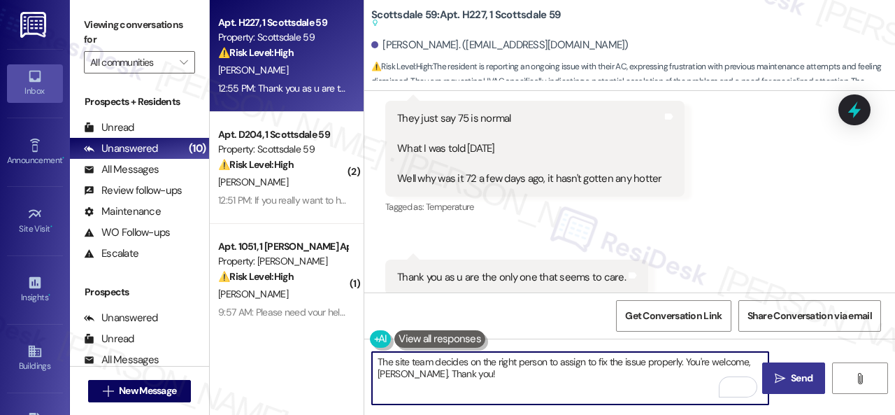
type textarea "The site team decides on the right person to assign to fix the issue properly. …"
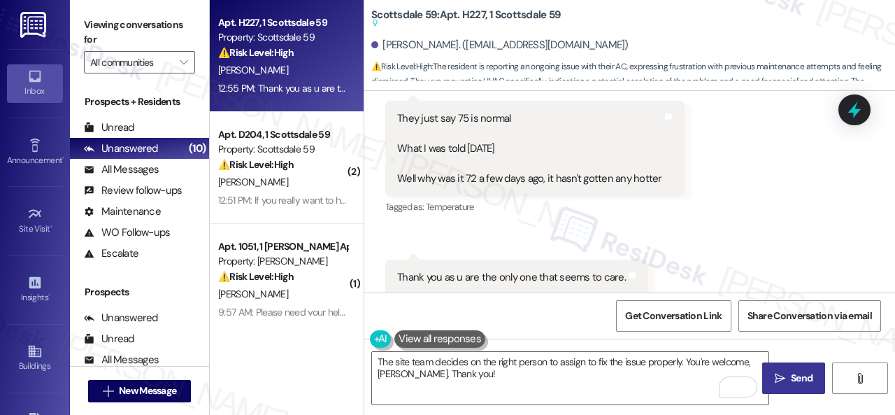
click at [791, 378] on span "Send" at bounding box center [802, 377] width 22 height 15
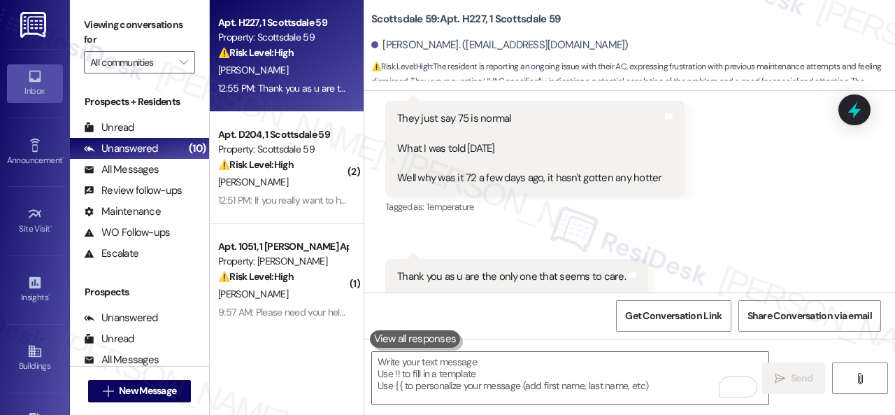
scroll to position [11395, 0]
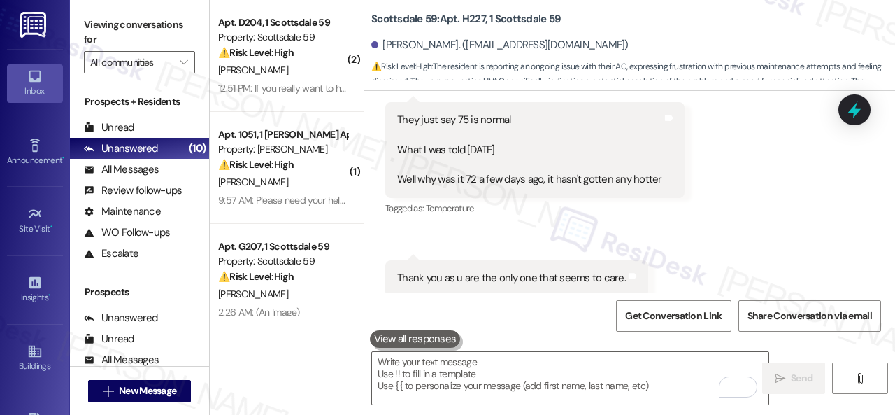
click at [310, 80] on div "12:51 PM: If you really want to help, I would like a list of the chemicals they…" at bounding box center [283, 88] width 132 height 17
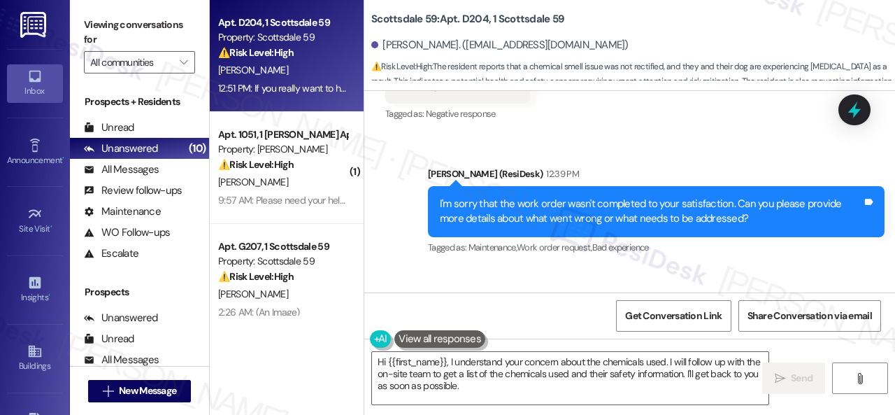
scroll to position [1126, 0]
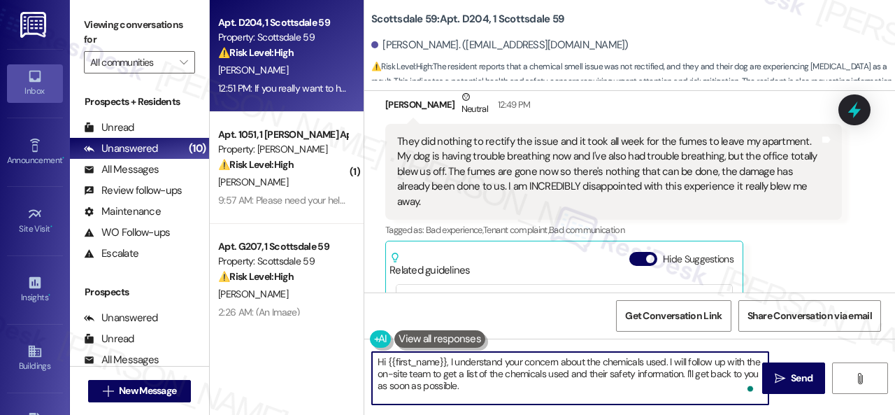
drag, startPoint x: 447, startPoint y: 363, endPoint x: 296, endPoint y: 361, distance: 151.0
click at [296, 361] on div "Apt. D204, 1 Scottsdale 59 Property: Scottsdale 59 ⚠️ Risk Level: High The resi…" at bounding box center [552, 207] width 685 height 415
drag, startPoint x: 593, startPoint y: 360, endPoint x: 619, endPoint y: 377, distance: 31.4
click at [619, 377] on textarea "I understand your concern about the chemicals used. I will follow up with the o…" at bounding box center [570, 378] width 396 height 52
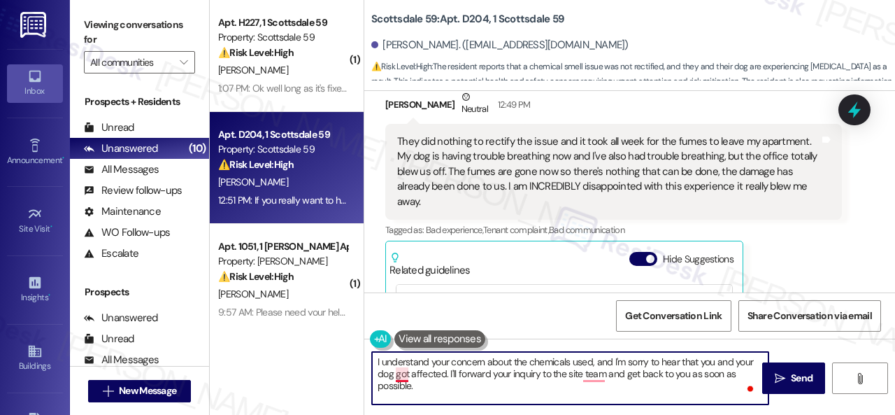
click at [399, 374] on textarea "I understand your concern about the chemicals used, and I'm sorry to hear that …" at bounding box center [570, 378] width 396 height 52
click at [484, 387] on textarea "I understand your concern about the chemicals used, and I'm sorry to hear that …" at bounding box center [570, 378] width 396 height 52
type textarea "I understand your concern about the chemicals used, and I'm sorry to hear that …"
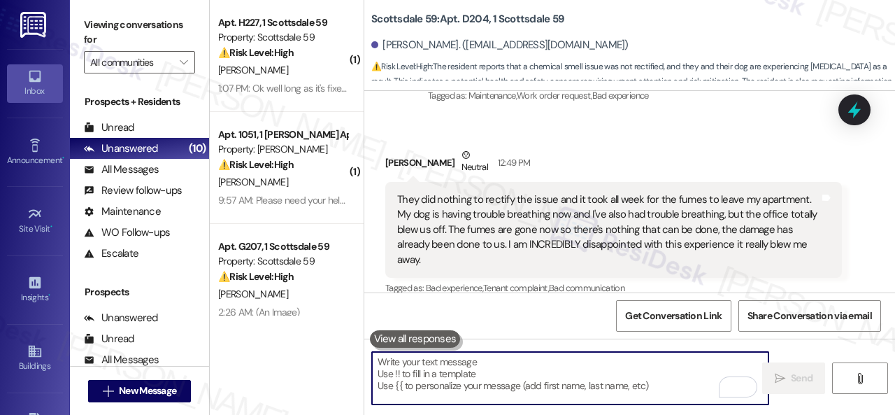
scroll to position [1056, 0]
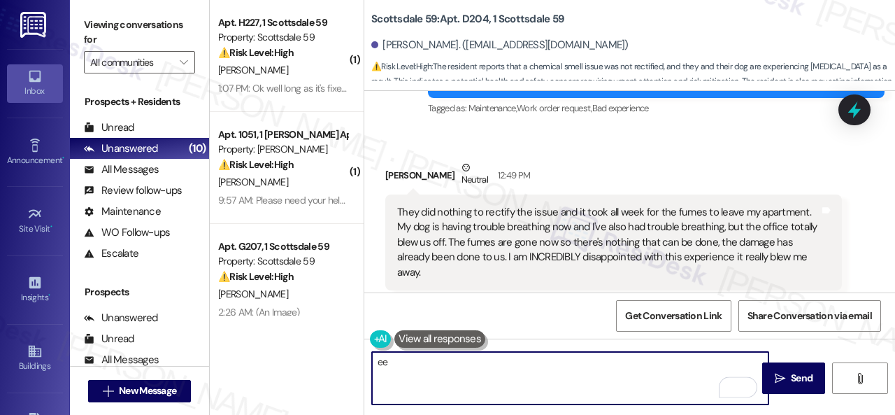
type textarea "ee"
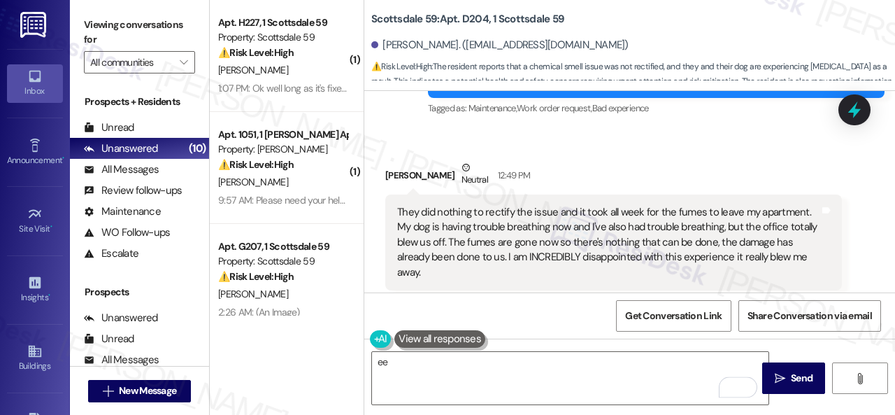
click at [654, 160] on div "Ryan Molter Neutral 12:49 PM" at bounding box center [613, 177] width 456 height 34
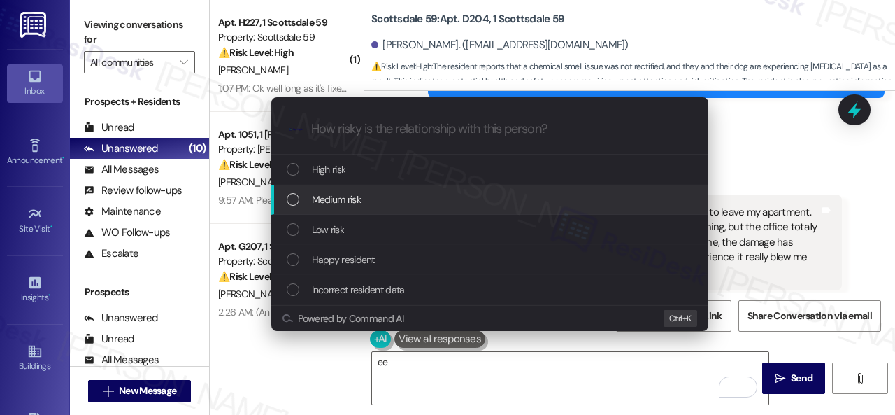
click at [329, 197] on span "Medium risk" at bounding box center [336, 199] width 49 height 15
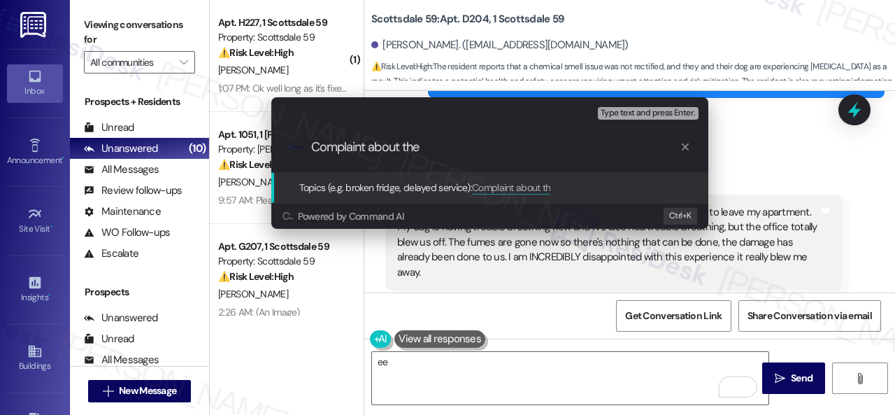
type input "Complaint about the"
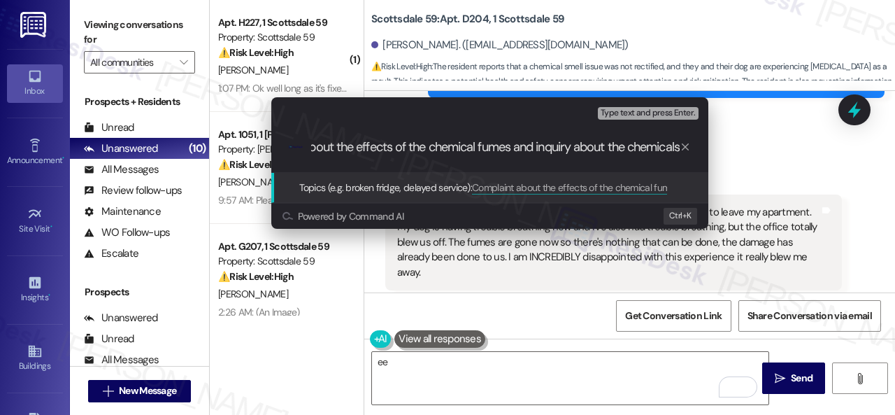
scroll to position [0, 75]
type input "Complaint about the effects of the chemical fumes and inquiry about the chemica…"
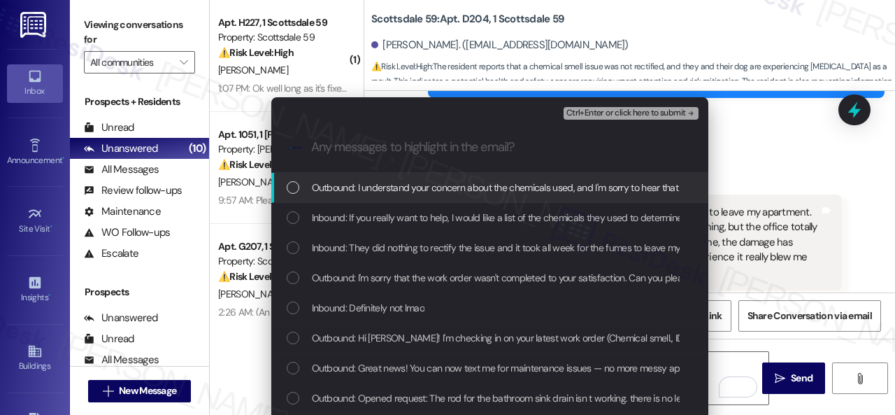
scroll to position [0, 0]
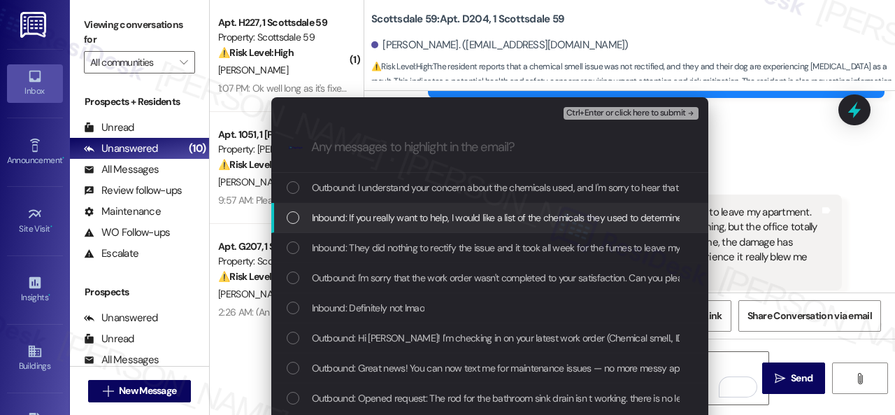
click at [340, 216] on span "Inbound: If you really want to help, I would like a list of the chemicals they …" at bounding box center [876, 217] width 1129 height 15
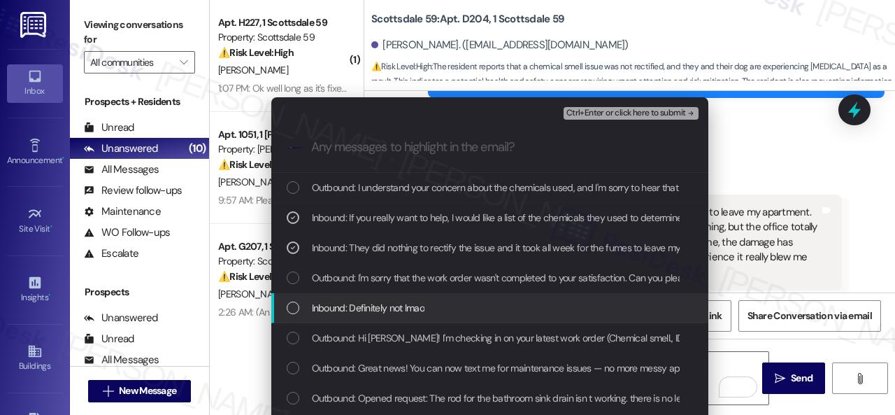
click at [333, 304] on span "Inbound: Definitely not lmao" at bounding box center [368, 307] width 113 height 15
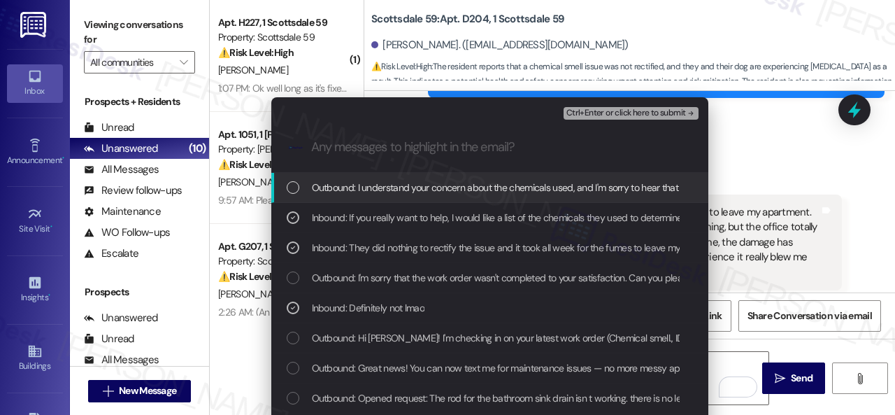
click at [589, 108] on span "Ctrl+Enter or click here to submit" at bounding box center [626, 113] width 120 height 10
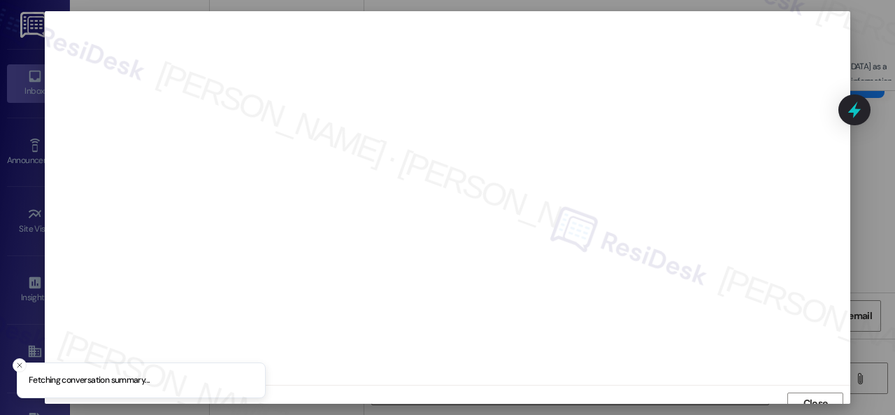
scroll to position [10, 0]
click at [794, 389] on button "Close" at bounding box center [815, 393] width 56 height 22
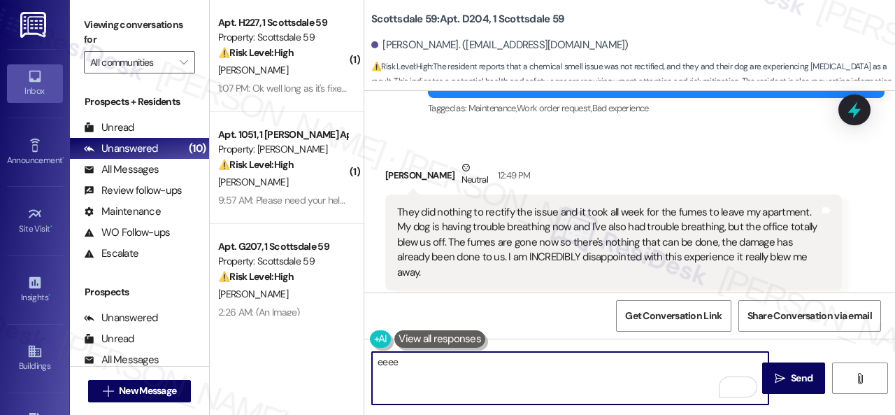
type textarea "eeee"
click at [565, 311] on div "Get Conversation Link Share Conversation via email" at bounding box center [629, 315] width 531 height 46
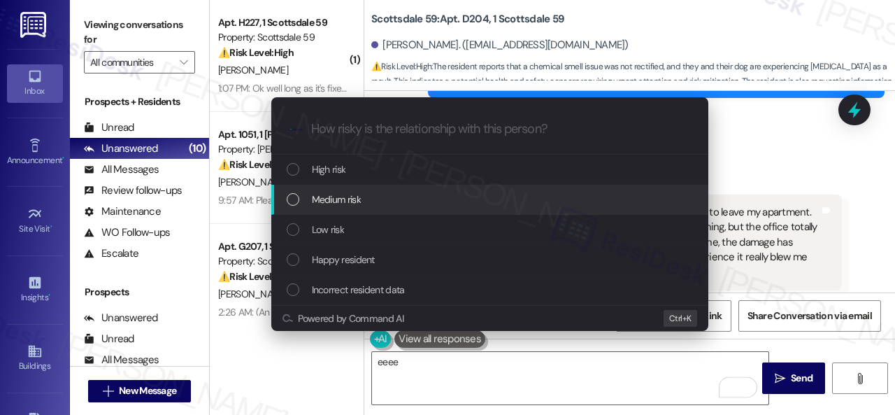
click at [331, 201] on span "Medium risk" at bounding box center [336, 199] width 49 height 15
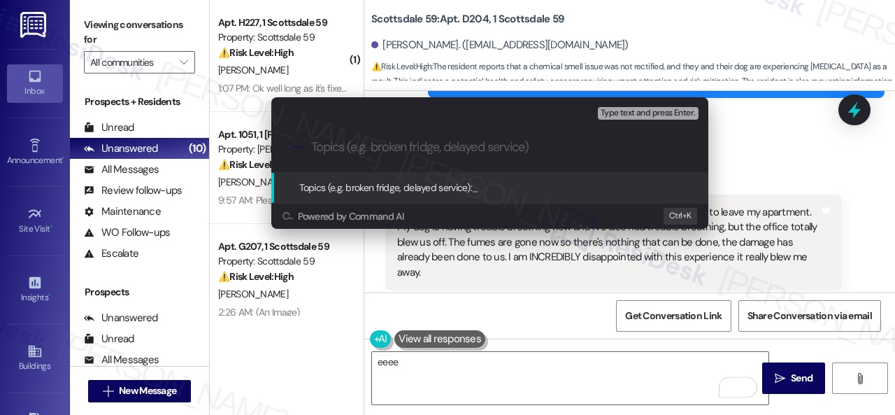
paste input "Complaint about the effects of the chemical fumes and inquiry about the chemica…"
type input "Complaint about the effects of the chemical fumes and inquiry about the chemica…"
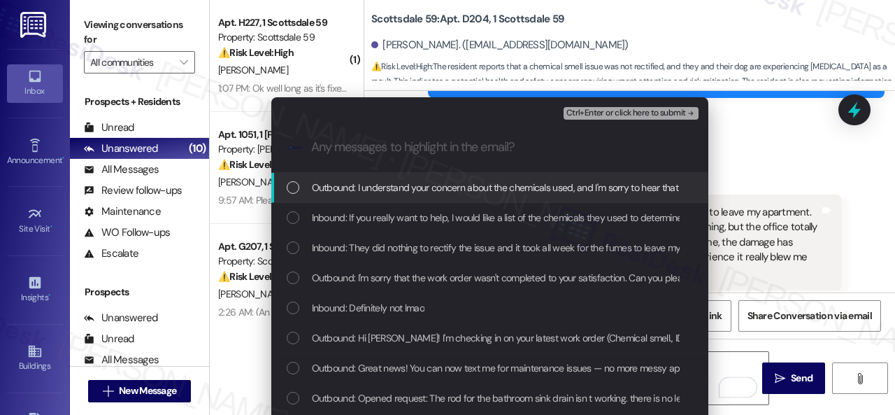
scroll to position [0, 0]
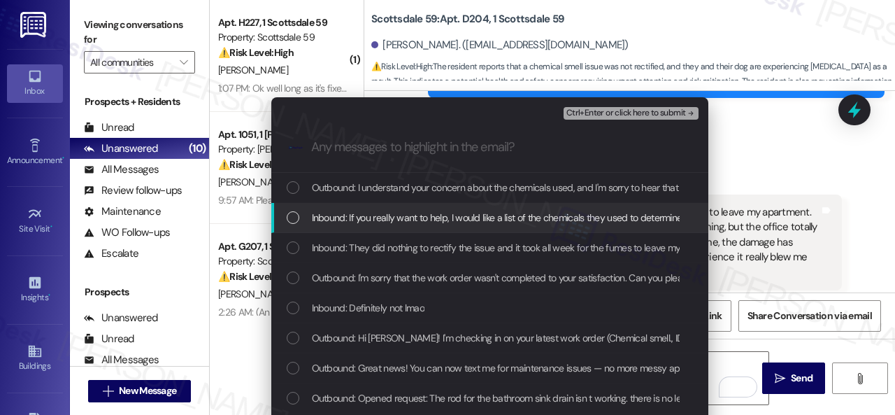
click at [322, 214] on span "Inbound: If you really want to help, I would like a list of the chemicals they …" at bounding box center [876, 217] width 1129 height 15
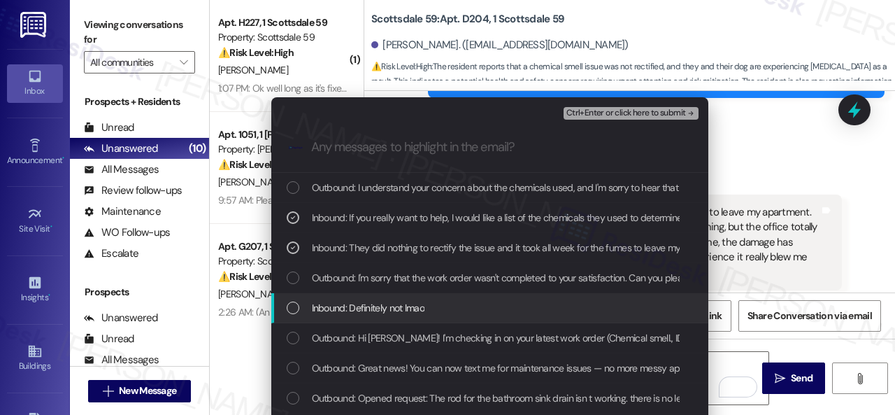
click at [338, 305] on span "Inbound: Definitely not lmao" at bounding box center [368, 307] width 113 height 15
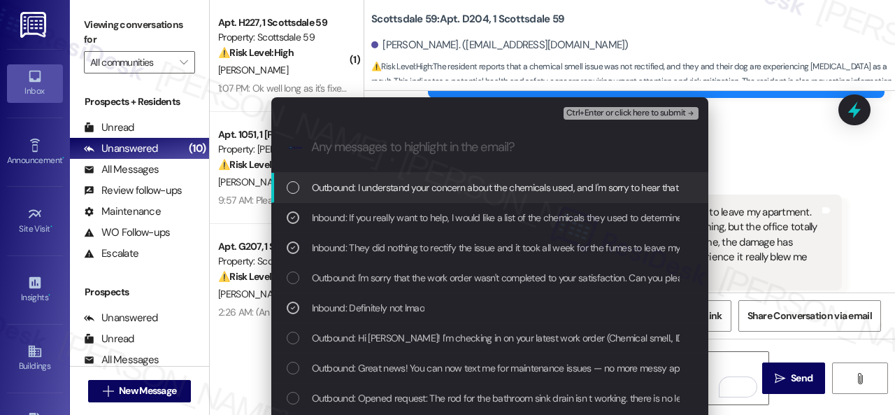
click at [577, 111] on span "Ctrl+Enter or click here to submit" at bounding box center [626, 113] width 120 height 10
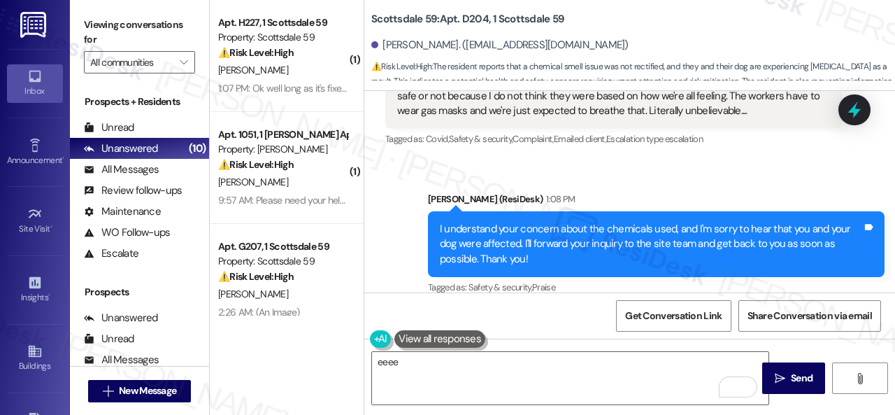
scroll to position [1553, 0]
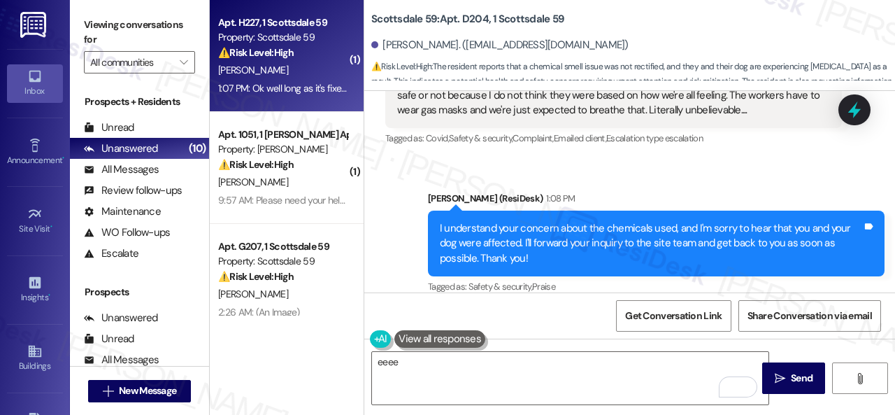
click at [311, 80] on div "1:07 PM: Ok well long as it's fixed they said that 75' is Normal, which is not …" at bounding box center [283, 88] width 132 height 17
type textarea "Fetching suggested responses. Please feel free to read through the conversation…"
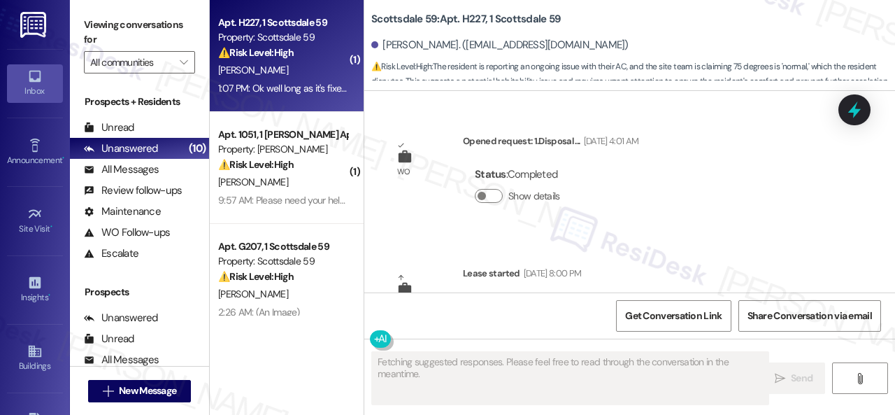
scroll to position [11690, 0]
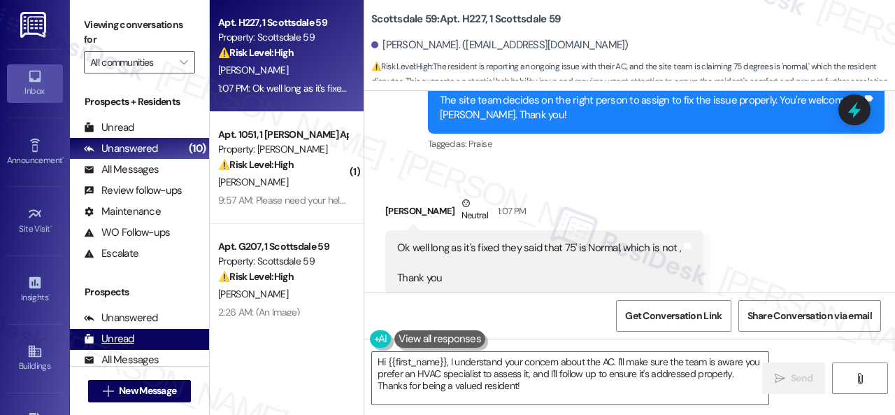
click at [323, 373] on div "Apt. H227, 1 Scottsdale 59 Property: Scottsdale 59 ⚠️ Risk Level: High The resi…" at bounding box center [552, 207] width 685 height 415
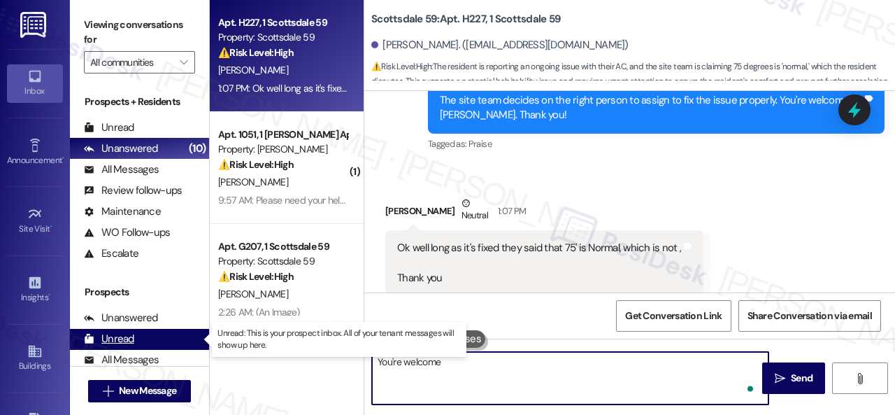
type textarea "You're welcome!"
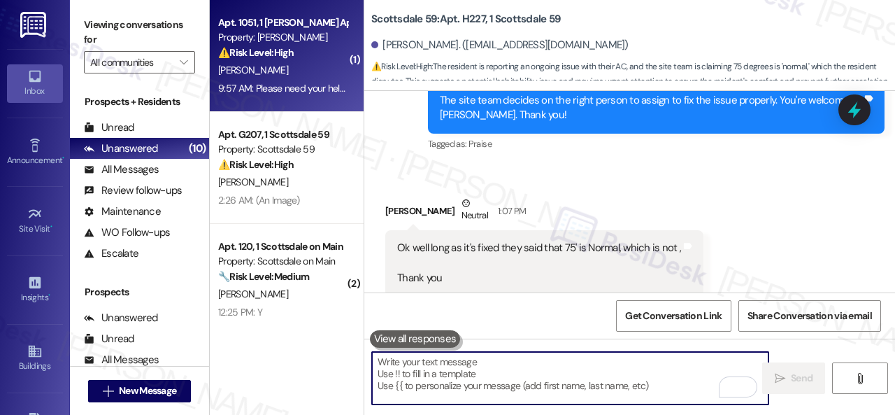
click at [306, 78] on div "[PERSON_NAME]" at bounding box center [283, 70] width 132 height 17
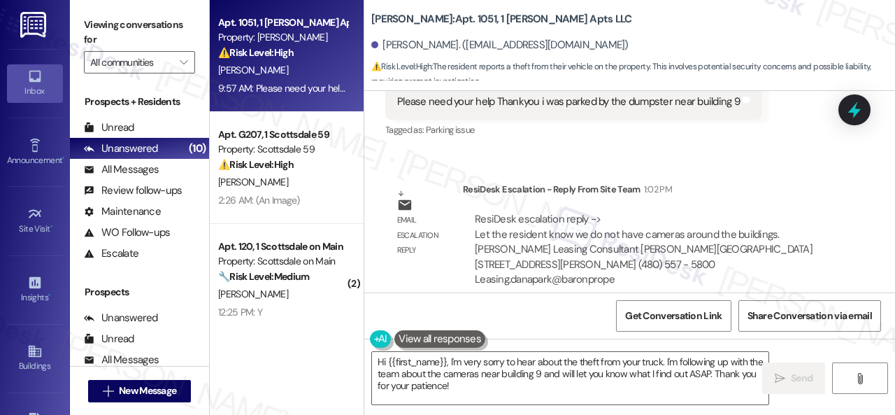
scroll to position [823, 0]
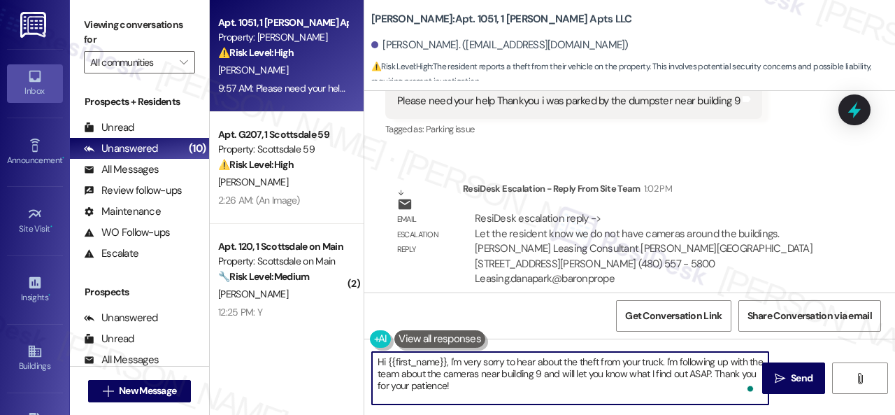
drag, startPoint x: 477, startPoint y: 387, endPoint x: 334, endPoint y: 340, distance: 149.9
click at [334, 340] on div "Apt. 1051, 1 [PERSON_NAME] Apts LLC Property: [PERSON_NAME] ⚠️ Risk Level: High…" at bounding box center [552, 207] width 685 height 415
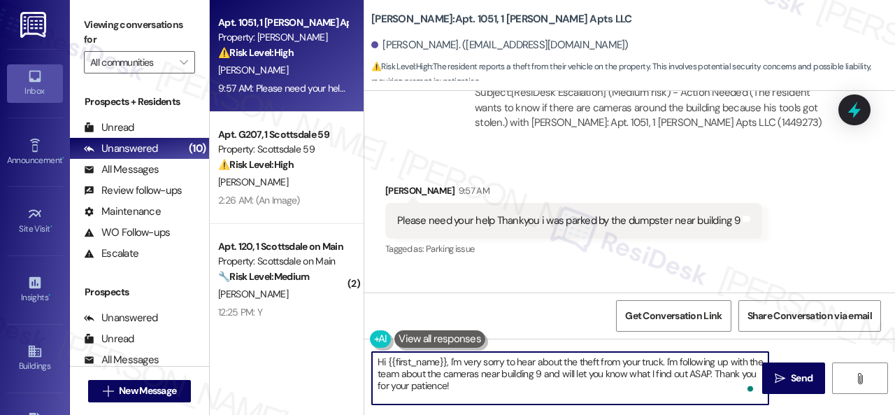
scroll to position [683, 0]
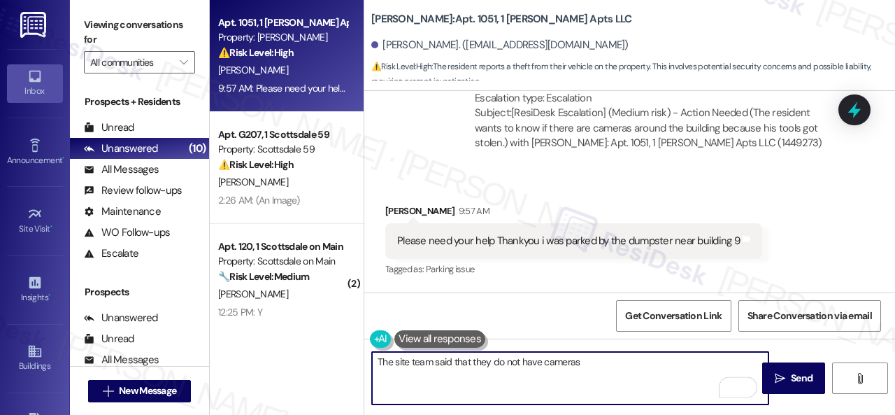
click at [441, 364] on textarea "The site team said that they do not have cameras" at bounding box center [570, 378] width 396 height 52
click at [610, 364] on textarea "The site team stated that they do not have cameras" at bounding box center [570, 378] width 396 height 52
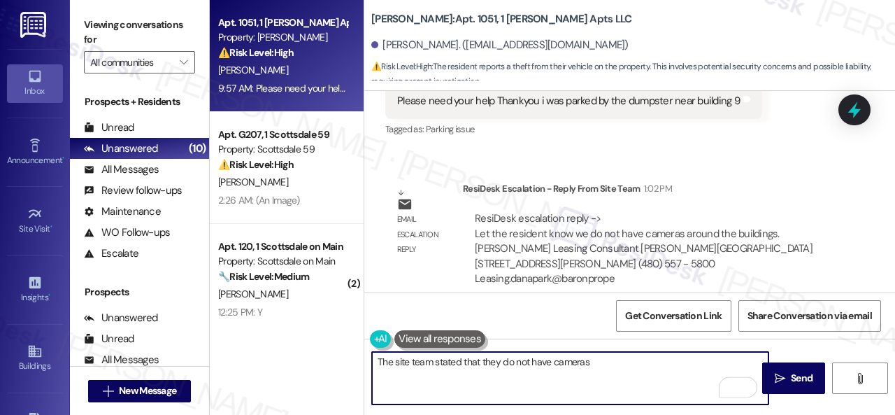
scroll to position [4, 0]
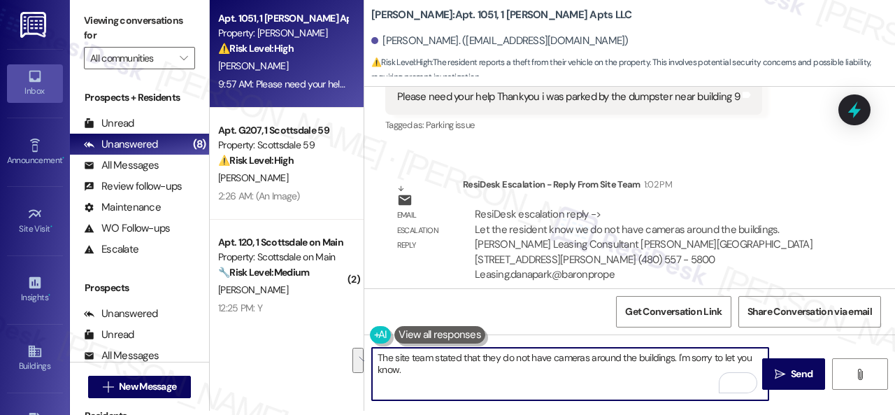
drag, startPoint x: 724, startPoint y: 359, endPoint x: 720, endPoint y: 368, distance: 9.7
click at [720, 368] on textarea "The site team stated that they do not have cameras around the buildings. I'm so…" at bounding box center [570, 373] width 396 height 52
type textarea "The site team stated that they do not have cameras around the buildings. I'm so…"
click at [791, 374] on span "Send" at bounding box center [802, 373] width 22 height 15
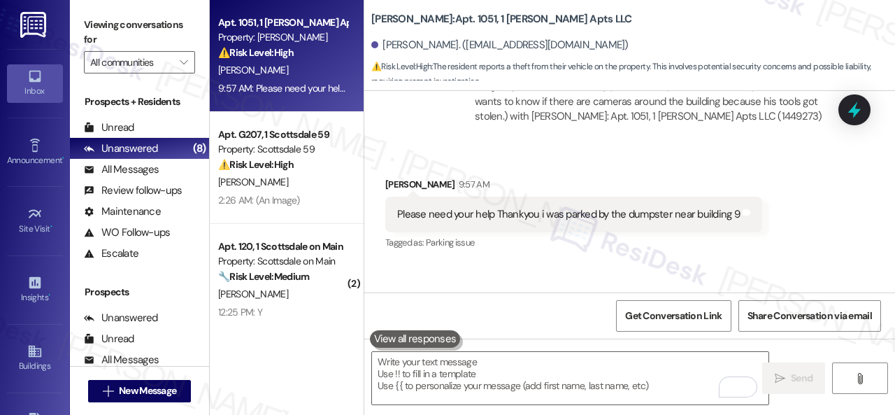
scroll to position [679, 0]
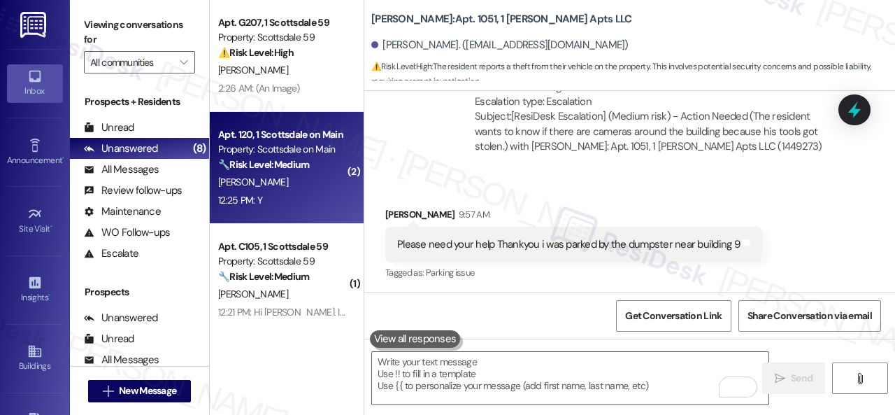
click at [315, 178] on div "[PERSON_NAME]" at bounding box center [283, 181] width 132 height 17
type textarea "Fetching suggested responses. Please feel free to read through the conversation…"
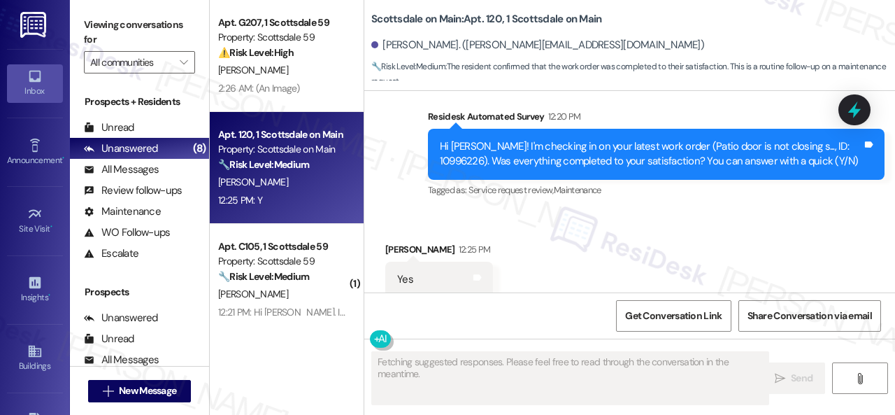
scroll to position [1623, 0]
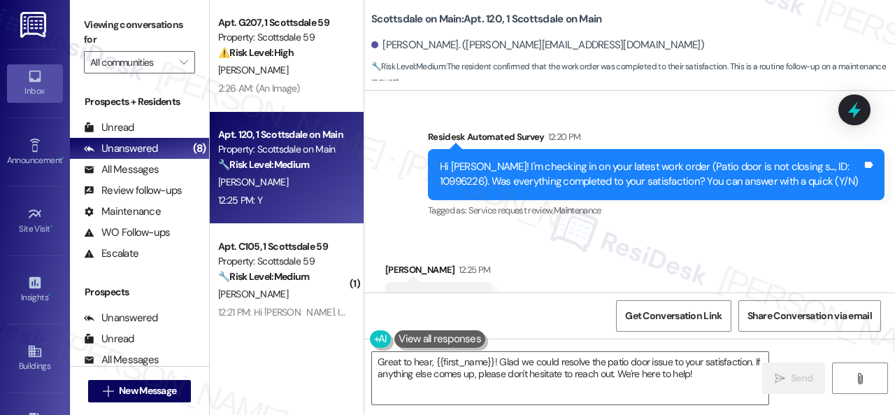
drag, startPoint x: 383, startPoint y: 165, endPoint x: 422, endPoint y: 217, distance: 64.5
click at [383, 165] on div "Survey, sent via SMS Residesk Automated Survey 12:20 PM Hi [PERSON_NAME]! I'm c…" at bounding box center [629, 164] width 531 height 133
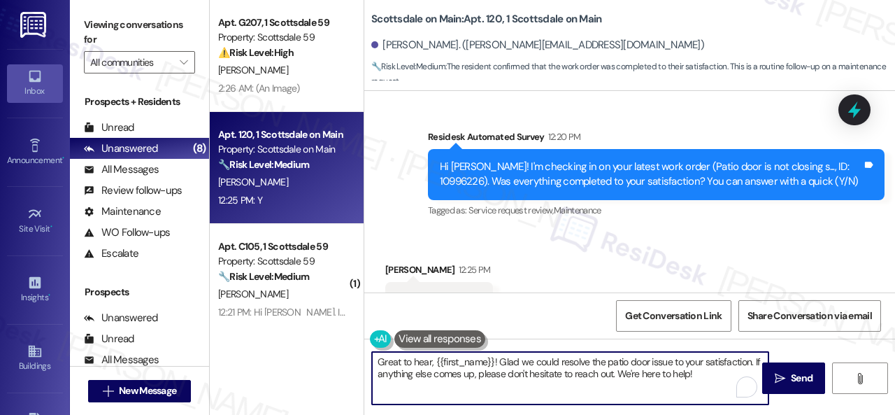
drag, startPoint x: 591, startPoint y: 368, endPoint x: 284, endPoint y: 329, distance: 309.5
click at [235, 317] on div "Apt. G207, 1 Scottsdale 59 Property: Scottsdale 59 ⚠️ Risk Level: High The resi…" at bounding box center [552, 207] width 685 height 415
paste textarea "We're glad to hear everything’s taken care of. If your experience at {{property…"
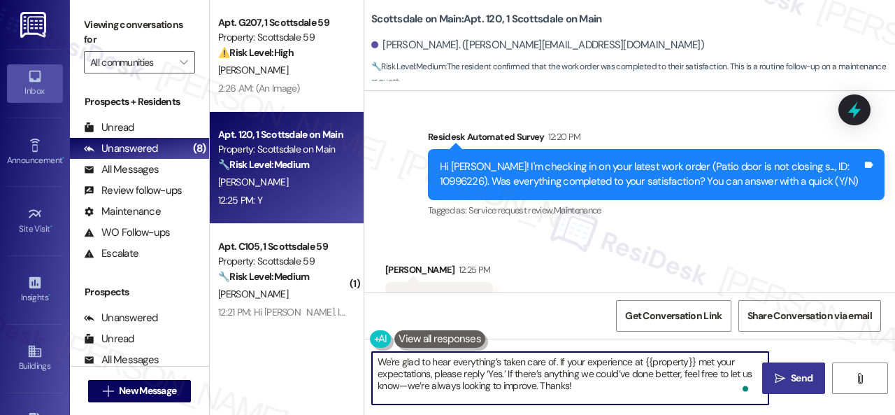
type textarea "We're glad to hear everything’s taken care of. If your experience at {{property…"
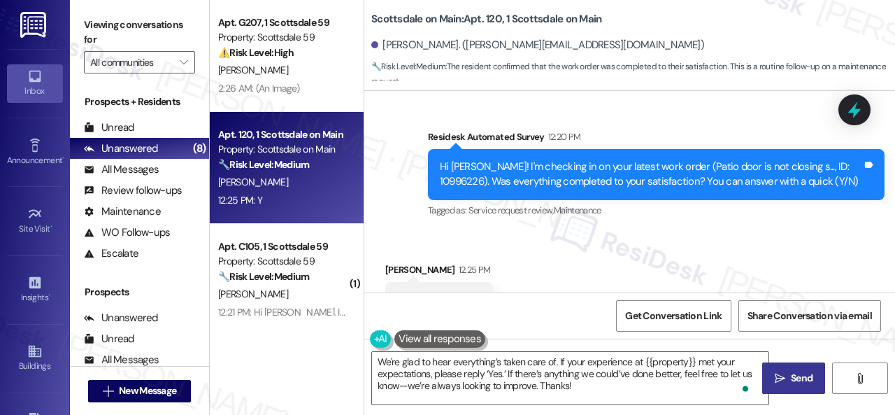
click at [794, 373] on span "Send" at bounding box center [802, 377] width 22 height 15
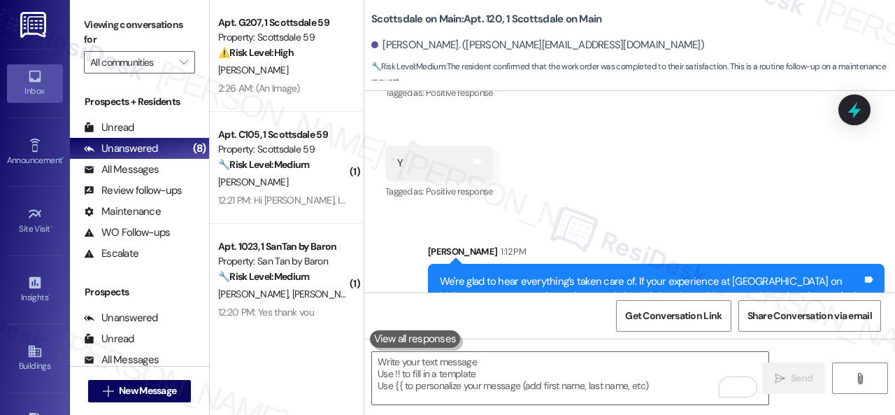
scroll to position [1890, 0]
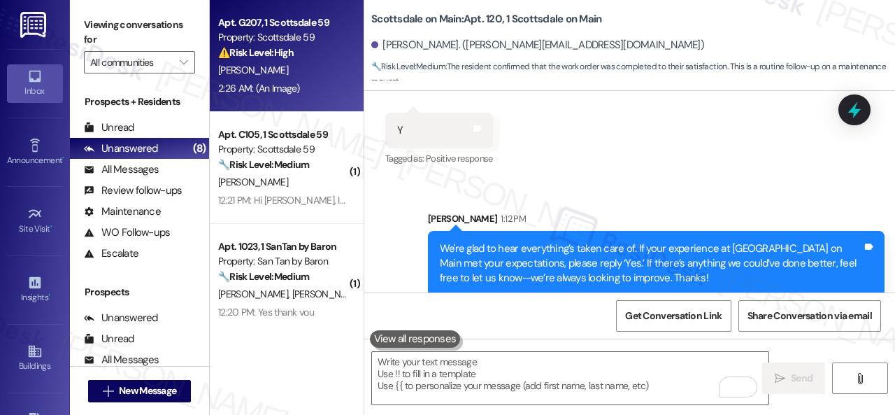
click at [315, 65] on div "[PERSON_NAME]" at bounding box center [283, 70] width 132 height 17
type textarea "Fetching suggested responses. Please feel free to read through the conversation…"
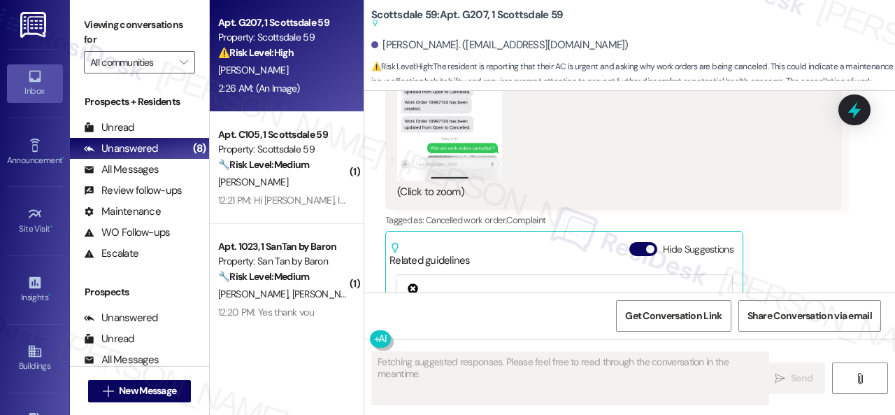
scroll to position [3440, 0]
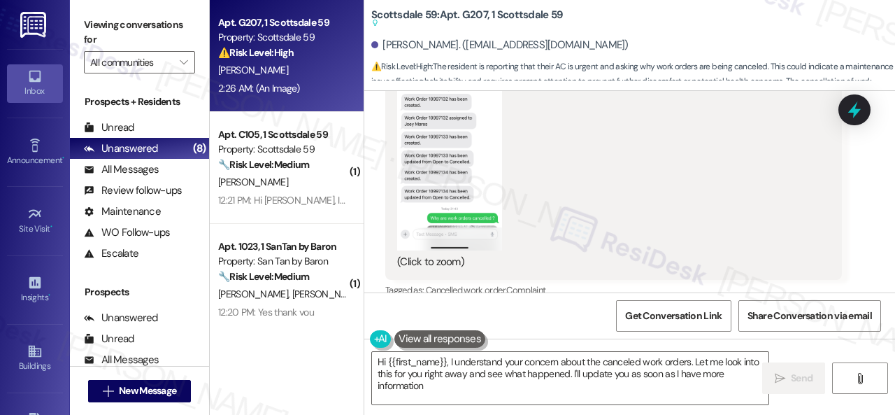
type textarea "Hi {{first_name}}, I understand your concern about the canceled work orders. Le…"
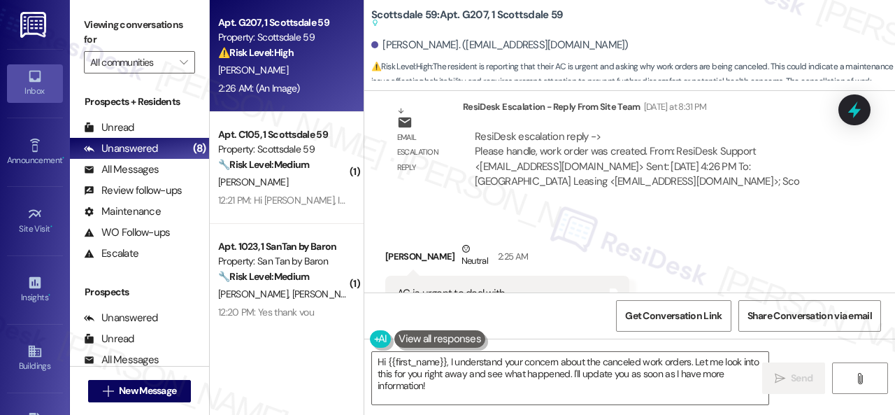
scroll to position [2461, 0]
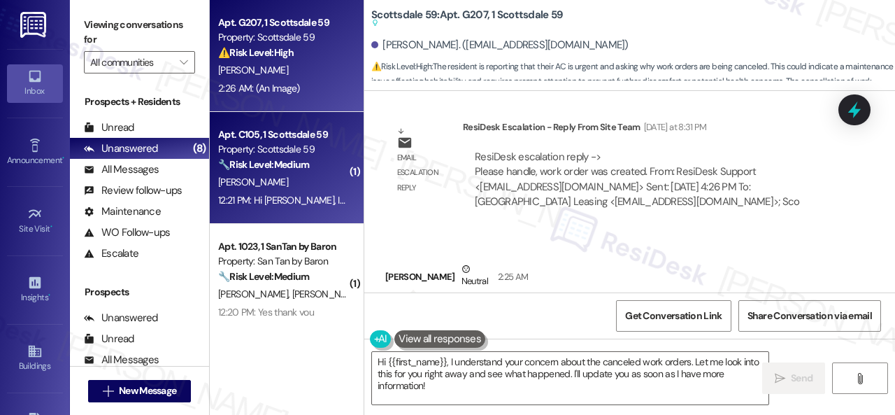
click at [292, 181] on div "[PERSON_NAME]" at bounding box center [283, 181] width 132 height 17
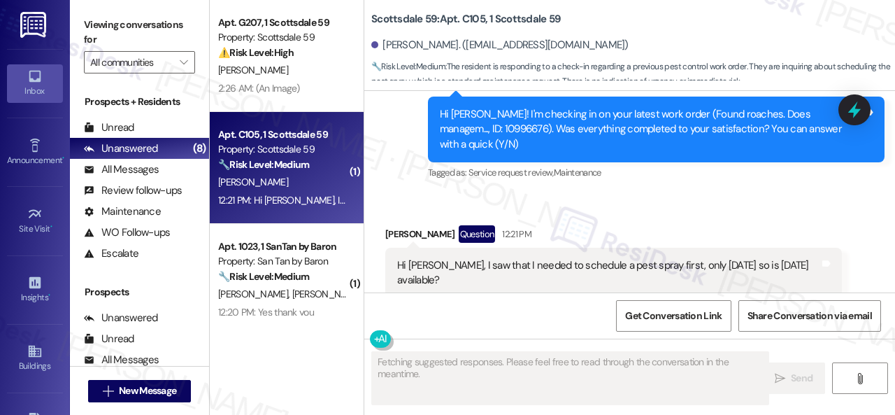
scroll to position [1396, 0]
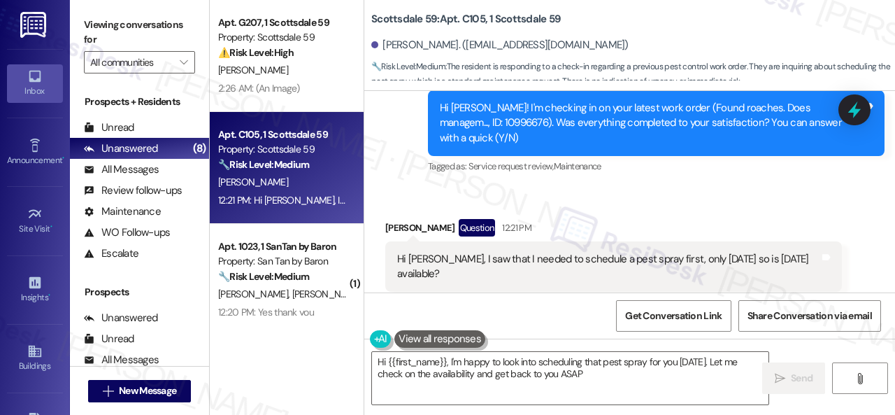
type textarea "Hi {{first_name}}, I'm happy to look into scheduling that pest spray for you [D…"
click at [645, 371] on textarea "Hi {{first_name}}, I'm happy to look into scheduling that pest spray for you [D…" at bounding box center [570, 378] width 396 height 52
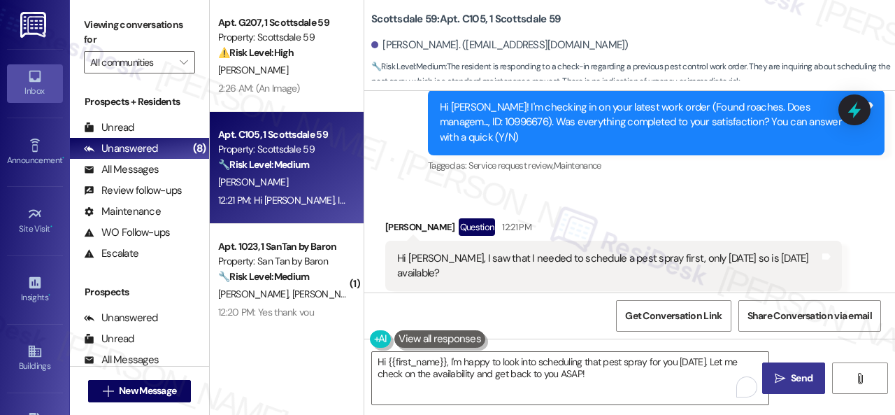
click at [791, 375] on span "Send" at bounding box center [802, 377] width 22 height 15
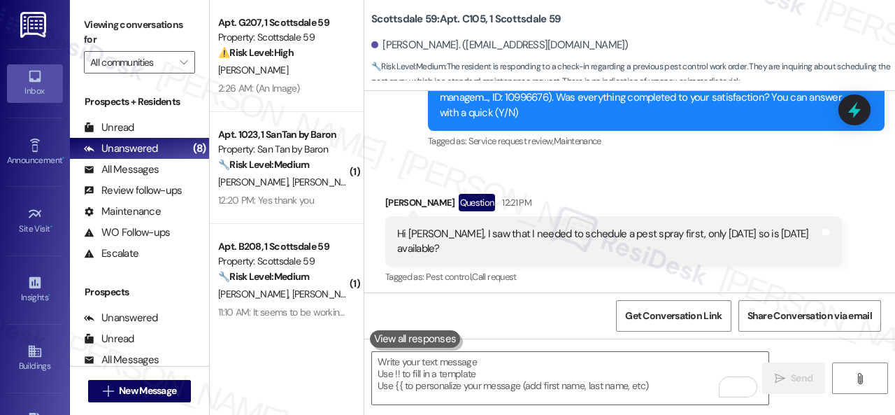
scroll to position [1369, 0]
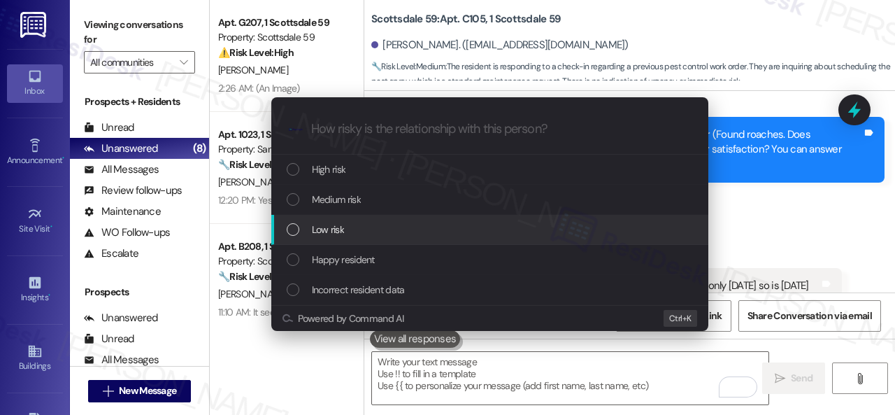
click at [322, 233] on span "Low risk" at bounding box center [328, 229] width 32 height 15
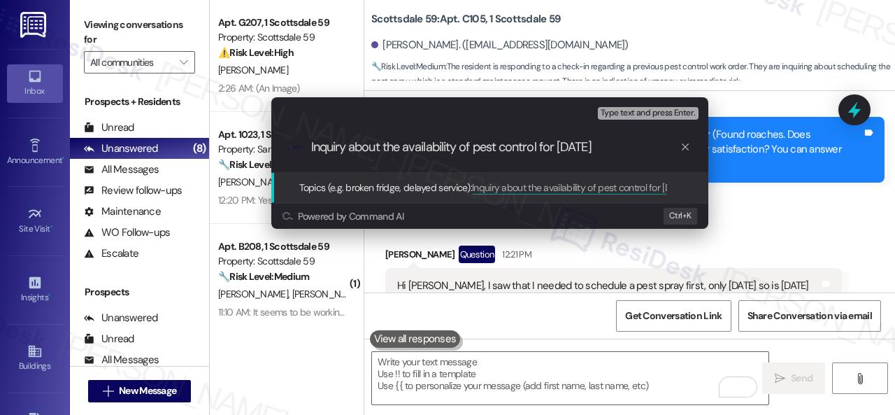
type input "Inquiry about the availability of pest control for [DATE]."
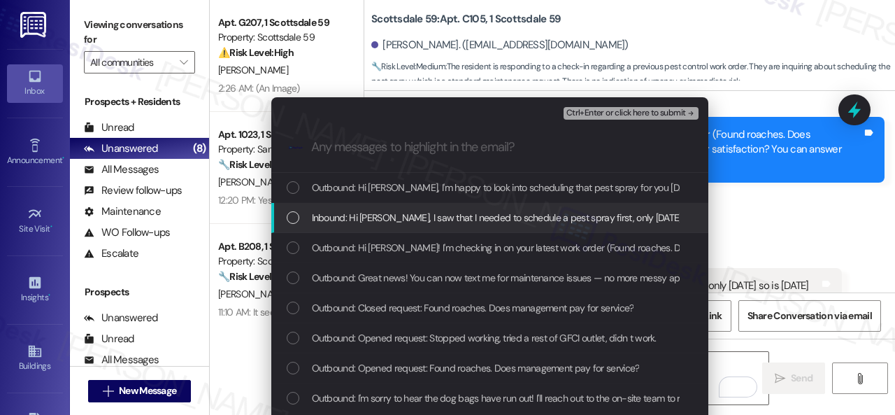
click at [375, 216] on span "Inbound: Hi [PERSON_NAME], I saw that I needed to schedule a pest spray first, …" at bounding box center [542, 217] width 460 height 15
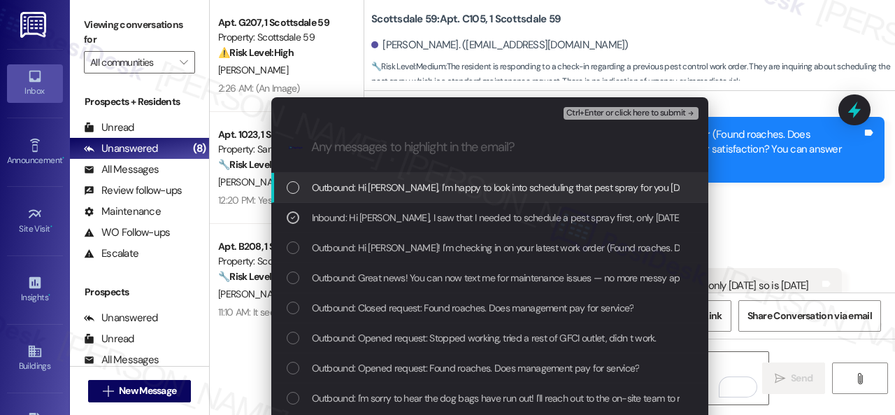
click at [597, 111] on span "Ctrl+Enter or click here to submit" at bounding box center [626, 113] width 120 height 10
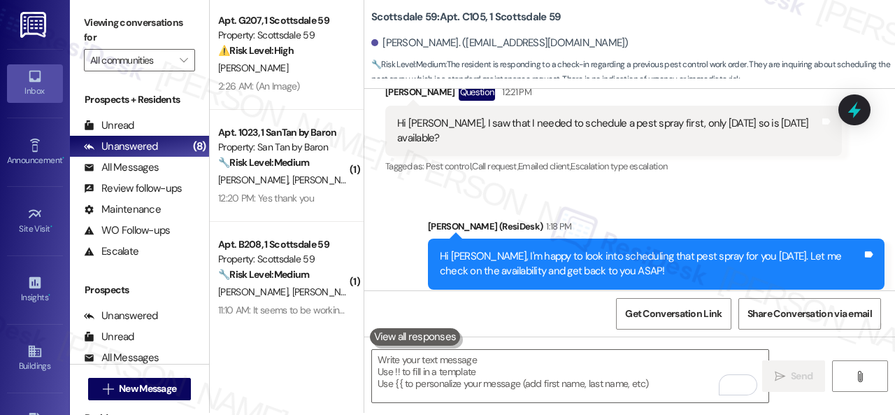
scroll to position [4, 0]
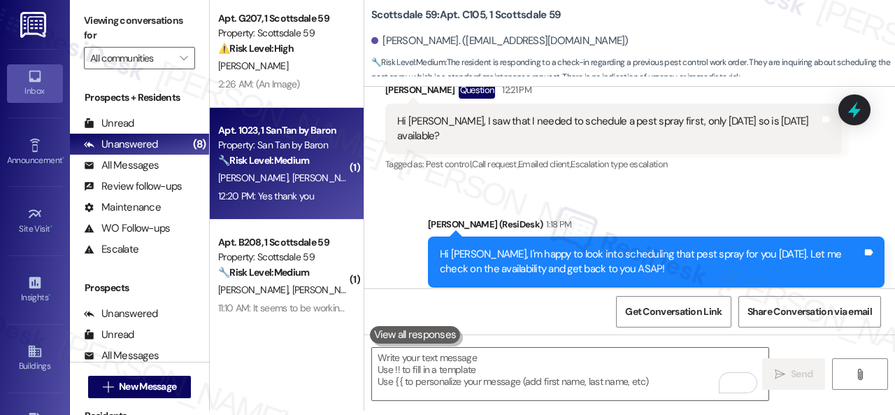
click at [325, 178] on div "[PERSON_NAME] [PERSON_NAME]" at bounding box center [283, 177] width 132 height 17
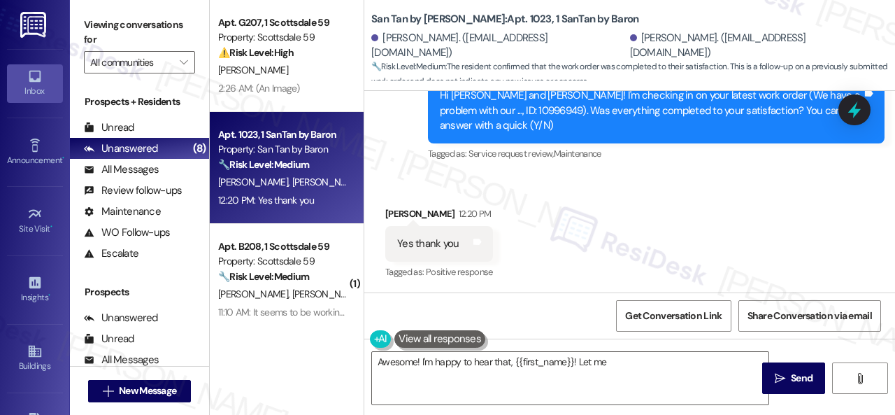
scroll to position [2477, 0]
click at [439, 167] on div "Survey, sent via SMS Residesk Automated Survey 12:19 PM Hi [PERSON_NAME] and [P…" at bounding box center [655, 110] width 477 height 127
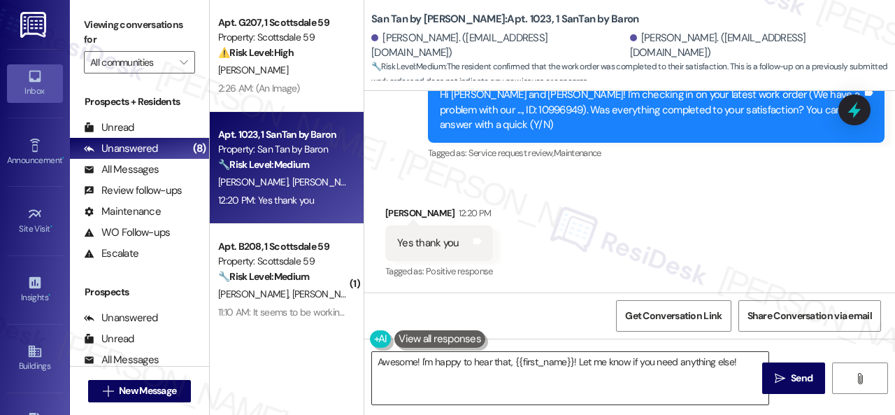
click at [471, 368] on textarea "Awesome! I'm happy to hear that, {{first_name}}! Let me know if you need anythi…" at bounding box center [570, 378] width 396 height 52
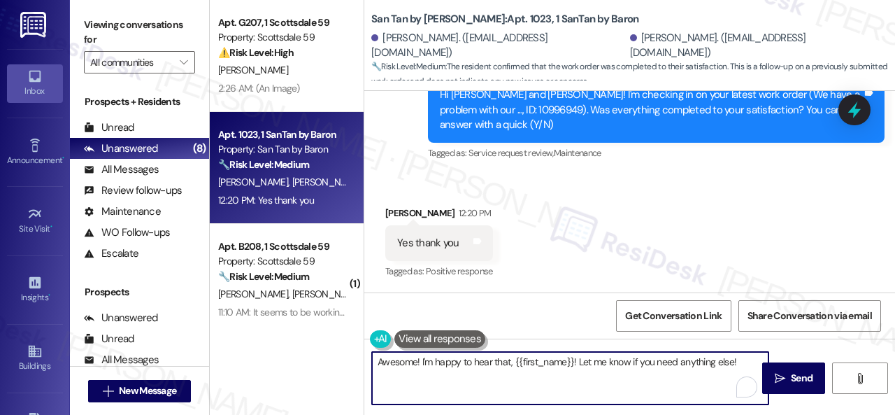
paste textarea "We're glad to hear everything’s taken care of. If your experience at {{property…"
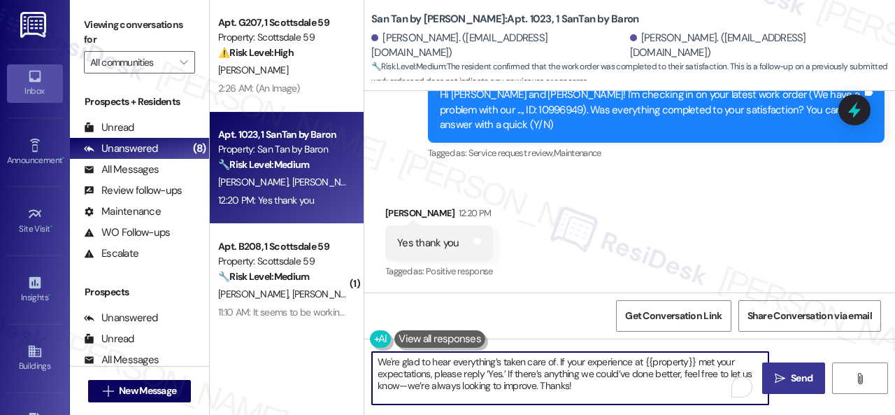
type textarea "We're glad to hear everything’s taken care of. If your experience at {{property…"
click at [795, 381] on span "Send" at bounding box center [802, 377] width 22 height 15
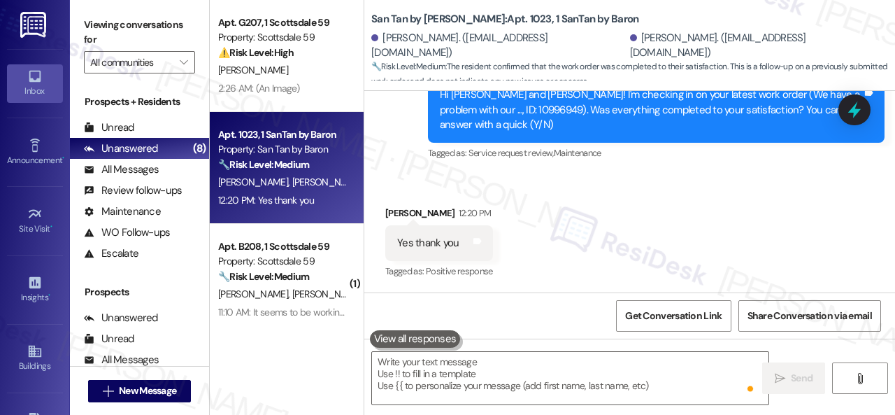
scroll to position [2477, 0]
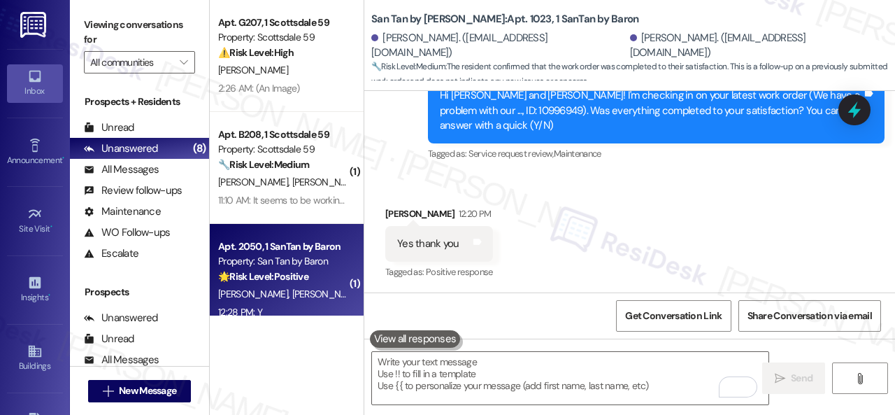
click at [314, 296] on div "[PERSON_NAME] [PERSON_NAME]" at bounding box center [283, 293] width 132 height 17
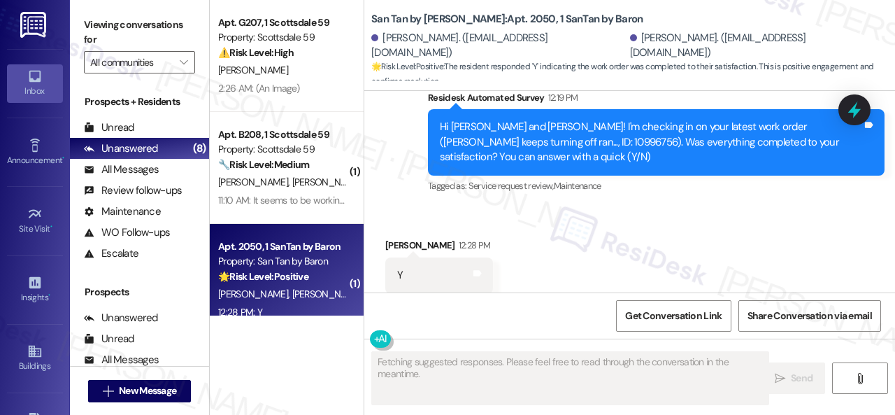
scroll to position [461, 0]
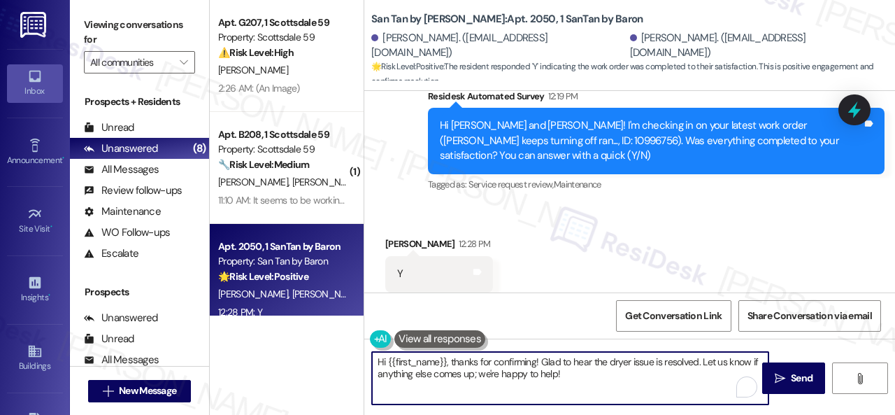
drag, startPoint x: 313, startPoint y: 312, endPoint x: 350, endPoint y: 319, distance: 36.9
click at [307, 310] on div "Apt. G207, 1 Scottsdale 59 Property: Scottsdale 59 ⚠️ Risk Level: High The resi…" at bounding box center [552, 207] width 685 height 415
paste textarea "We're glad to hear everything’s taken care of. If your experience at {{property…"
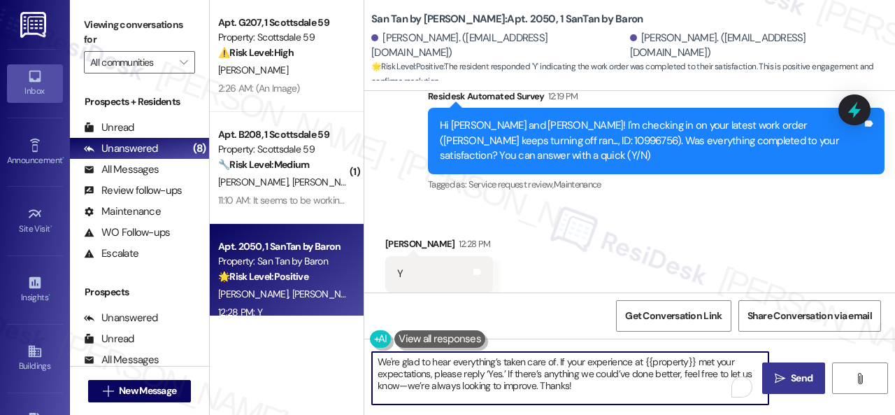
type textarea "We're glad to hear everything’s taken care of. If your experience at {{property…"
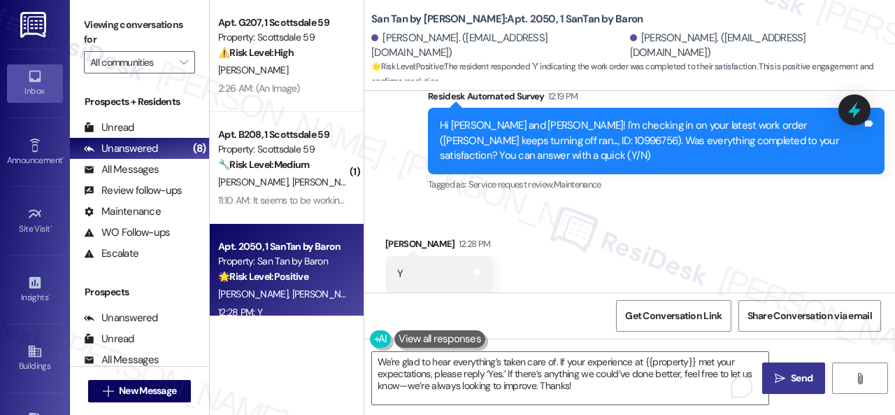
click at [801, 388] on button " Send" at bounding box center [793, 377] width 63 height 31
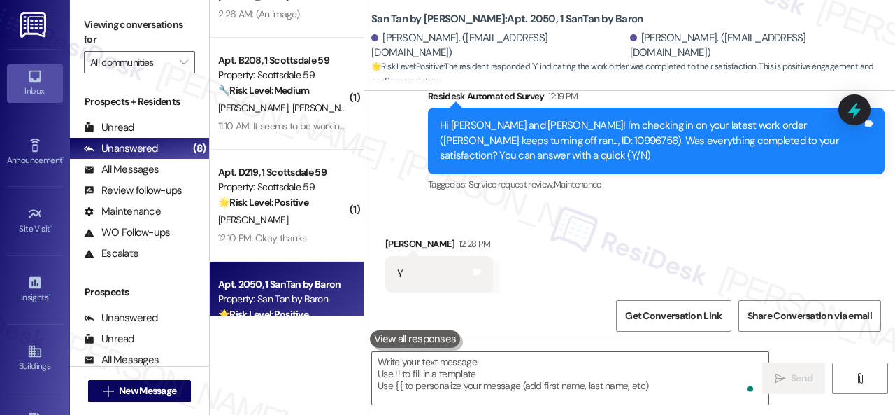
scroll to position [140, 0]
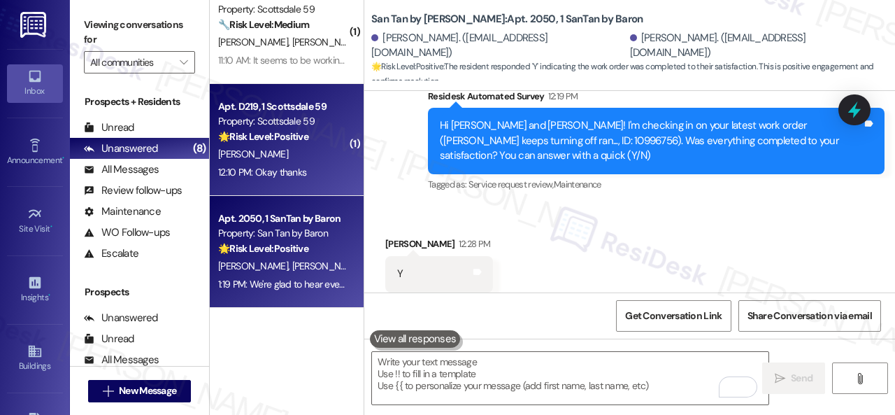
click at [310, 159] on div "[PERSON_NAME]" at bounding box center [283, 153] width 132 height 17
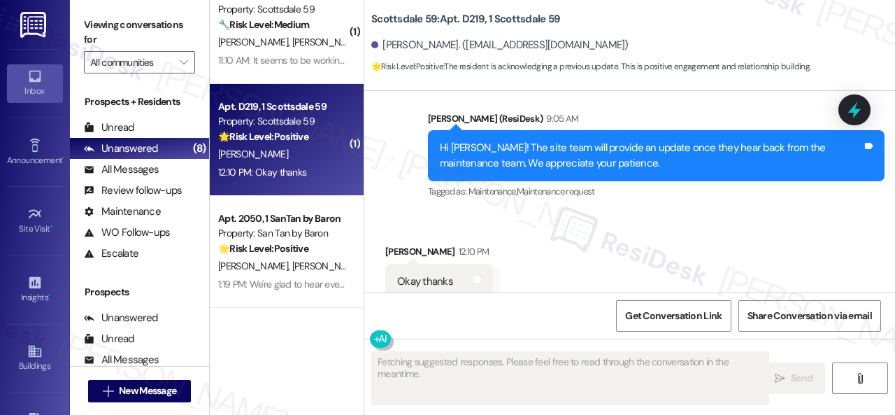
scroll to position [1753, 0]
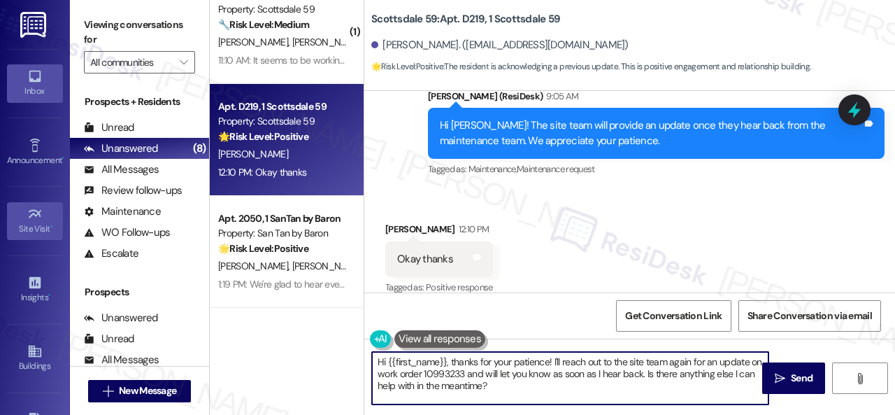
drag, startPoint x: 422, startPoint y: 361, endPoint x: 51, endPoint y: 219, distance: 397.0
click at [256, 293] on div "Apt. G207, 1 Scottsdale 59 Property: Scottsdale 59 ⚠️ Risk Level: High The resi…" at bounding box center [552, 207] width 685 height 415
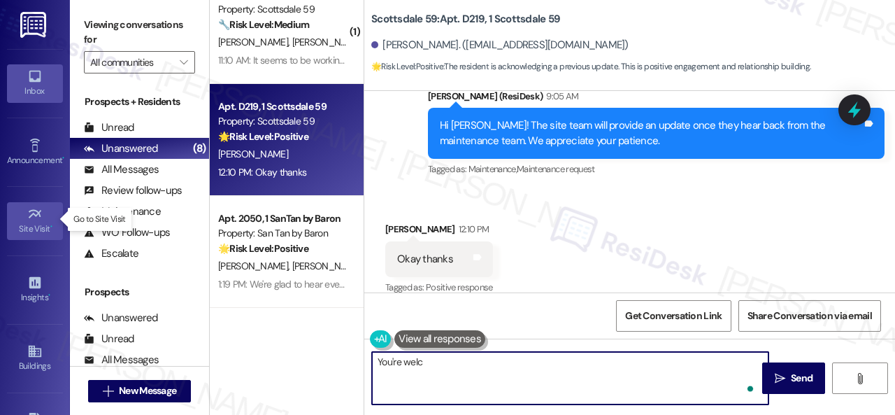
type textarea "You're welco"
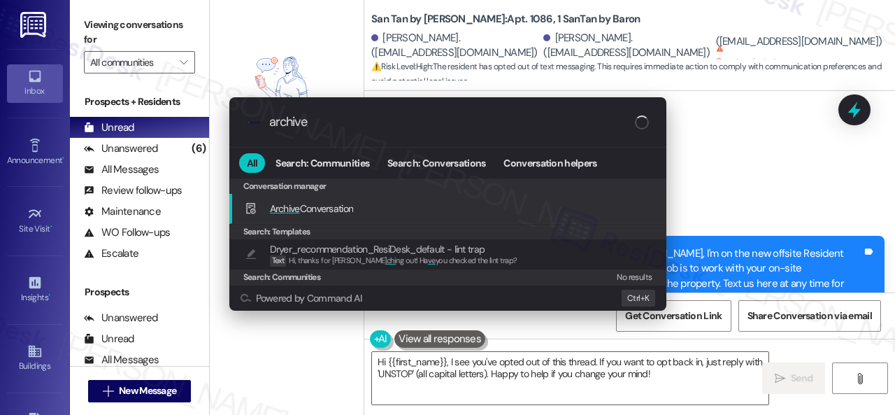
scroll to position [1103, 0]
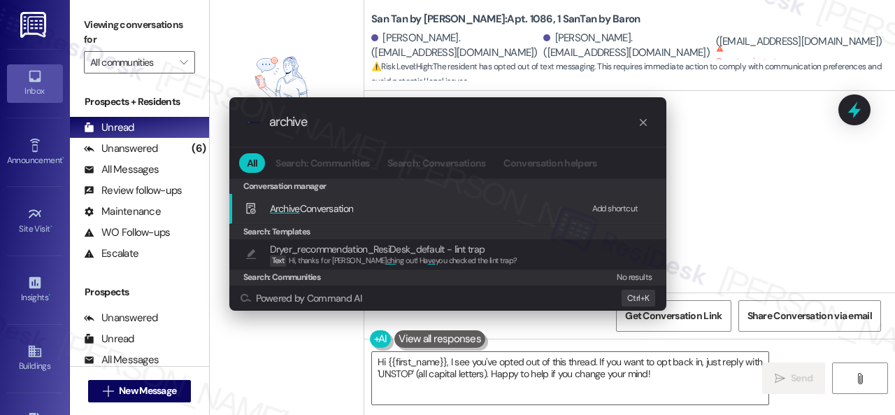
type input "archive"
click at [617, 206] on div "Add shortcut" at bounding box center [615, 208] width 46 height 15
click at [310, 210] on span "Archive Conversation" at bounding box center [312, 208] width 84 height 13
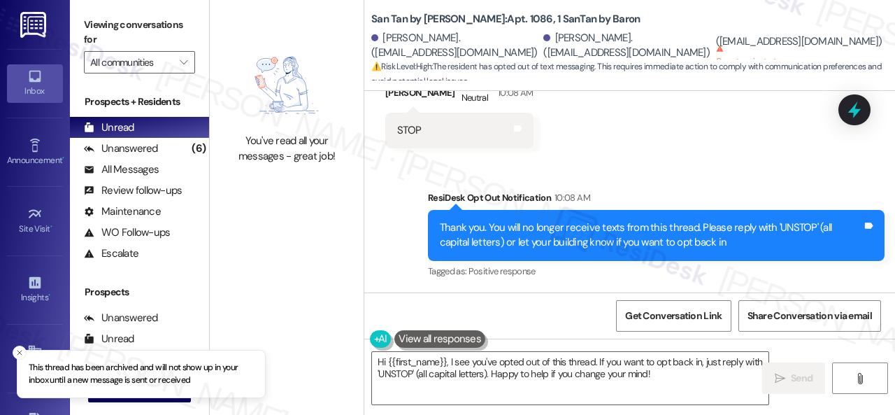
scroll to position [4, 0]
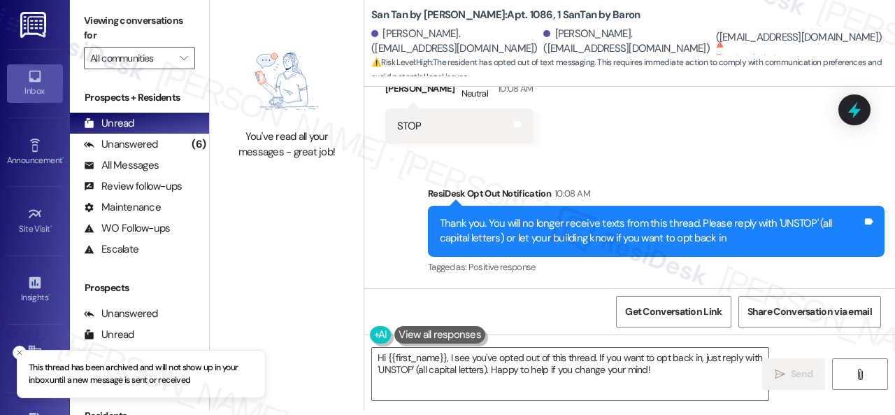
click at [345, 202] on div "You've read all your messages - great job!" at bounding box center [287, 100] width 154 height 208
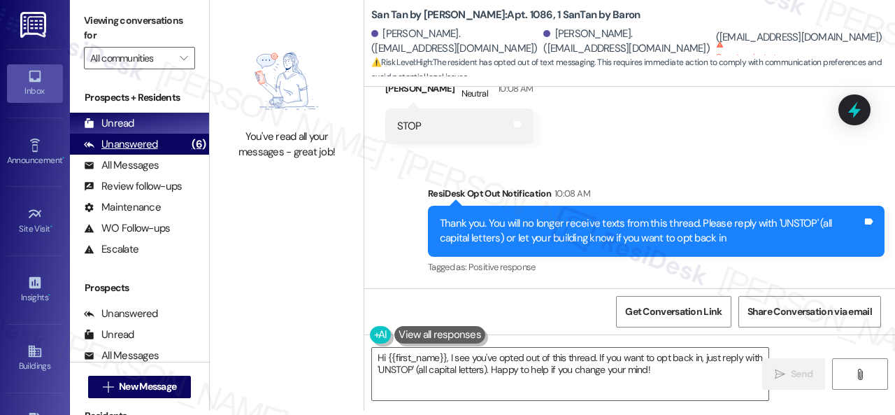
click at [138, 139] on div "Unanswered" at bounding box center [121, 144] width 74 height 15
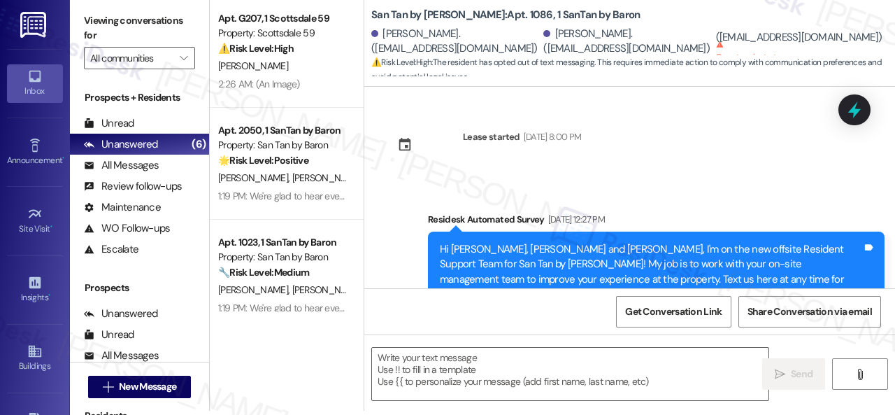
type textarea "Fetching suggested responses. Please feel free to read through the conversation…"
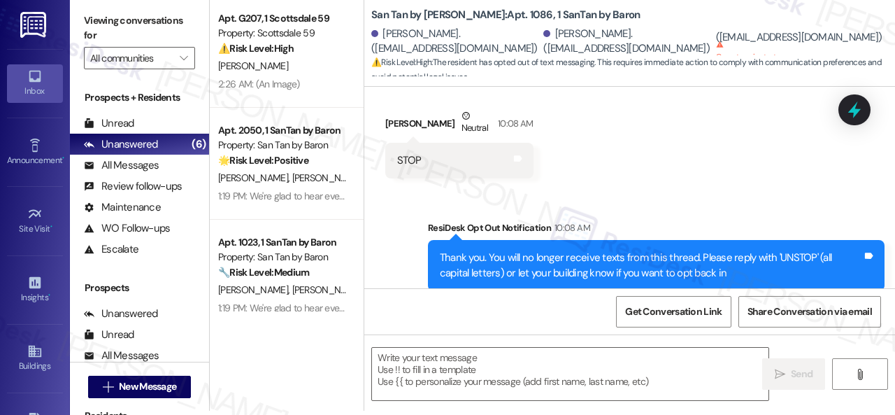
scroll to position [1380, 0]
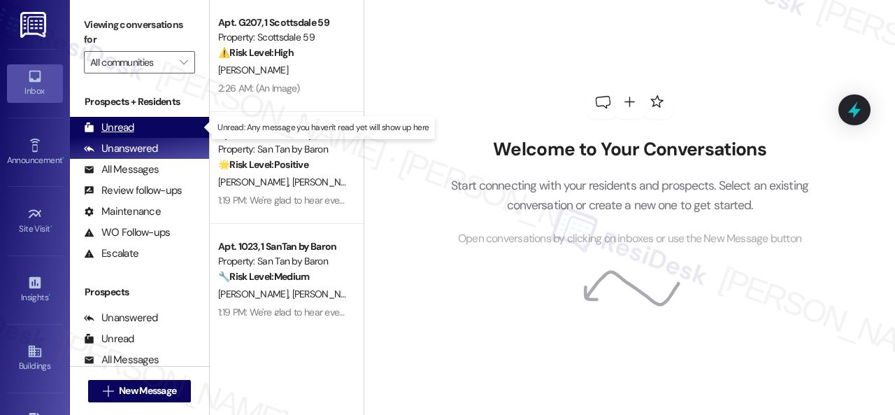
click at [115, 128] on div "Unread" at bounding box center [109, 127] width 50 height 15
